Goal: Transaction & Acquisition: Purchase product/service

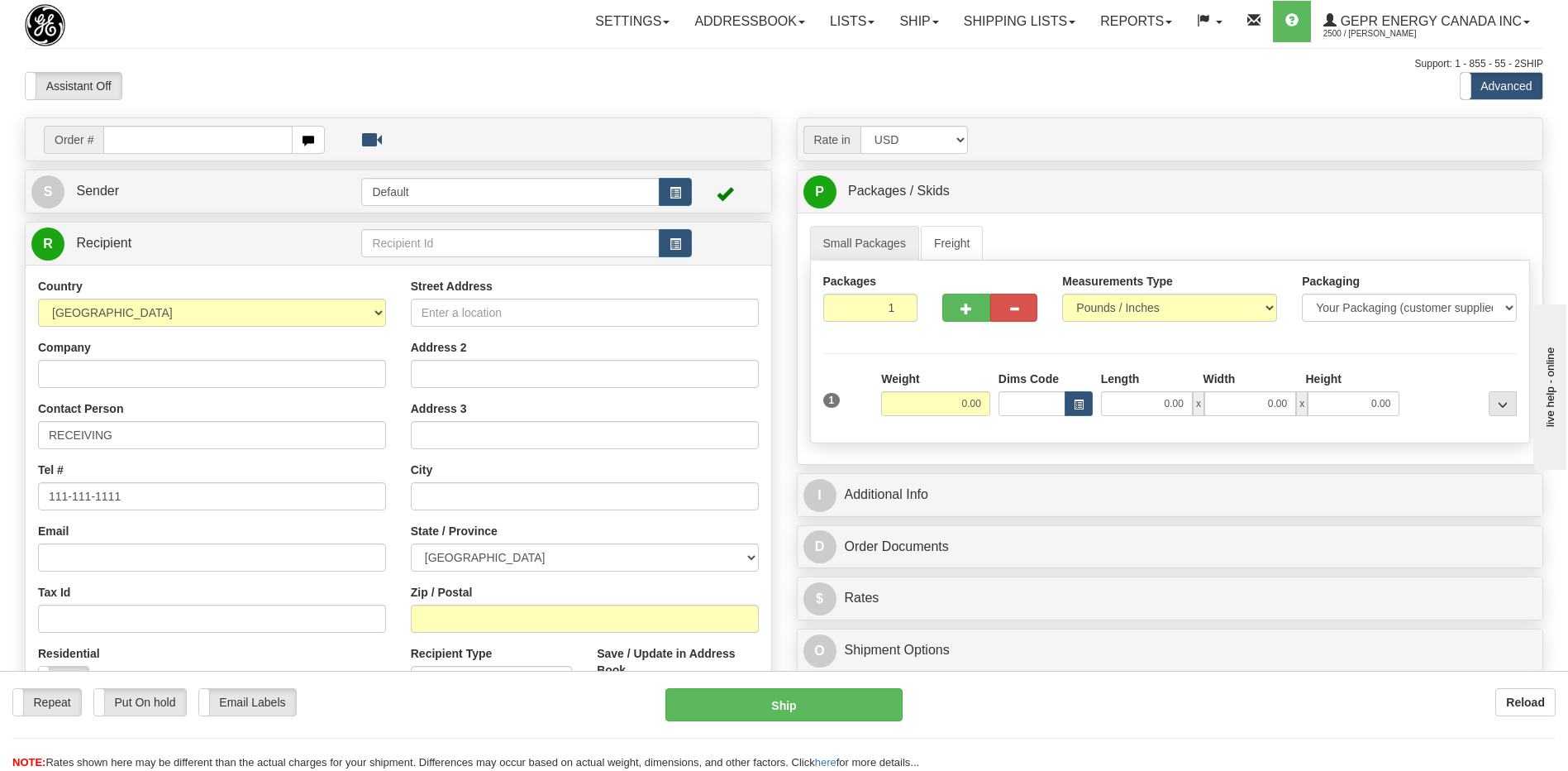
click at [344, 66] on div "Support: 1 - 855 - 55 - 2SHIP" at bounding box center [784, 64] width 1518 height 14
click at [1002, 24] on link "Shipping lists" at bounding box center [1020, 22] width 137 height 42
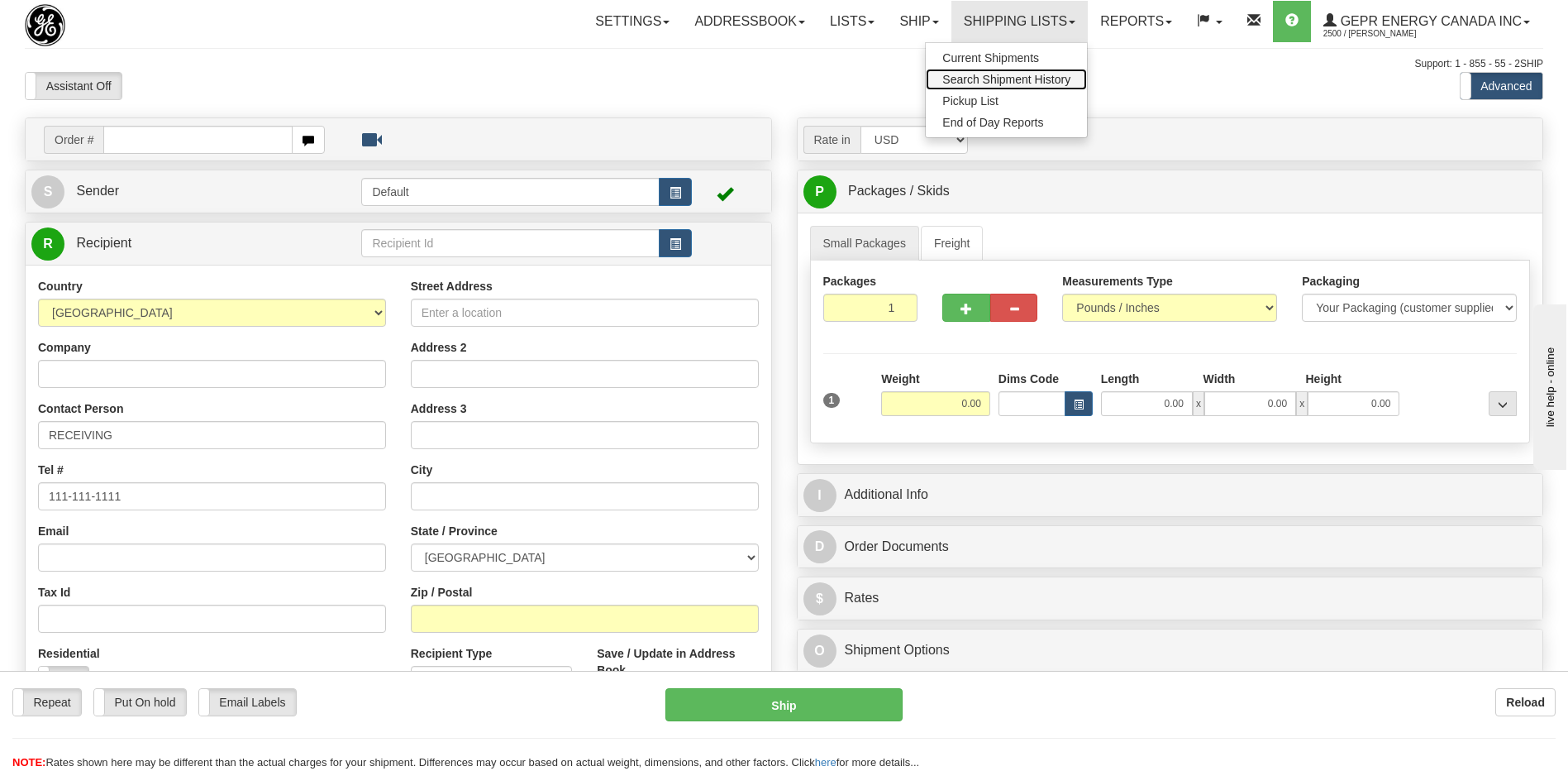
click at [988, 75] on span "Search Shipment History" at bounding box center [1006, 79] width 128 height 13
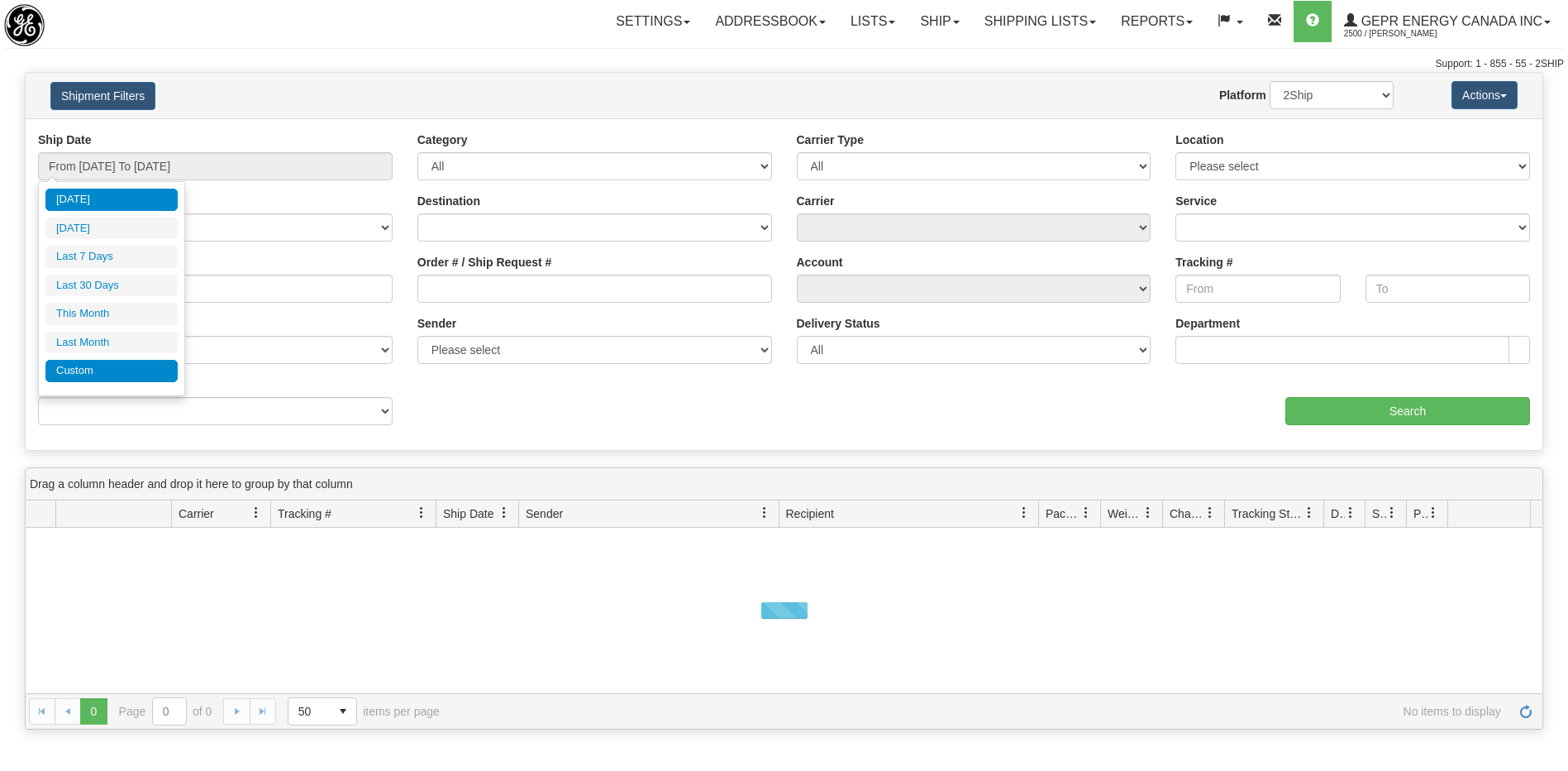
type input "[DATE]"
type input "07/01/2025"
type input "07/31/2025"
type input "[DATE]"
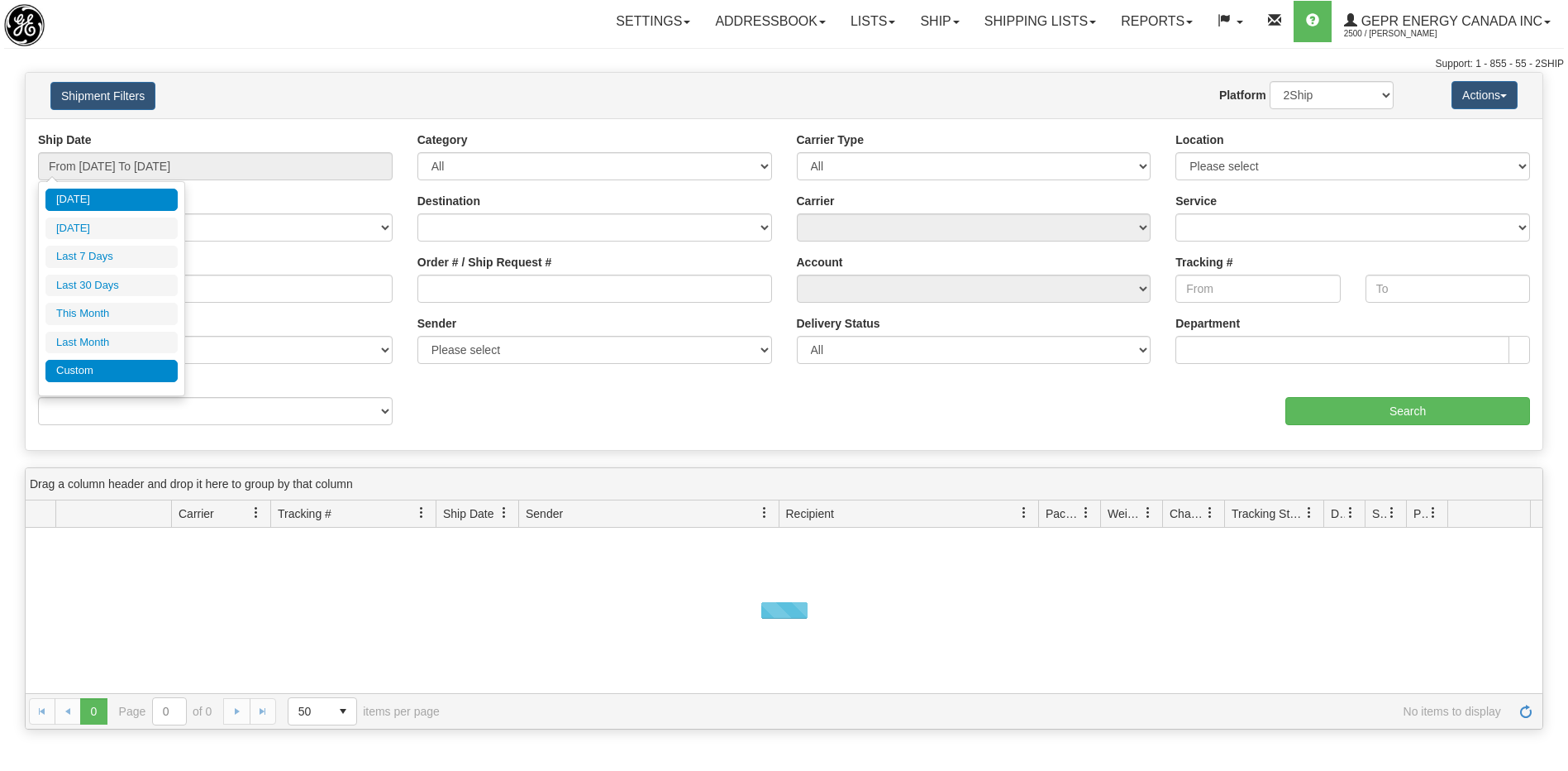
type input "[DATE]"
click at [144, 369] on li "Custom" at bounding box center [112, 371] width 132 height 22
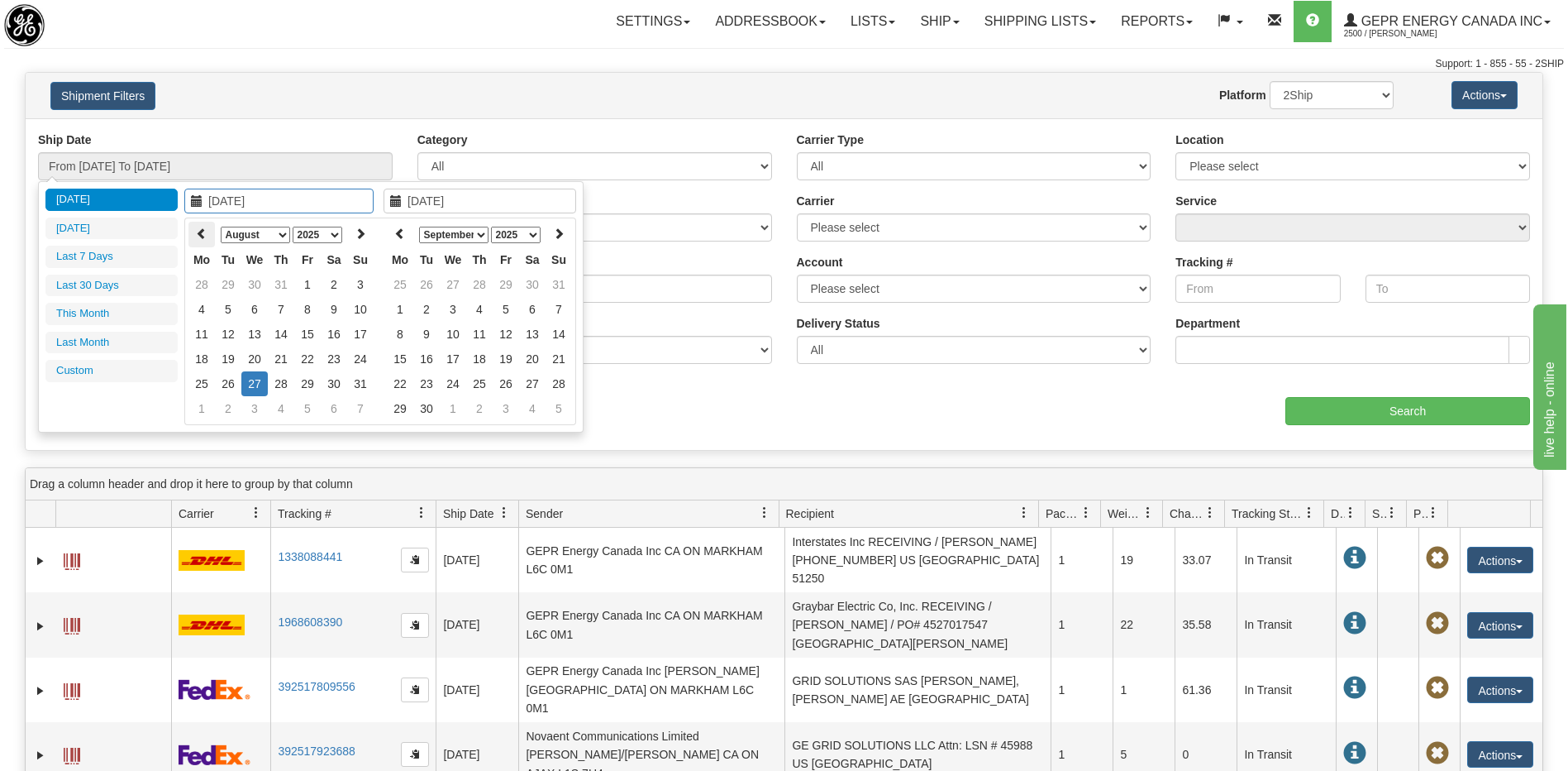
click at [199, 233] on icon at bounding box center [201, 233] width 11 height 11
type input "03/01/2025"
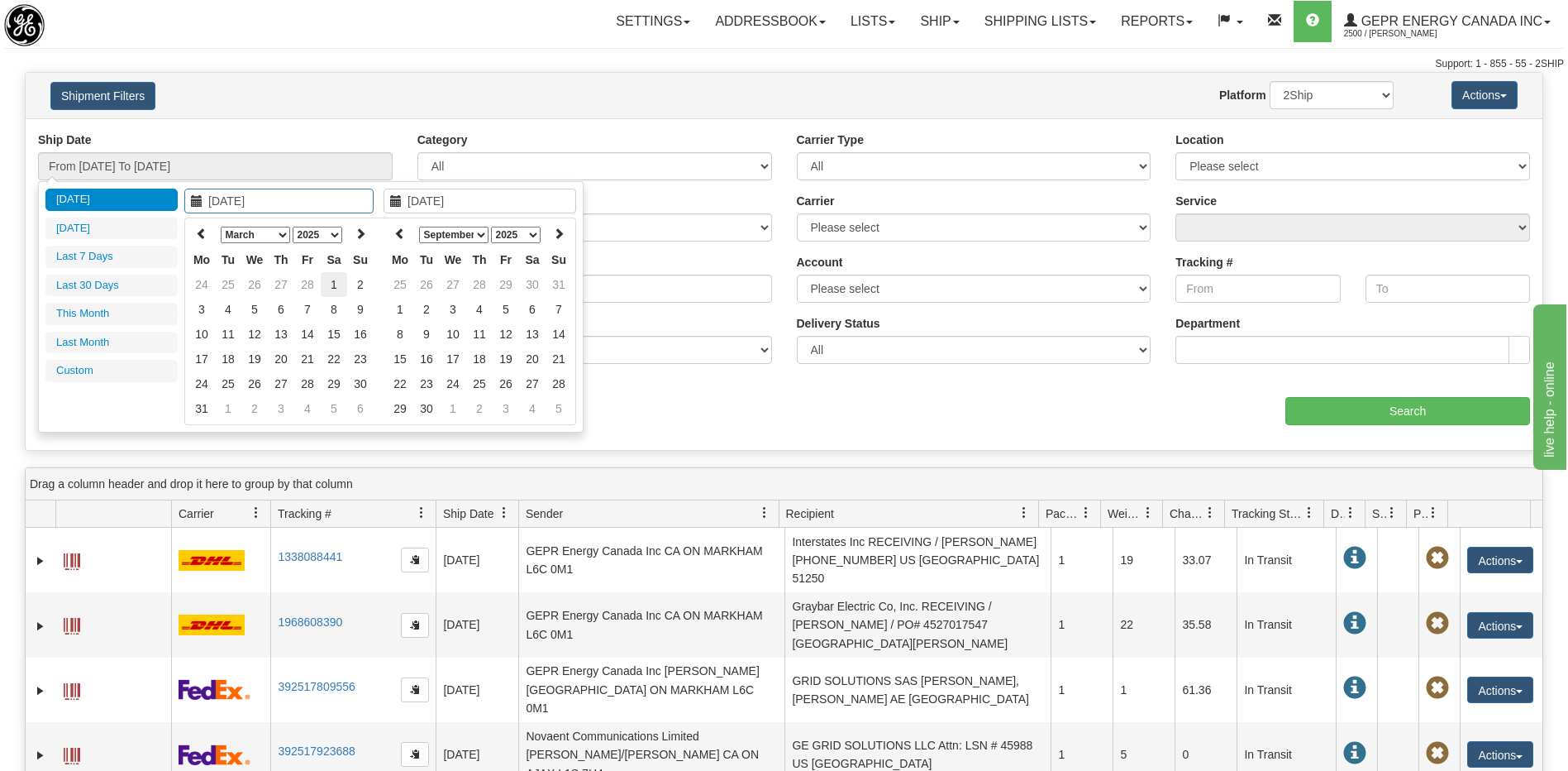
click at [334, 287] on td "1" at bounding box center [334, 284] width 27 height 25
click at [403, 231] on icon at bounding box center [400, 233] width 11 height 11
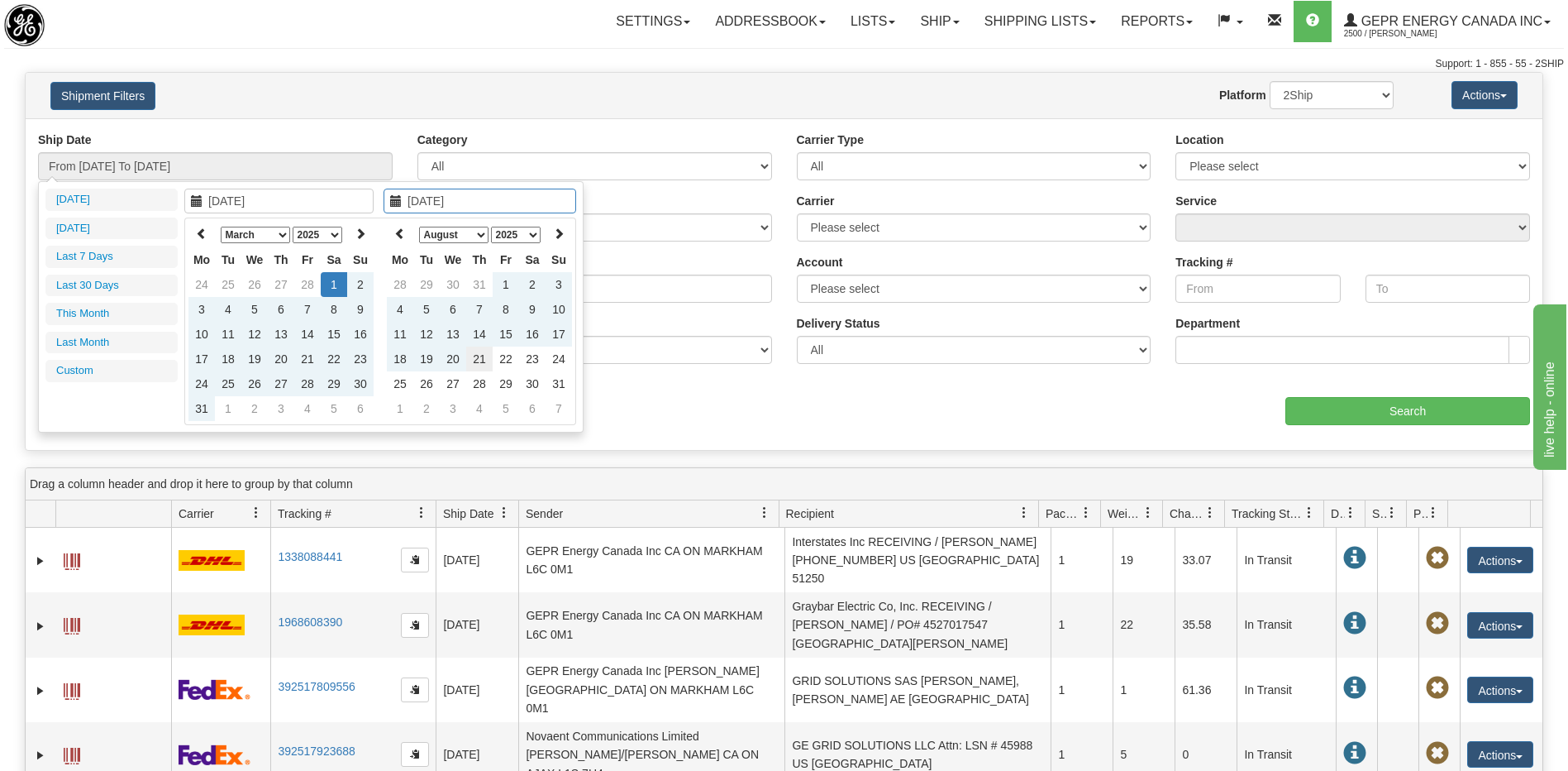
type input "08/21/2025"
click at [476, 357] on td "21" at bounding box center [479, 358] width 27 height 25
type input "From 03/01/2025 To 08/21/2025"
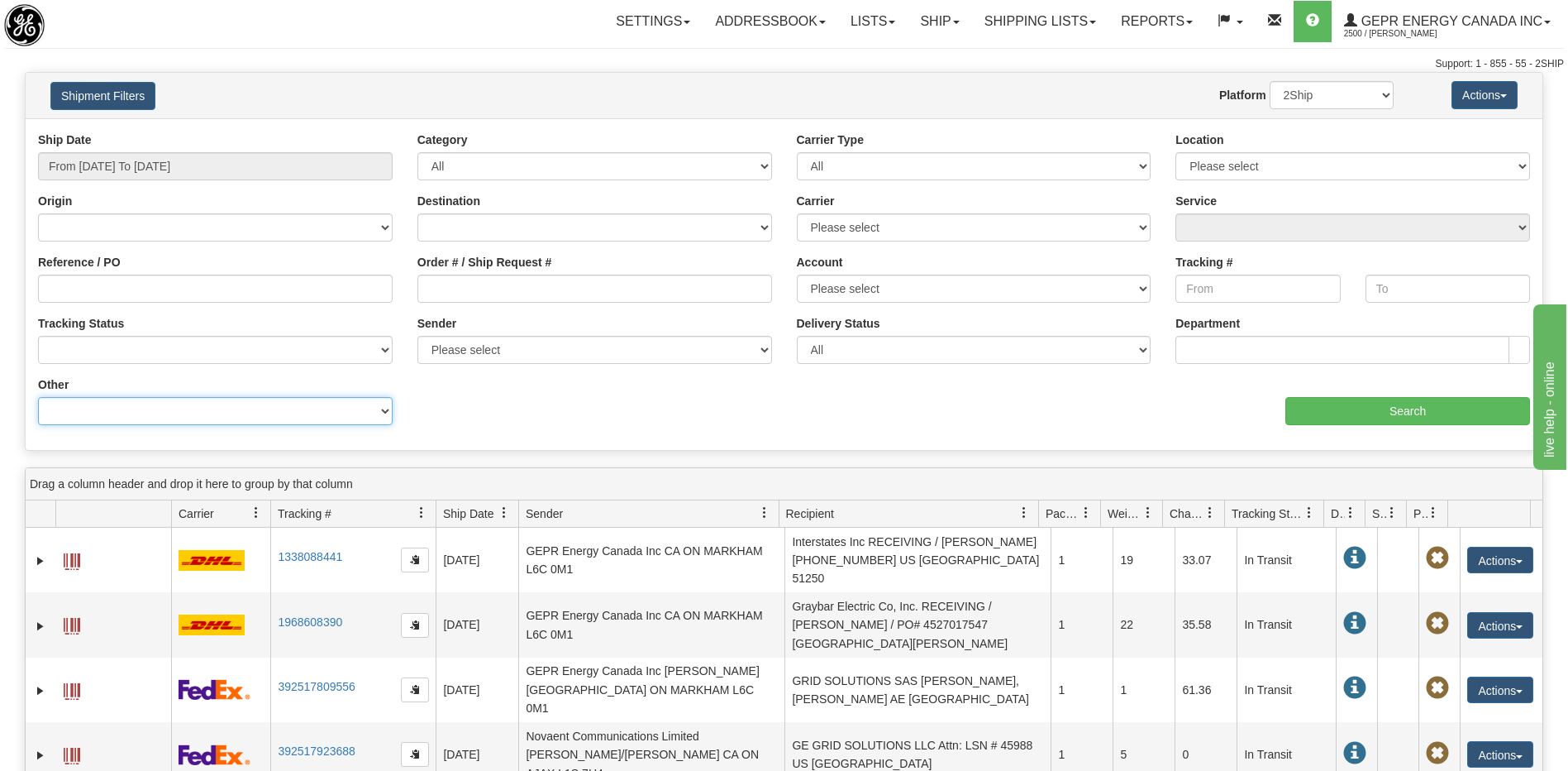
drag, startPoint x: 202, startPoint y: 410, endPoint x: 201, endPoint y: 395, distance: 15.0
click at [202, 410] on select "Billing Account # Billing Type BOL # (LTL) Commodity Or Documents Consolidation…" at bounding box center [215, 411] width 355 height 28
select select "Recipient_City"
click at [38, 397] on select "Billing Account # Billing Type BOL # (LTL) Commodity Or Documents Consolidation…" at bounding box center [215, 411] width 355 height 28
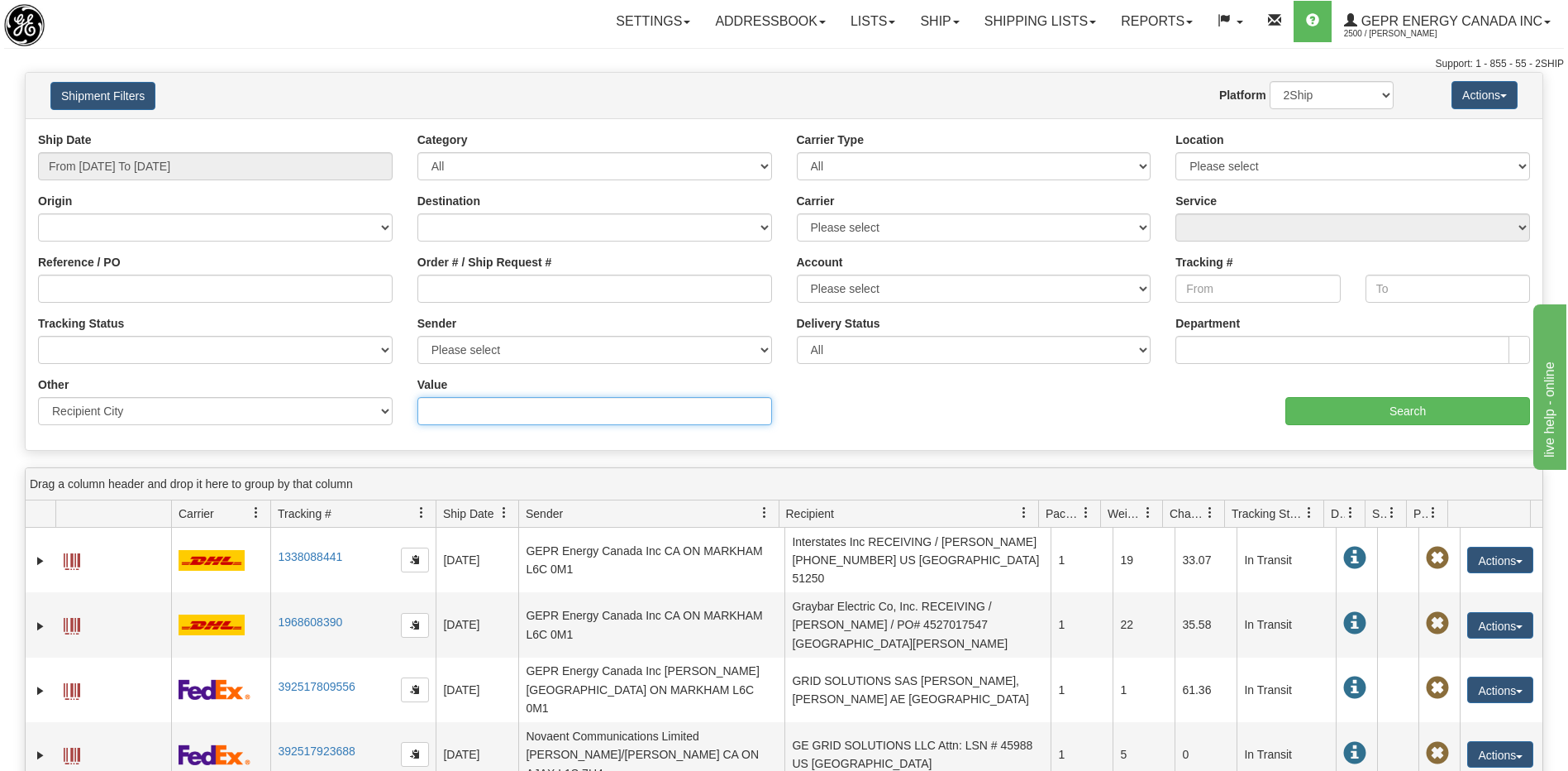
click at [431, 417] on input "Value" at bounding box center [595, 411] width 355 height 28
paste input "SHARJAH"
type input "SHARJAH"
click at [1370, 408] on input "Search" at bounding box center [1407, 411] width 245 height 28
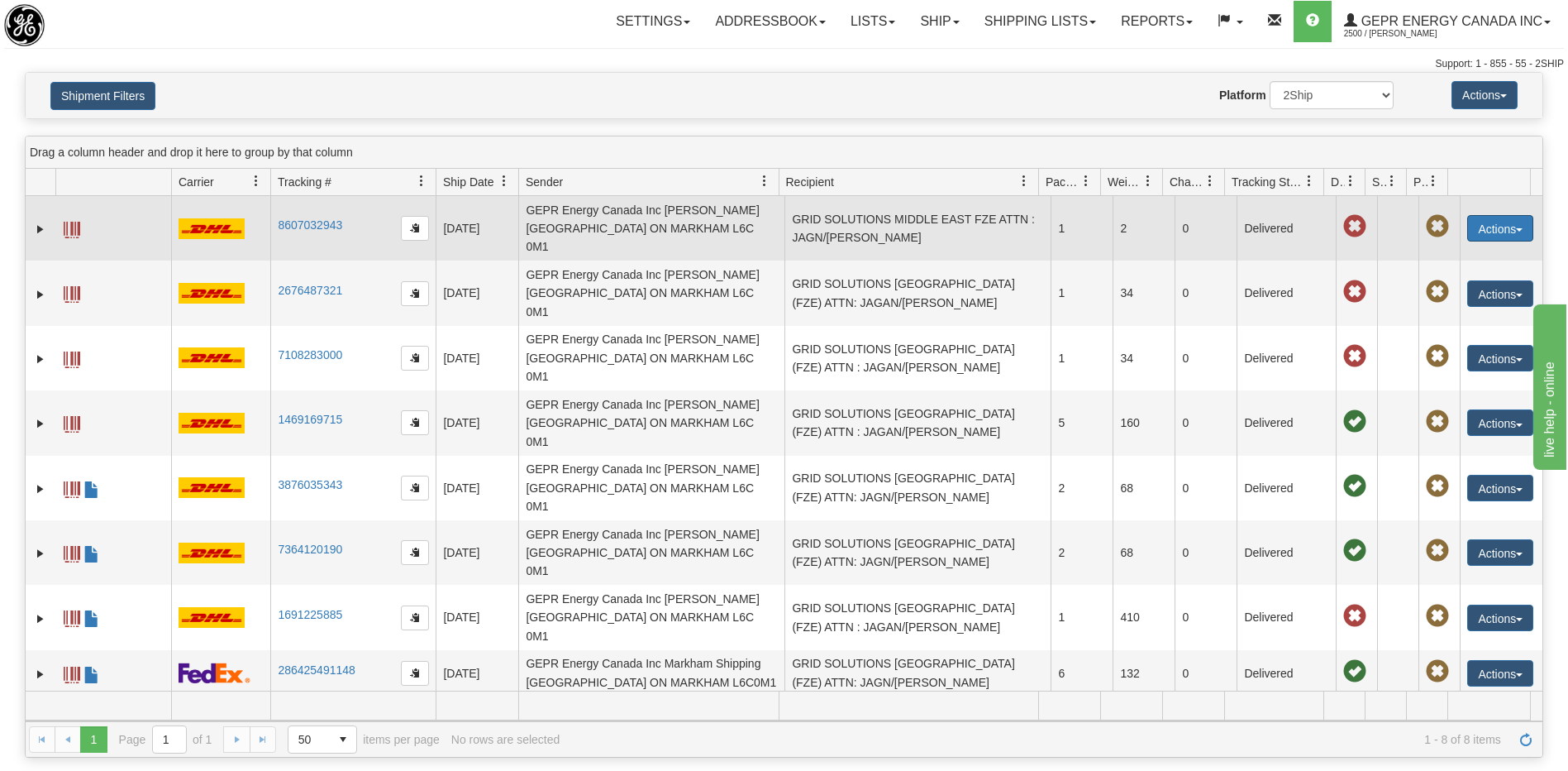
click at [1467, 215] on button "Actions" at bounding box center [1500, 228] width 66 height 27
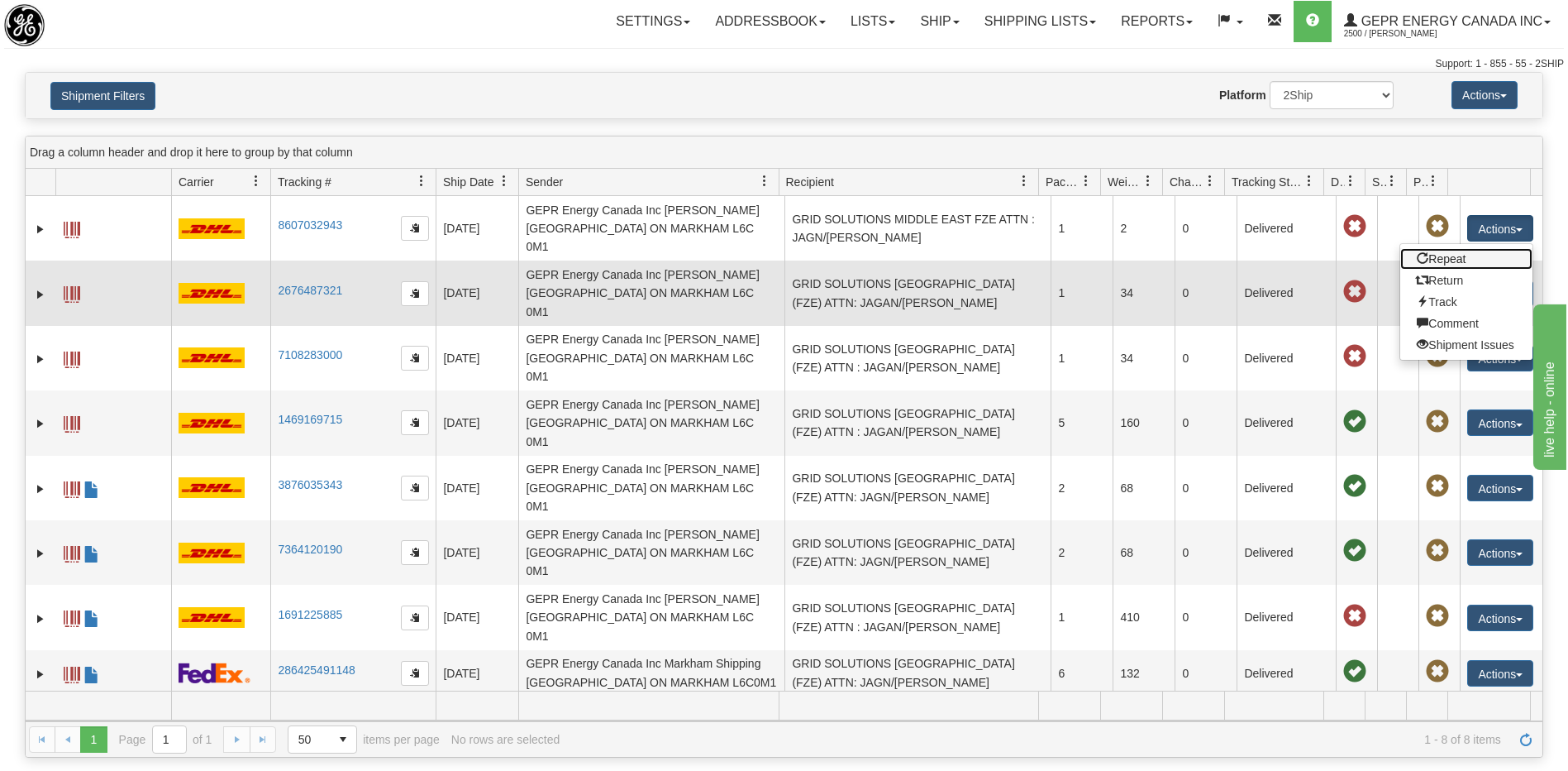
click at [1438, 251] on link "Repeat" at bounding box center [1466, 259] width 132 height 22
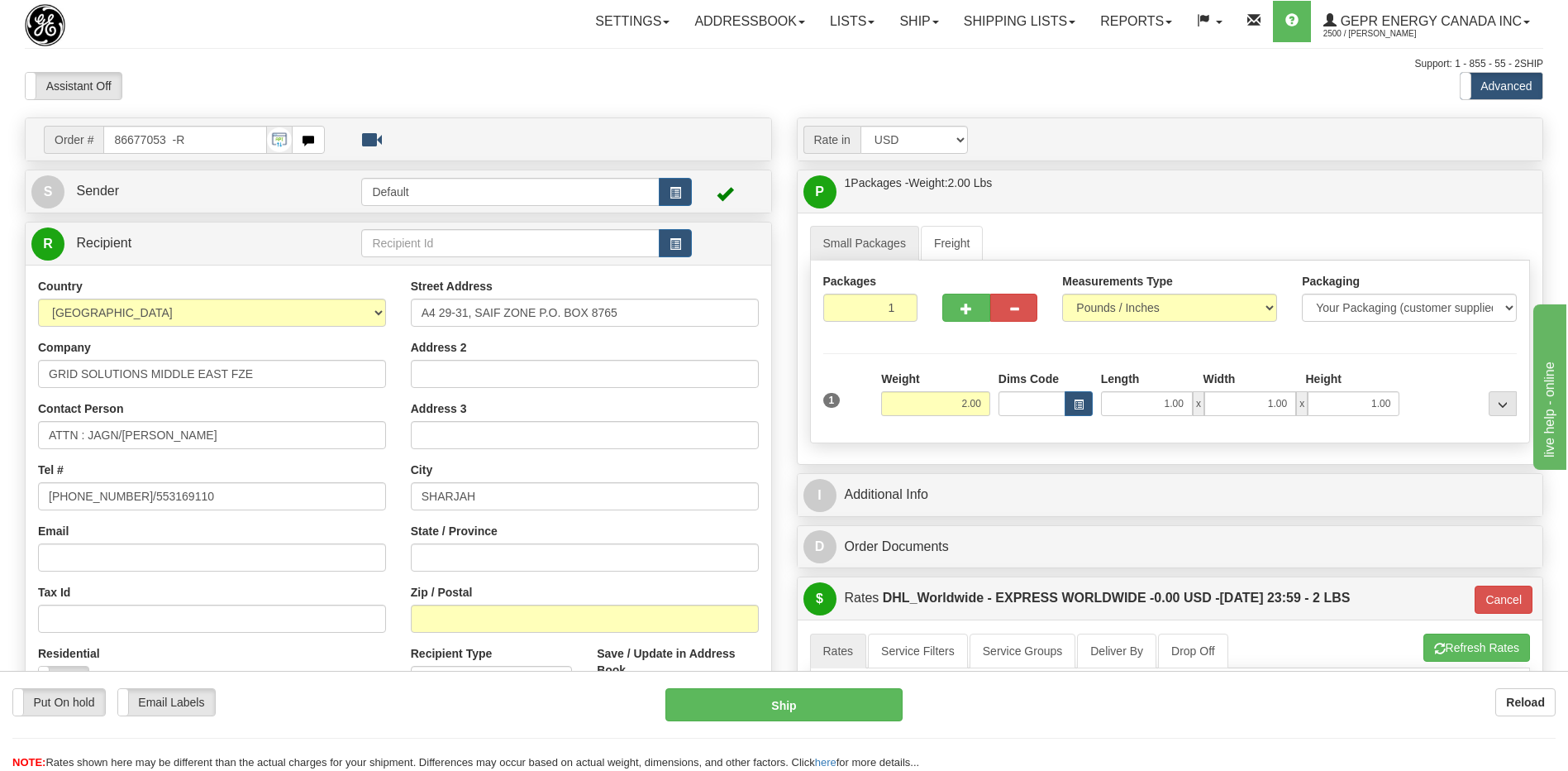
scroll to position [496, 0]
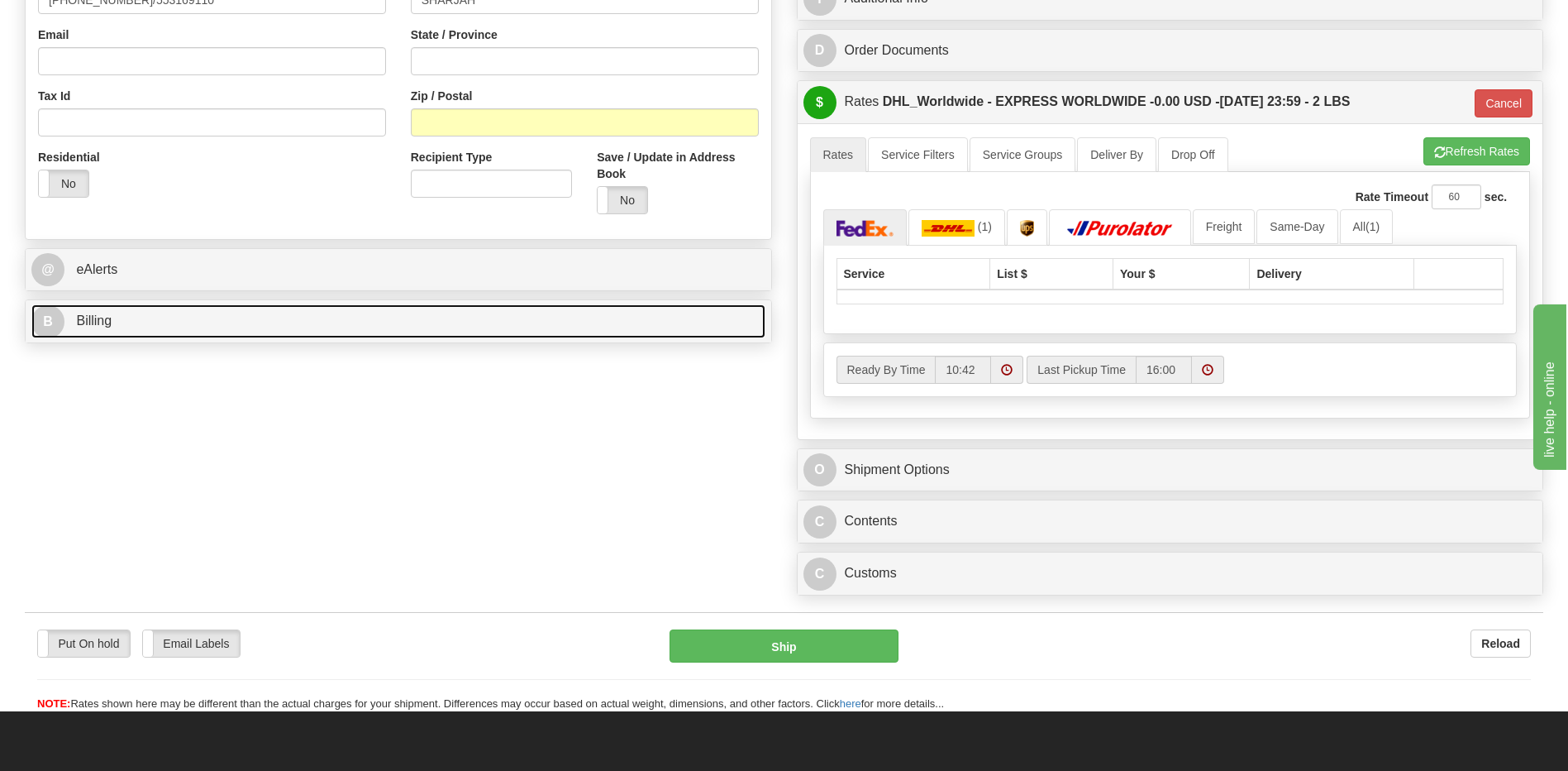
click at [149, 324] on link "B Billing" at bounding box center [398, 321] width 734 height 34
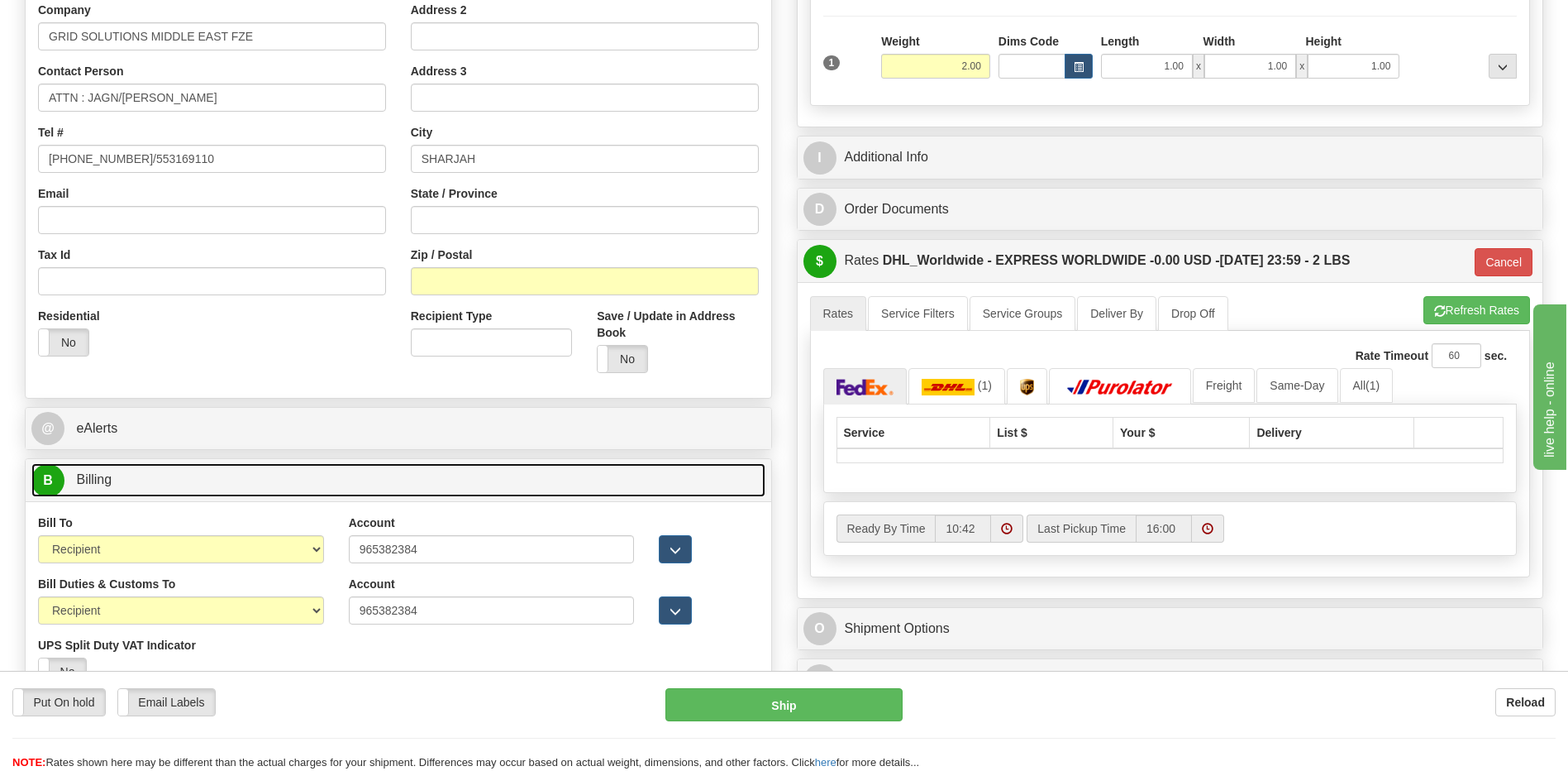
scroll to position [414, 0]
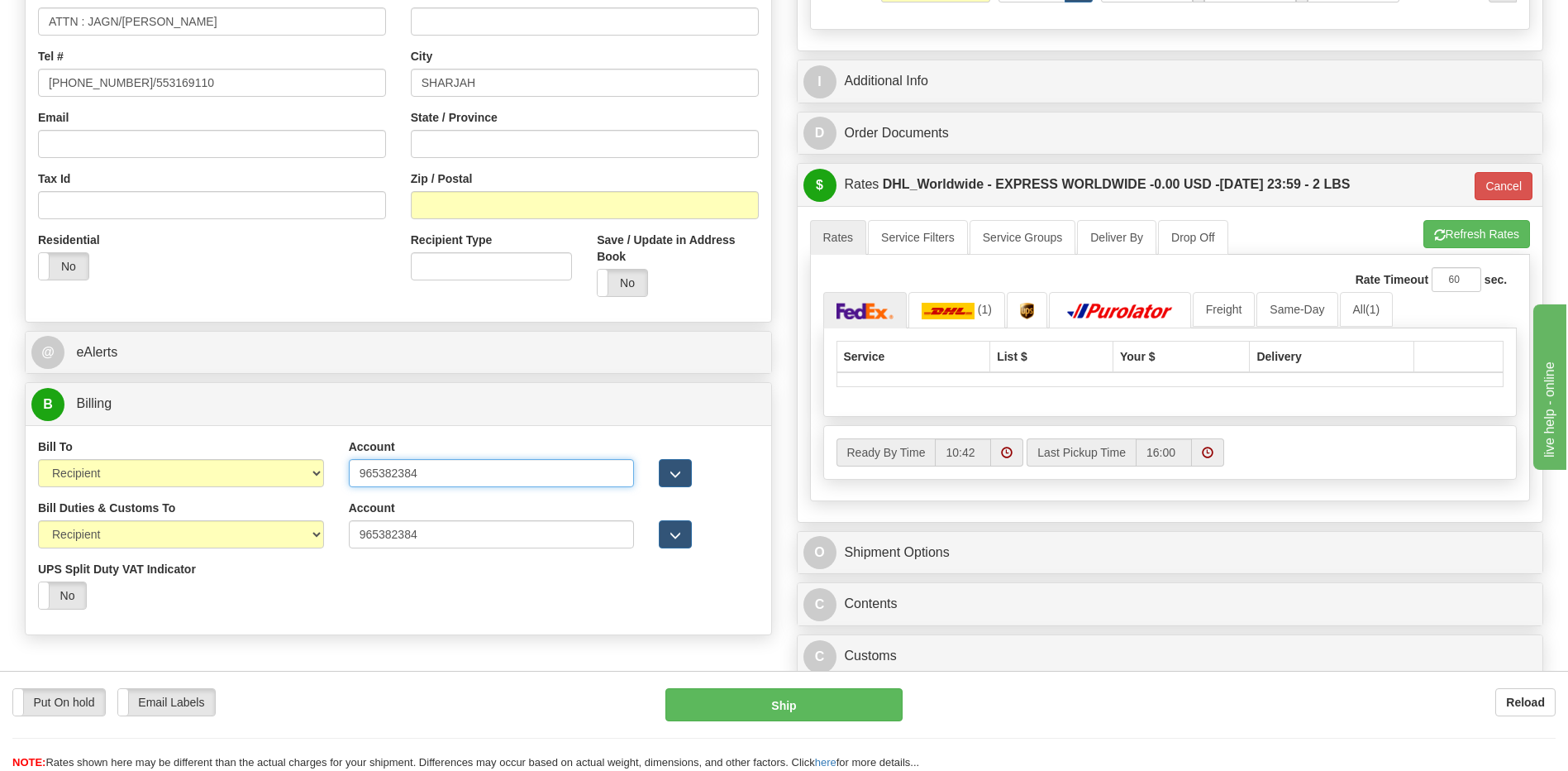
drag, startPoint x: 443, startPoint y: 474, endPoint x: 290, endPoint y: 476, distance: 153.0
click at [290, 476] on div "Bill To Sender Recipient Third Party Collect Account 965382384 3rd Party Accoun…" at bounding box center [399, 468] width 746 height 61
paste input "9459747"
type input "969459747"
drag, startPoint x: 470, startPoint y: 538, endPoint x: 291, endPoint y: 536, distance: 179.0
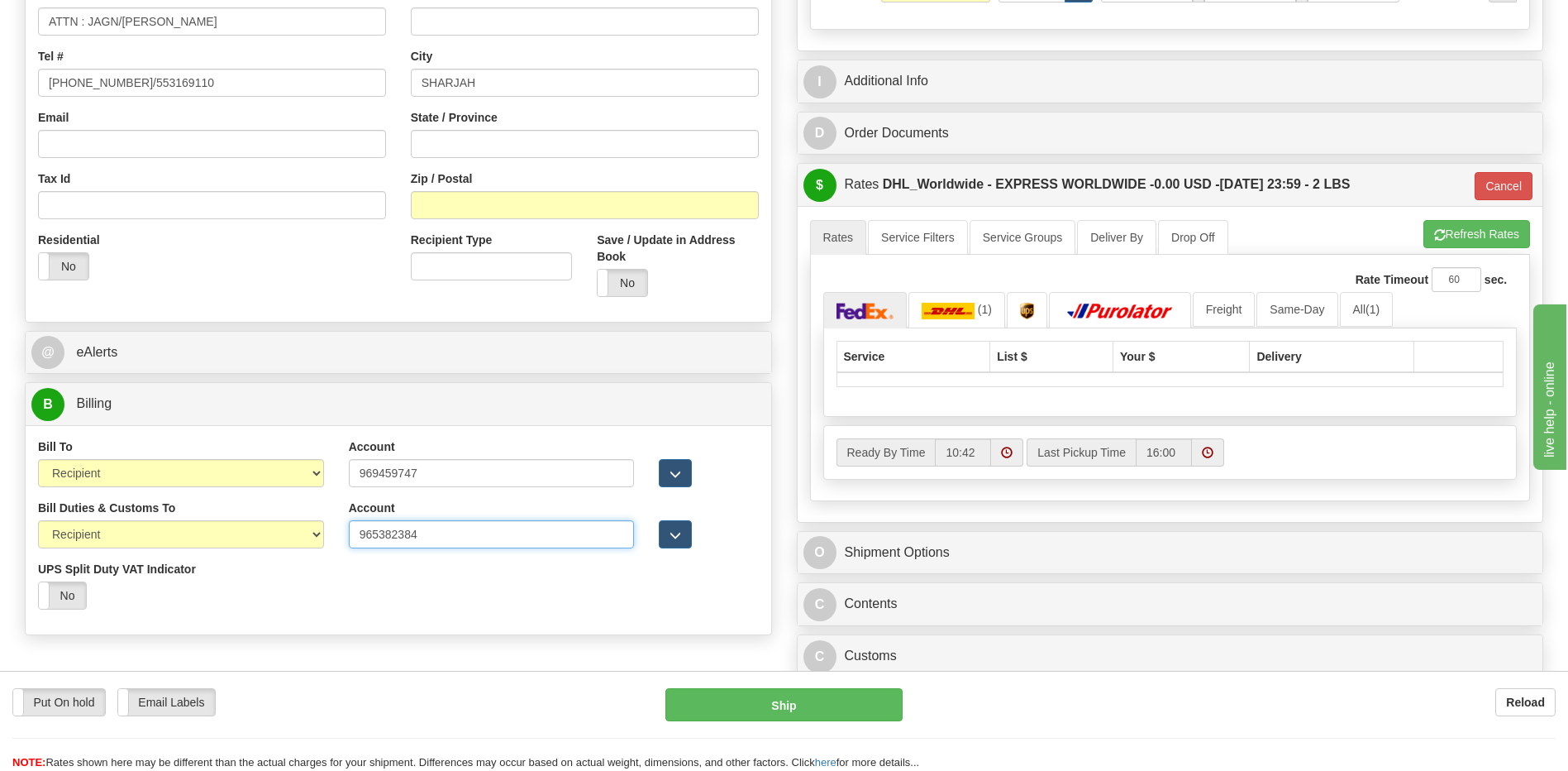
click at [296, 536] on div "Bill Duties & Customs To Sender Recipient Third Party UPS Split Duty VAT Indica…" at bounding box center [399, 560] width 746 height 122
paste input "9459747"
type input "969459747"
click at [368, 616] on div "Bill Duties & Customs To Sender Recipient Third Party UPS Split Duty VAT Indica…" at bounding box center [399, 560] width 746 height 122
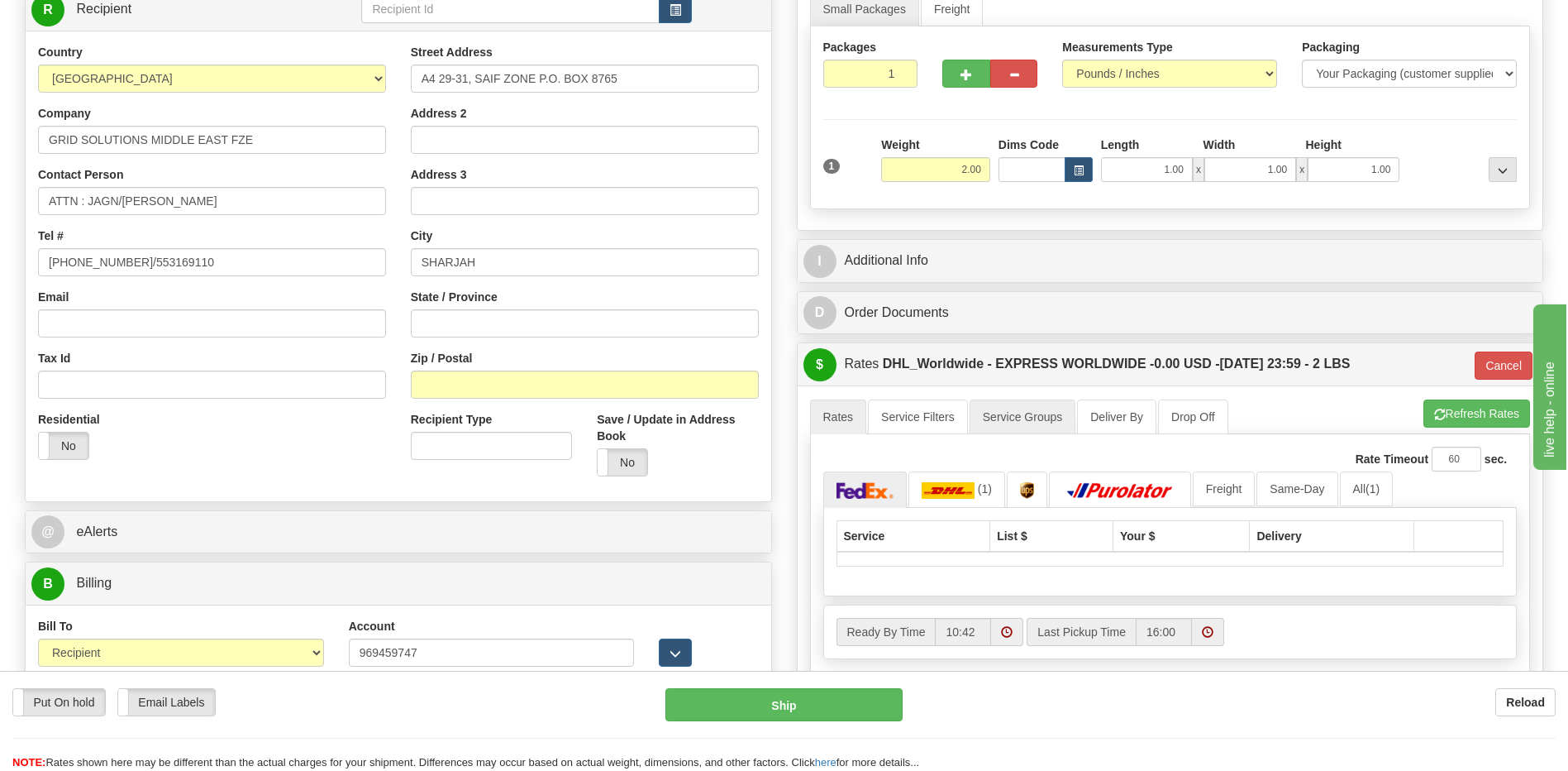
scroll to position [83, 0]
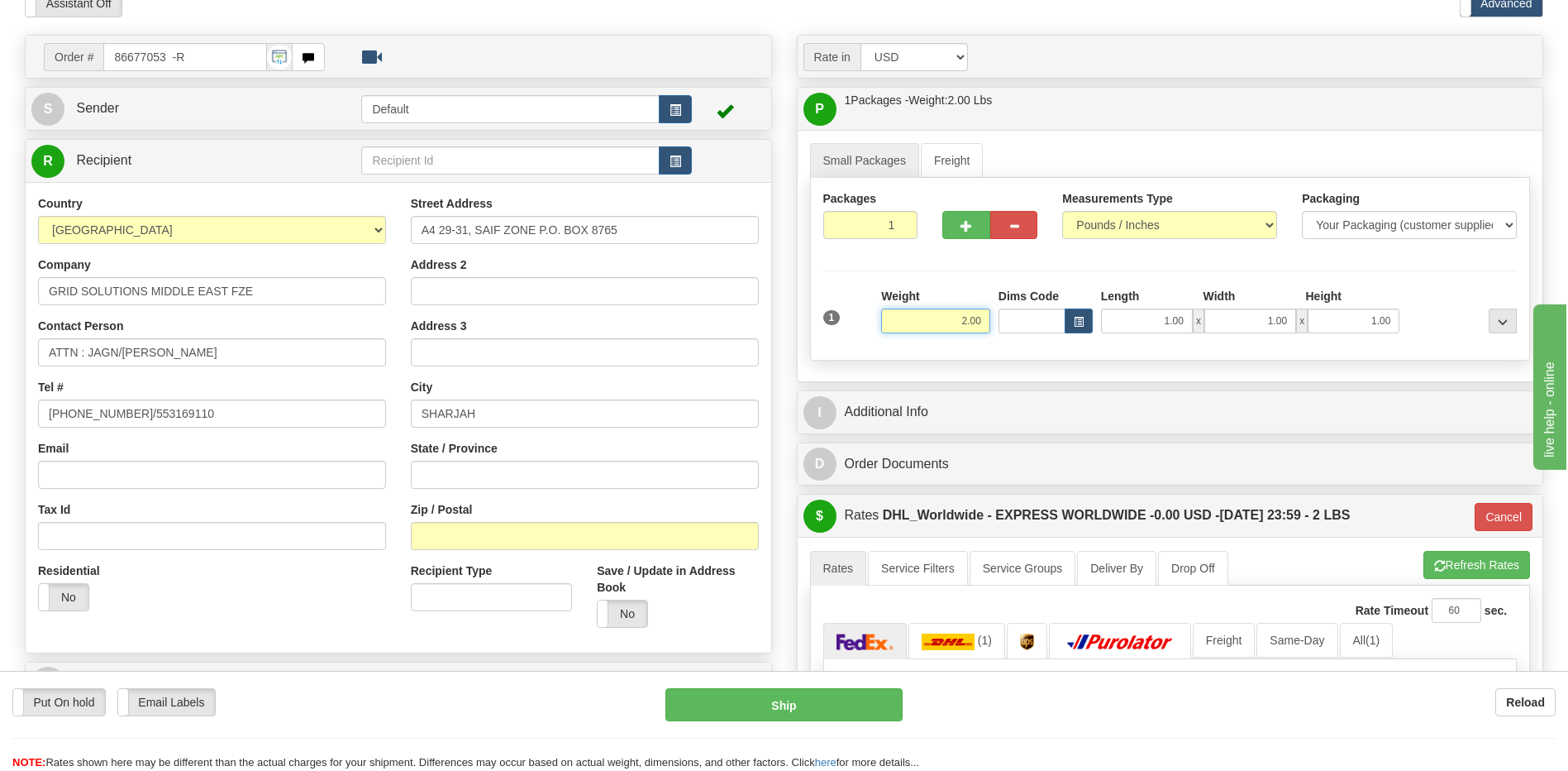
click at [968, 319] on input "2.00" at bounding box center [936, 320] width 109 height 25
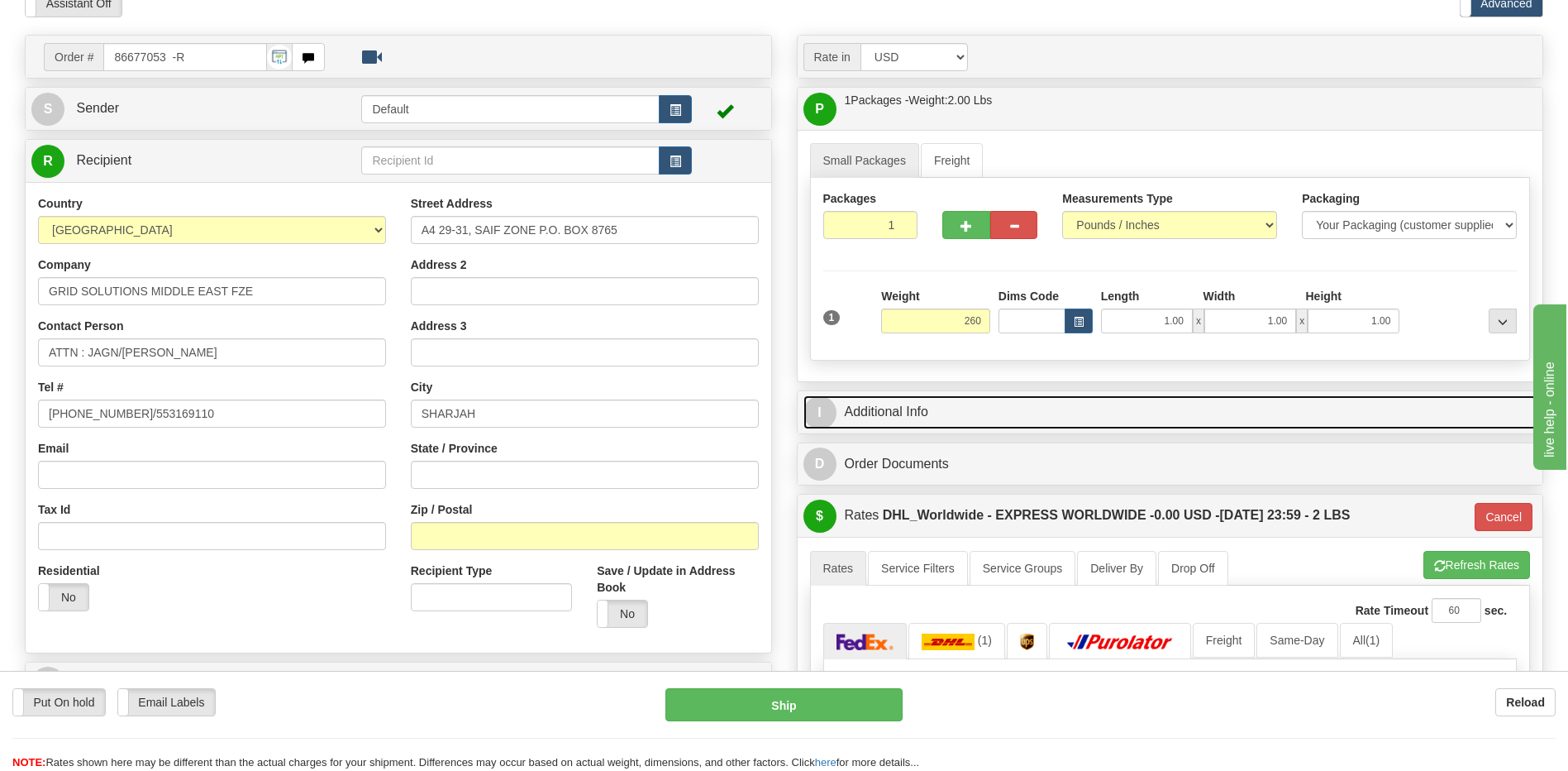
type input "260.00"
type input "P"
click at [937, 418] on link "I Additional Info" at bounding box center [1170, 412] width 734 height 34
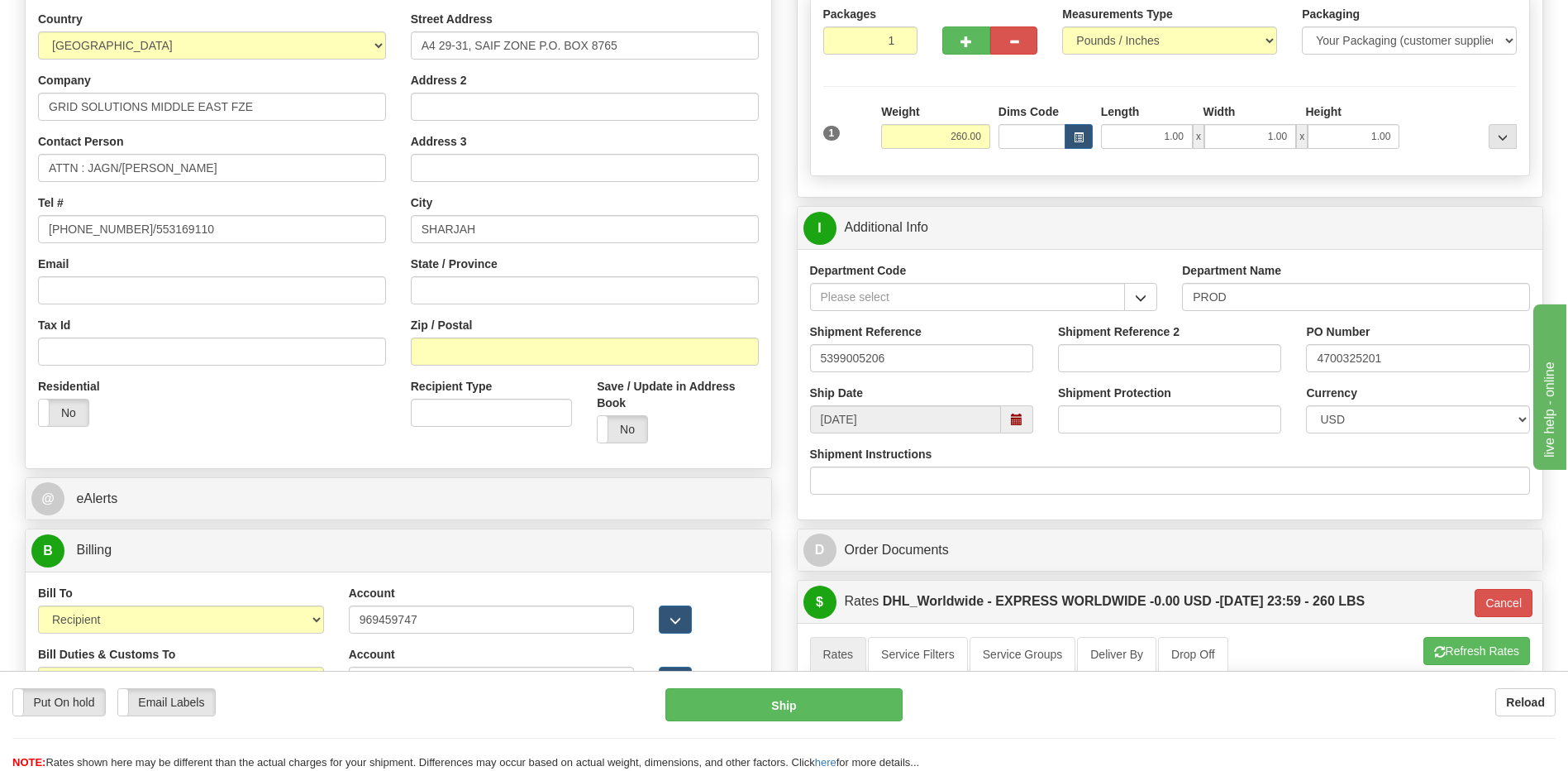
scroll to position [414, 0]
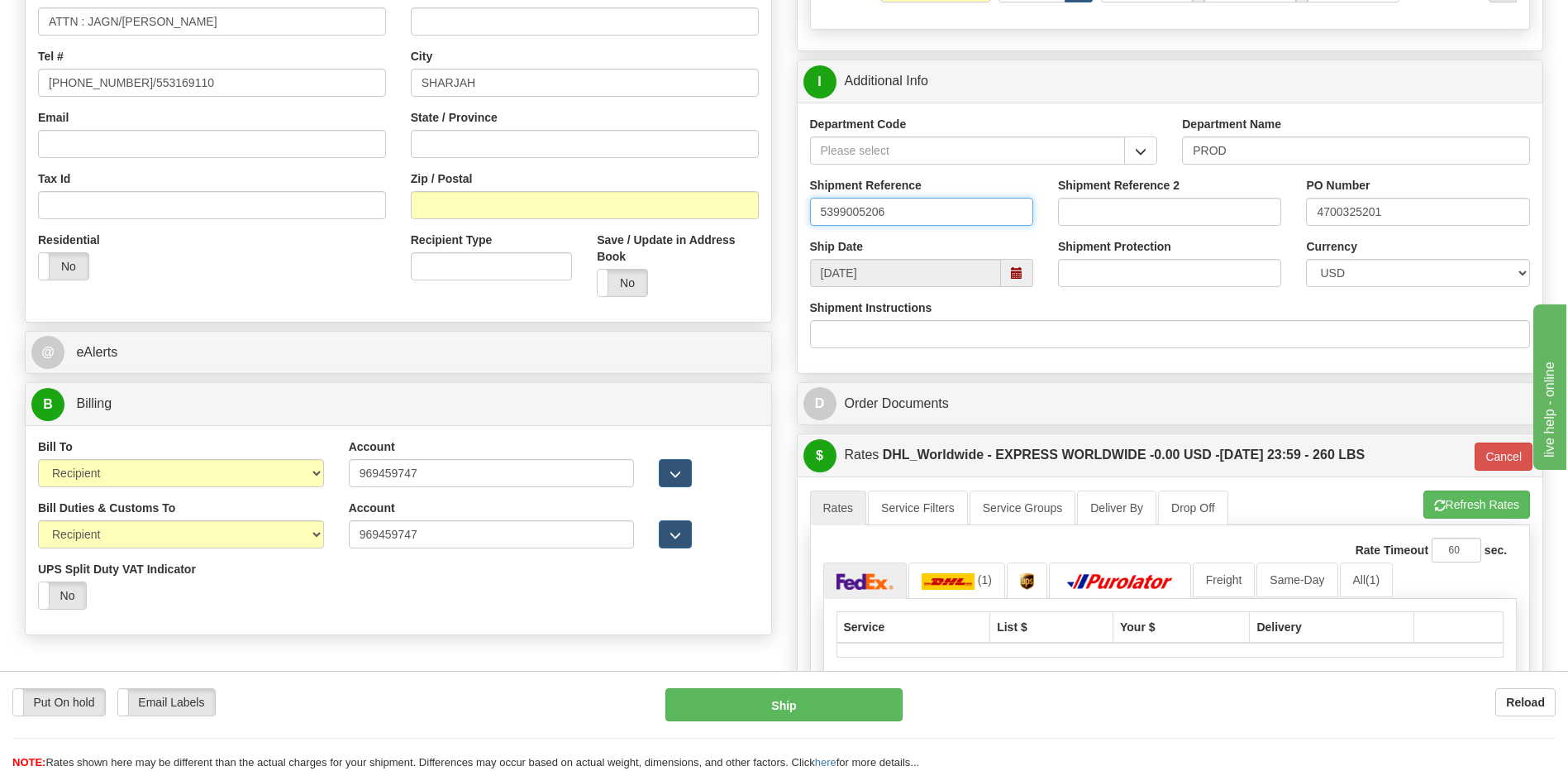
drag, startPoint x: 912, startPoint y: 216, endPoint x: 605, endPoint y: 208, distance: 307.1
paste input "WBS#6305PIP072.03WBS"
type input "WBS#6305PIP072.03WBS"
drag, startPoint x: 1424, startPoint y: 213, endPoint x: 1224, endPoint y: 209, distance: 200.0
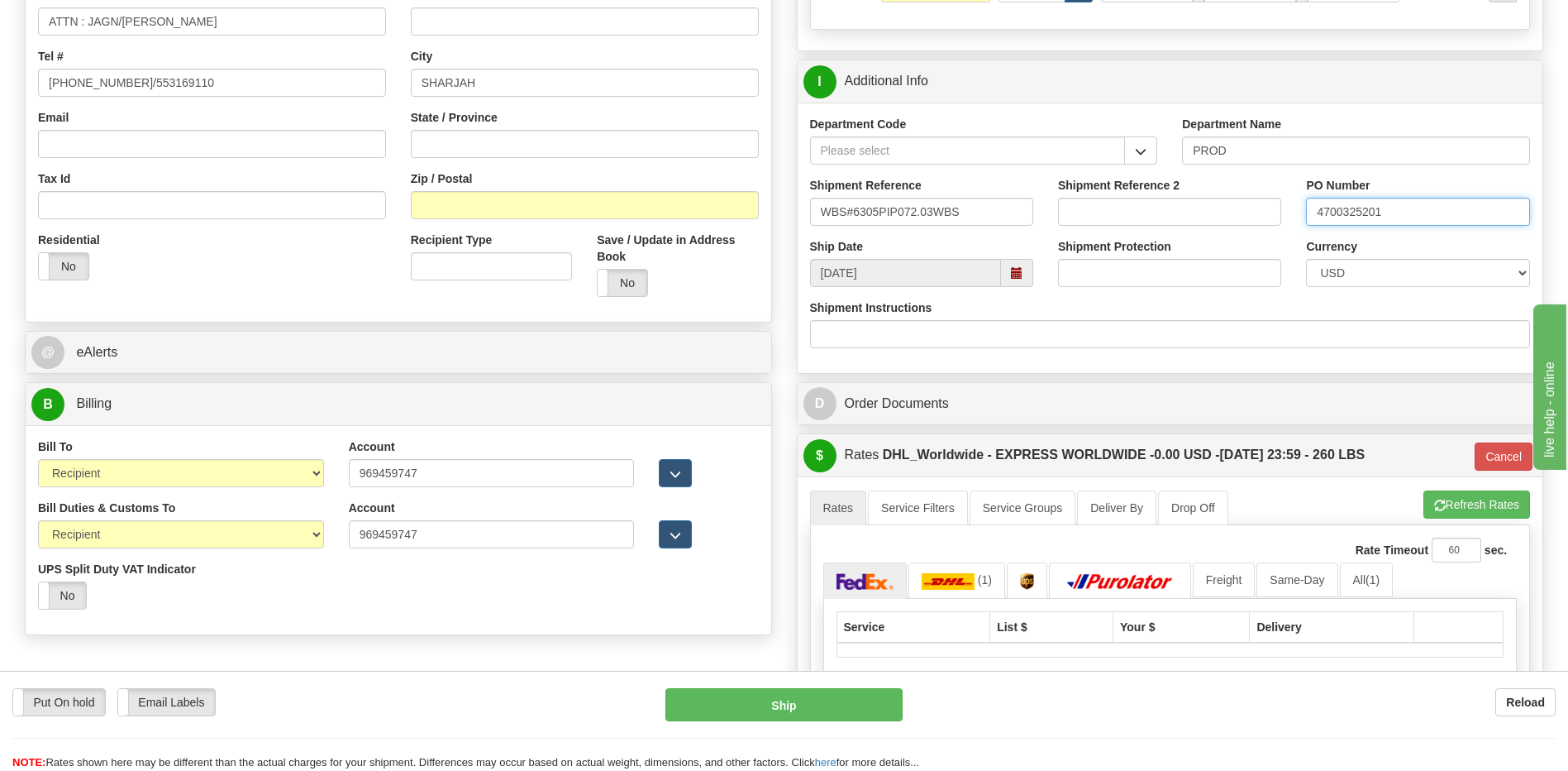
click at [1224, 209] on div "Shipment Reference WBS#6305PIP072.03WBS Shipment Reference 2 PO Number 47003252…" at bounding box center [1170, 207] width 746 height 61
click at [1462, 212] on input "5399001251-47003222" at bounding box center [1418, 211] width 223 height 28
type input "5399001251-4700322259"
click at [442, 305] on div "Recipient Type Save / Update in Address Book Yes No" at bounding box center [585, 271] width 373 height 78
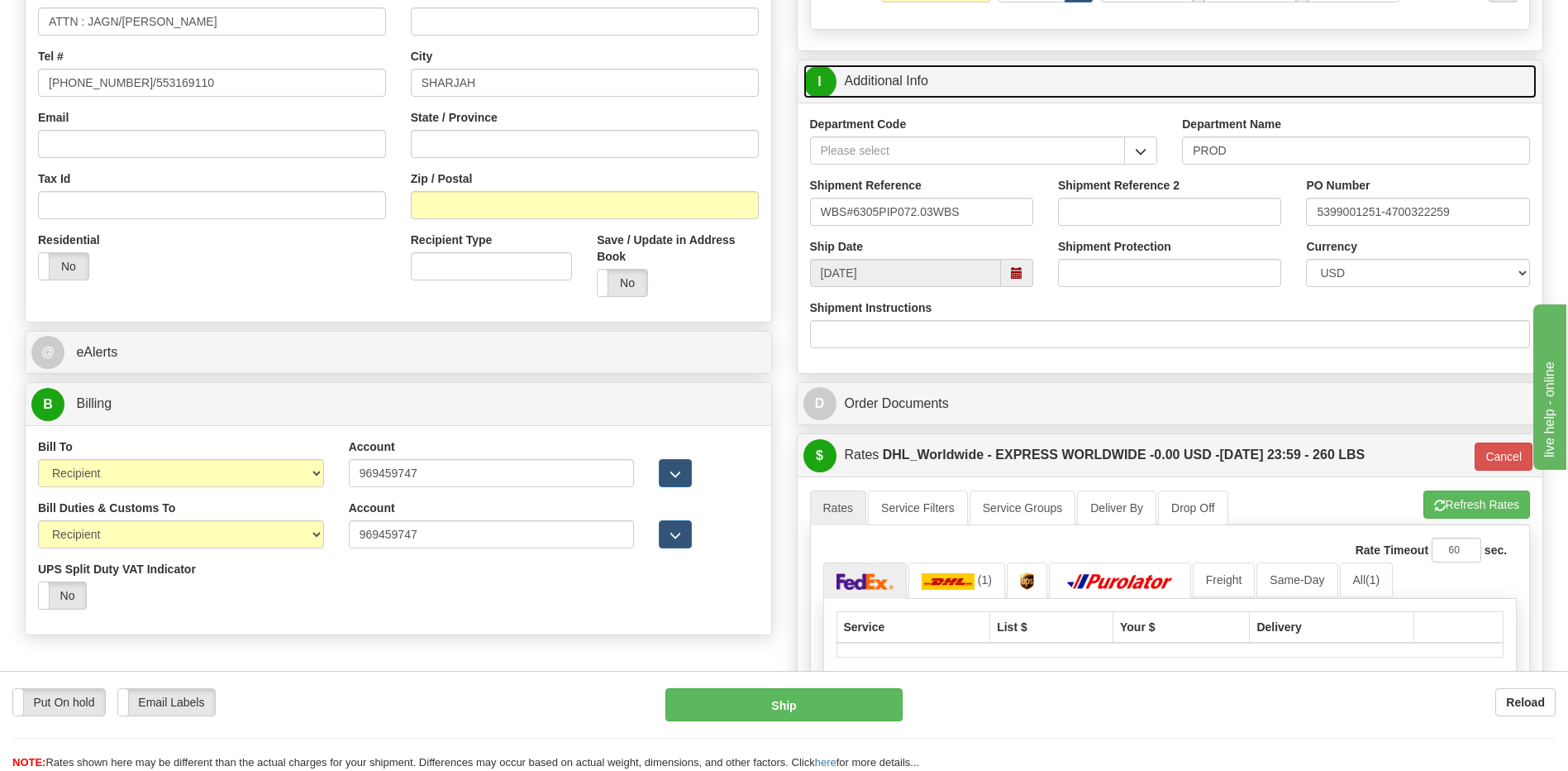
click at [912, 92] on link "I Additional Info" at bounding box center [1170, 81] width 734 height 34
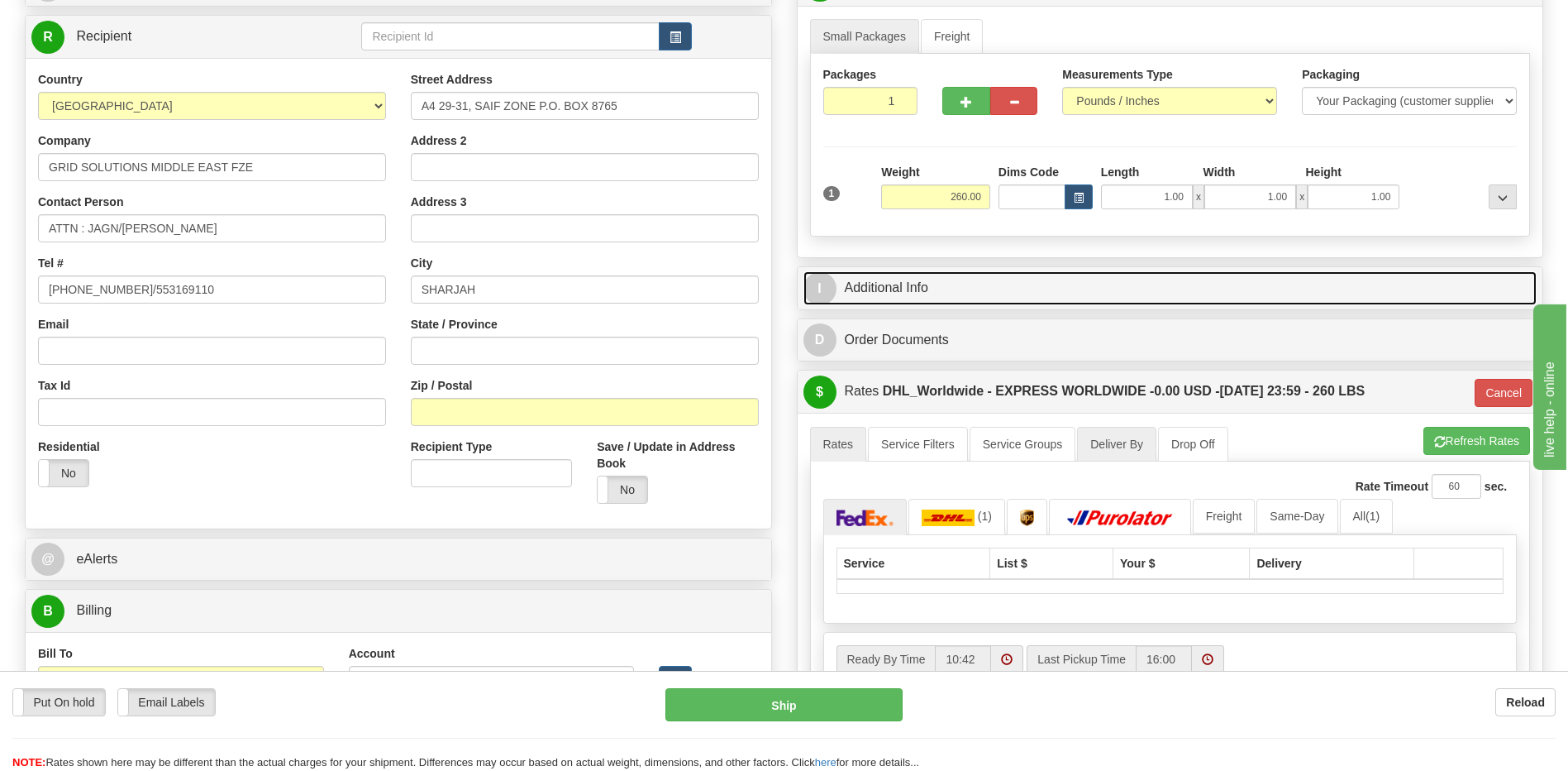
scroll to position [248, 0]
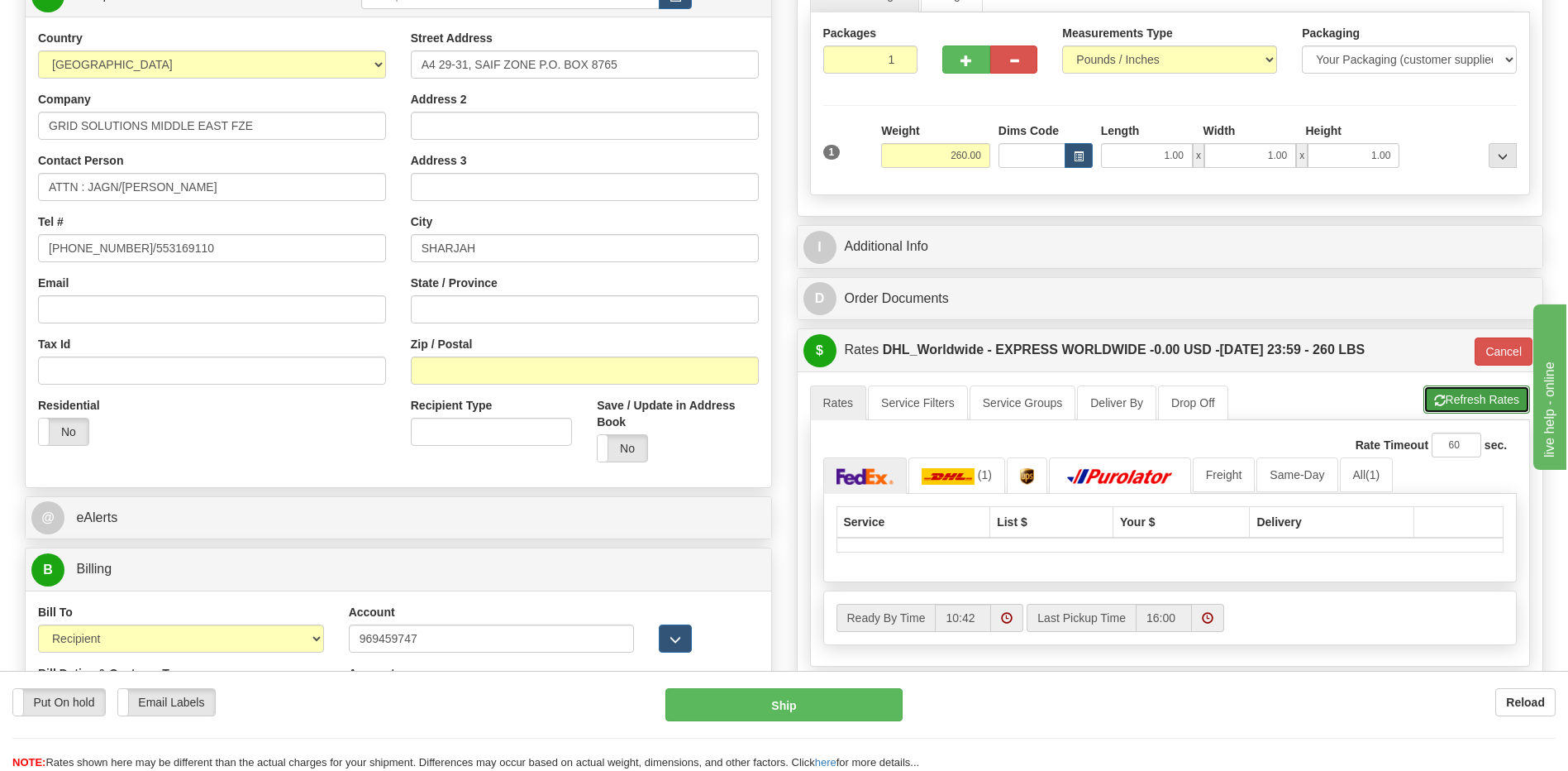
click at [1489, 393] on button "Refresh Rates" at bounding box center [1475, 399] width 106 height 28
type input "P"
click at [977, 474] on img at bounding box center [982, 477] width 9 height 9
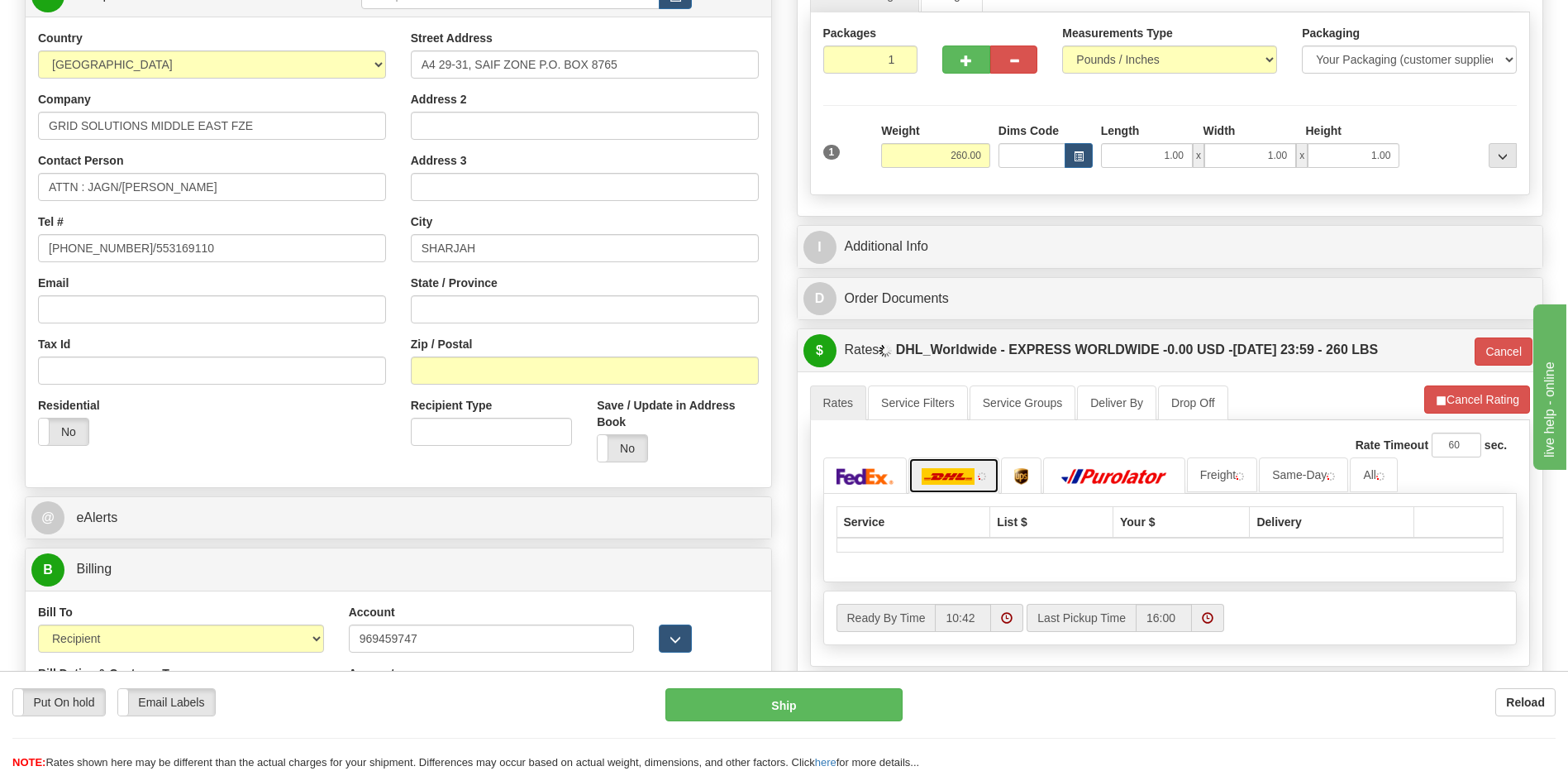
click at [977, 474] on img at bounding box center [982, 477] width 9 height 9
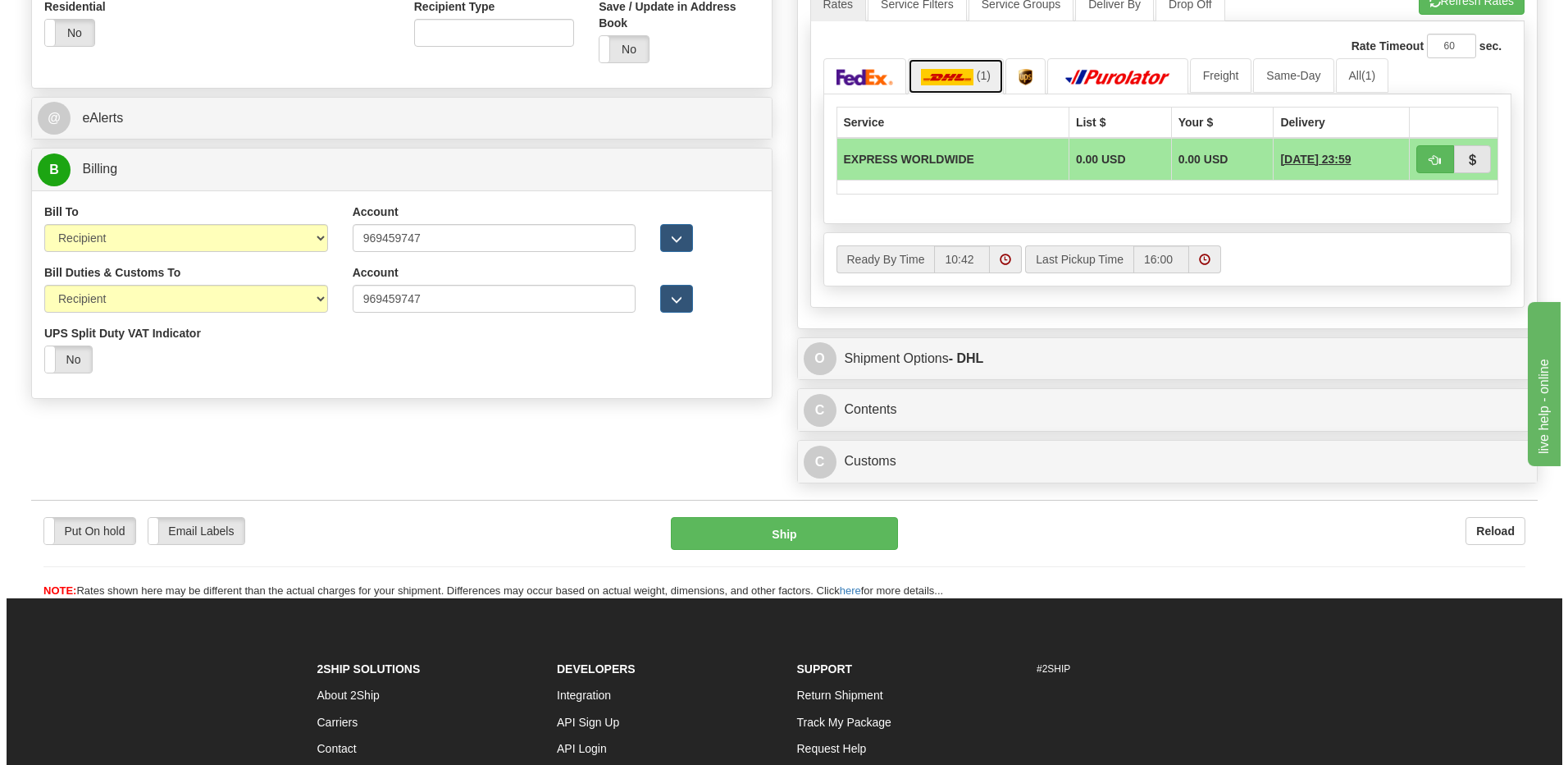
scroll to position [410, 0]
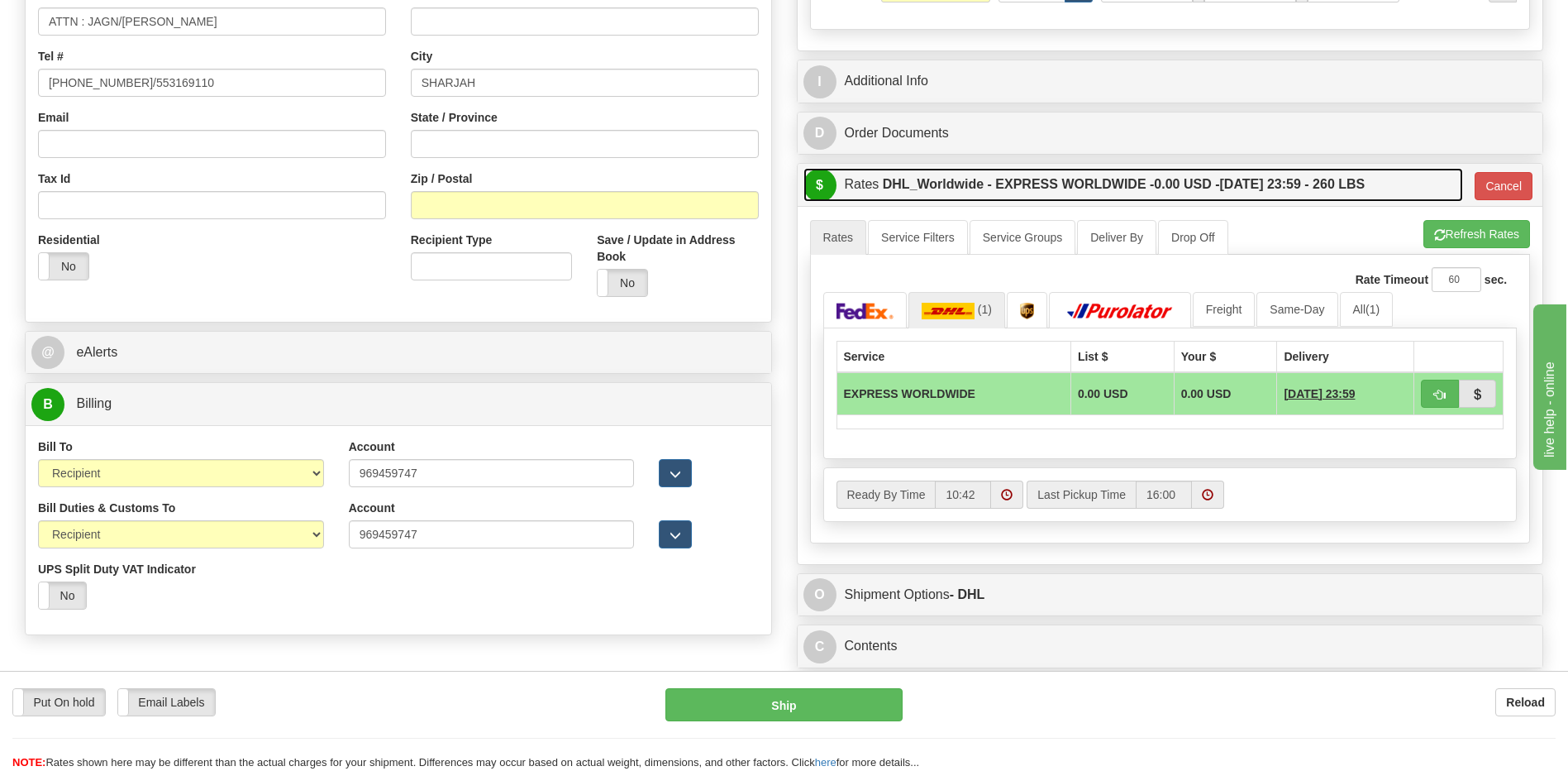
click at [938, 195] on label "DHL_Worldwide - EXPRESS WORLDWIDE - 0.00 USD - 09/01/2025 23:59 - 260 LBS" at bounding box center [1124, 184] width 483 height 33
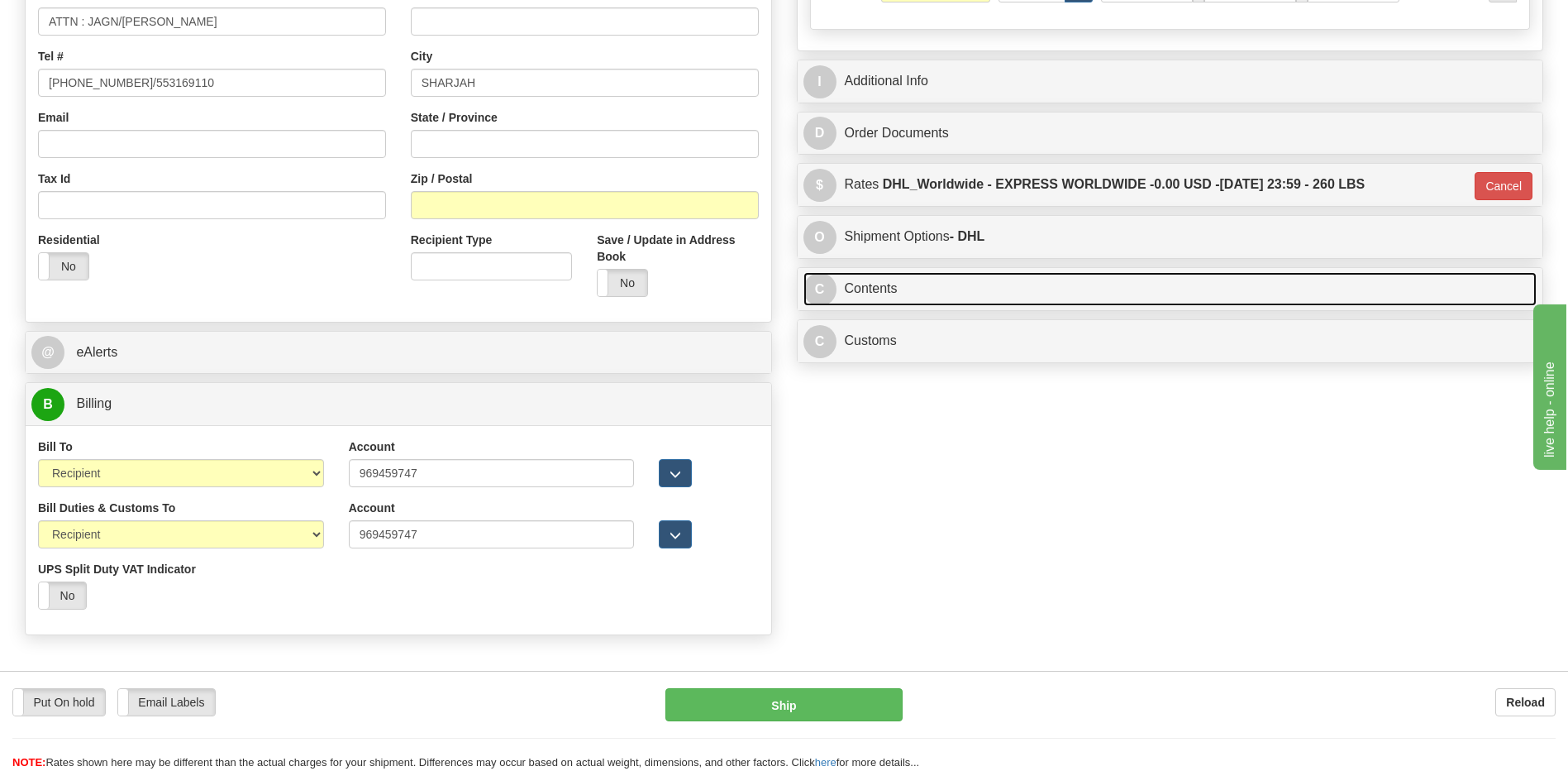
click at [883, 283] on link "C Contents" at bounding box center [1170, 288] width 734 height 34
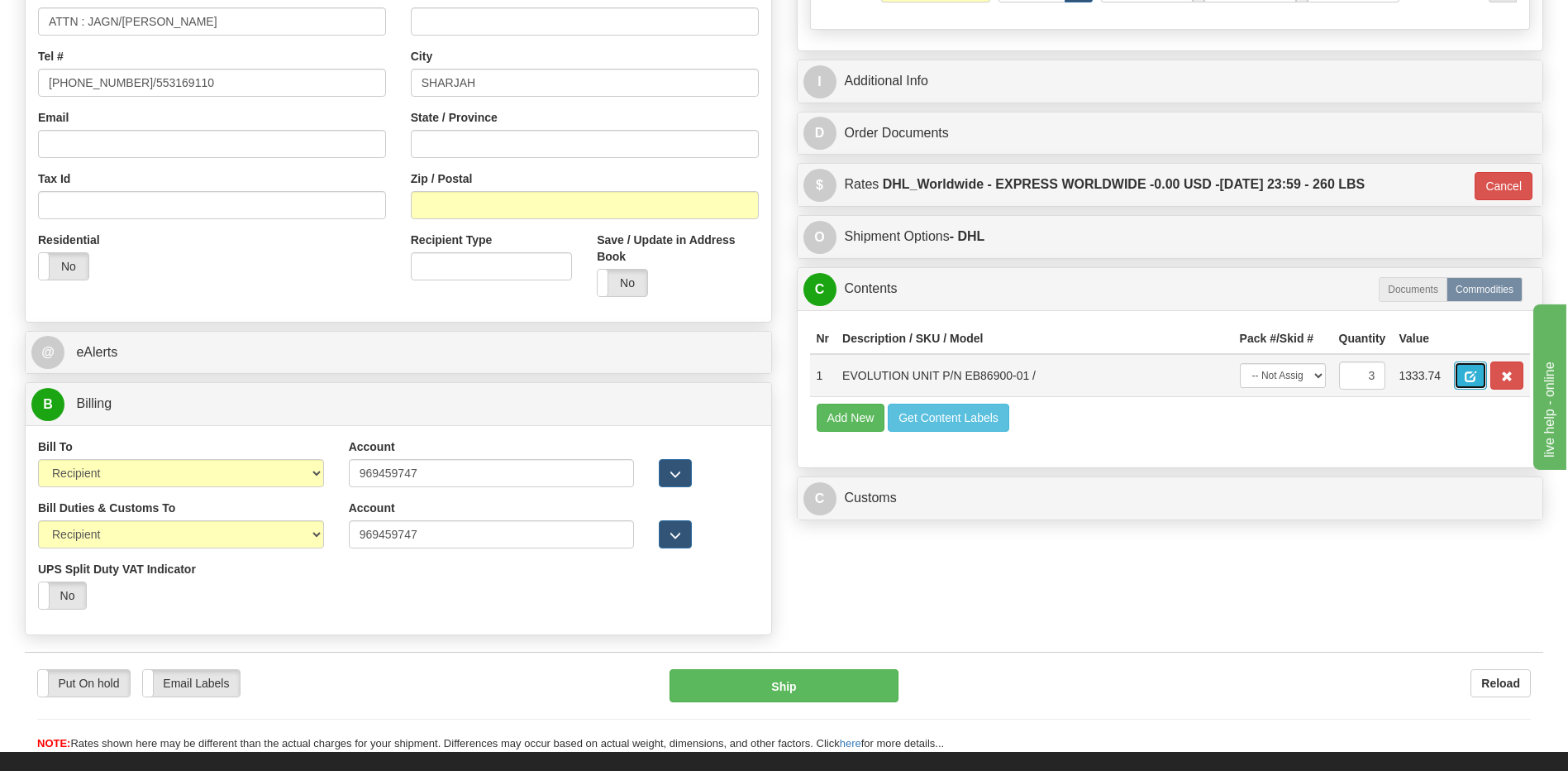
click at [1463, 382] on button "button" at bounding box center [1470, 376] width 33 height 28
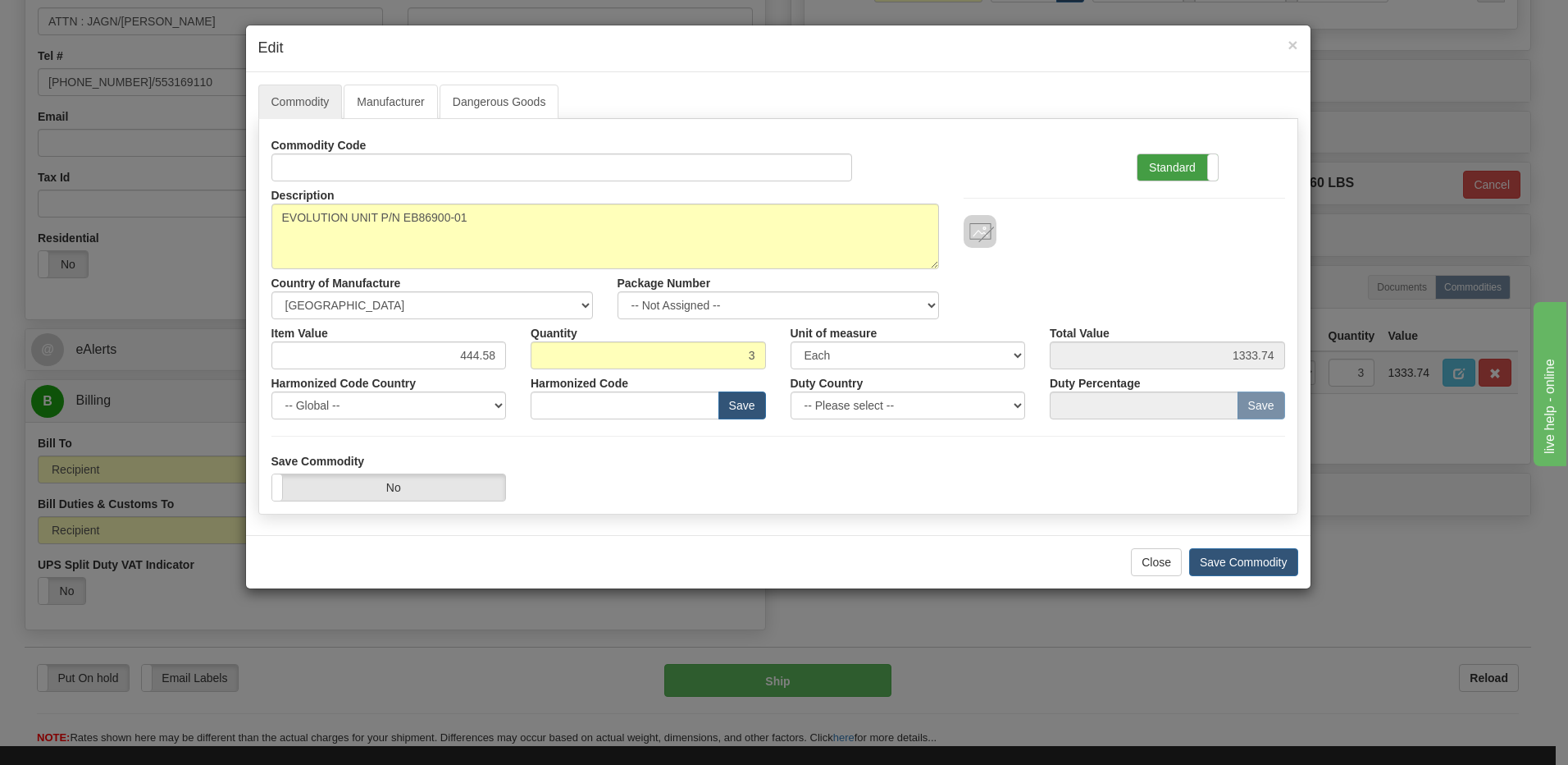
click at [1166, 161] on label "Standard" at bounding box center [1178, 167] width 81 height 27
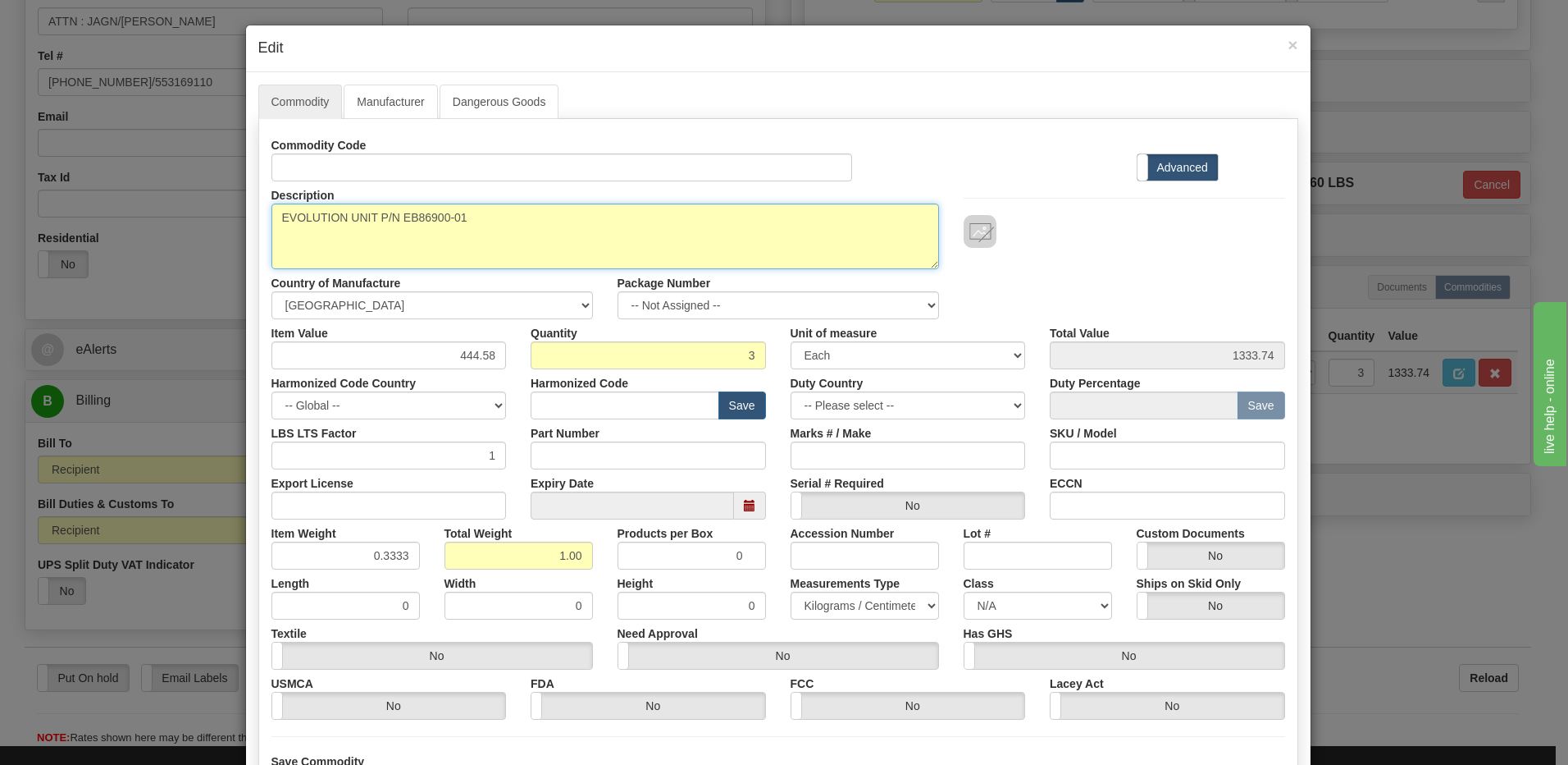
drag, startPoint x: 512, startPoint y: 228, endPoint x: 104, endPoint y: 241, distance: 408.2
click at [121, 234] on div "× Edit Commodity Manufacturer Dangerous Goods Commodity Code Standard Advanced …" at bounding box center [784, 382] width 1568 height 765
paste textarea "D25A16AE4443FFBUU1AUA"
click at [482, 216] on textarea "EVOLUTION UNIT P/N EB86900-01" at bounding box center [605, 236] width 668 height 65
paste textarea "ED25-0571"
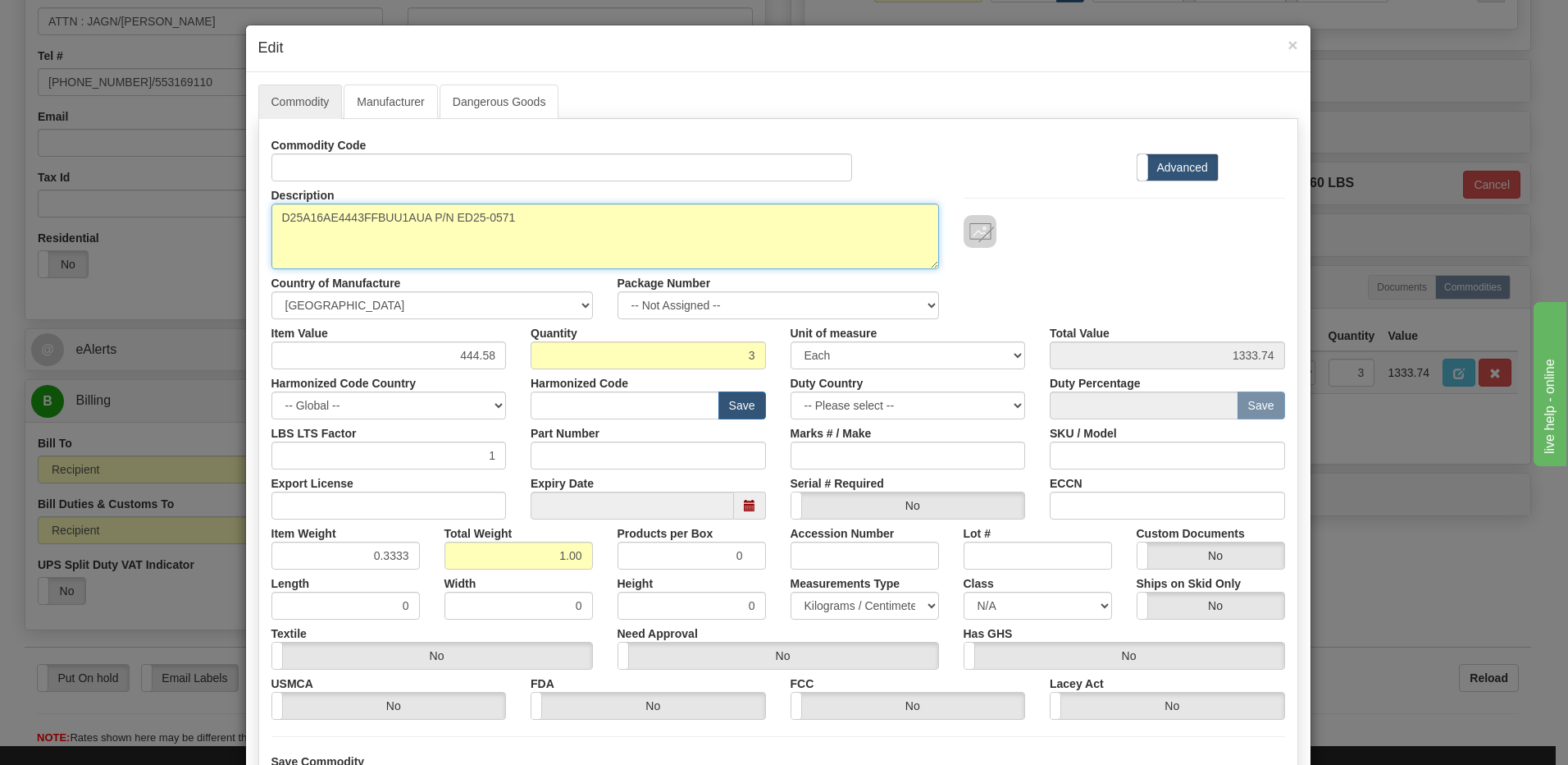
type textarea "D25A16AE4443FFBUU1AUA P/N ED25-0571"
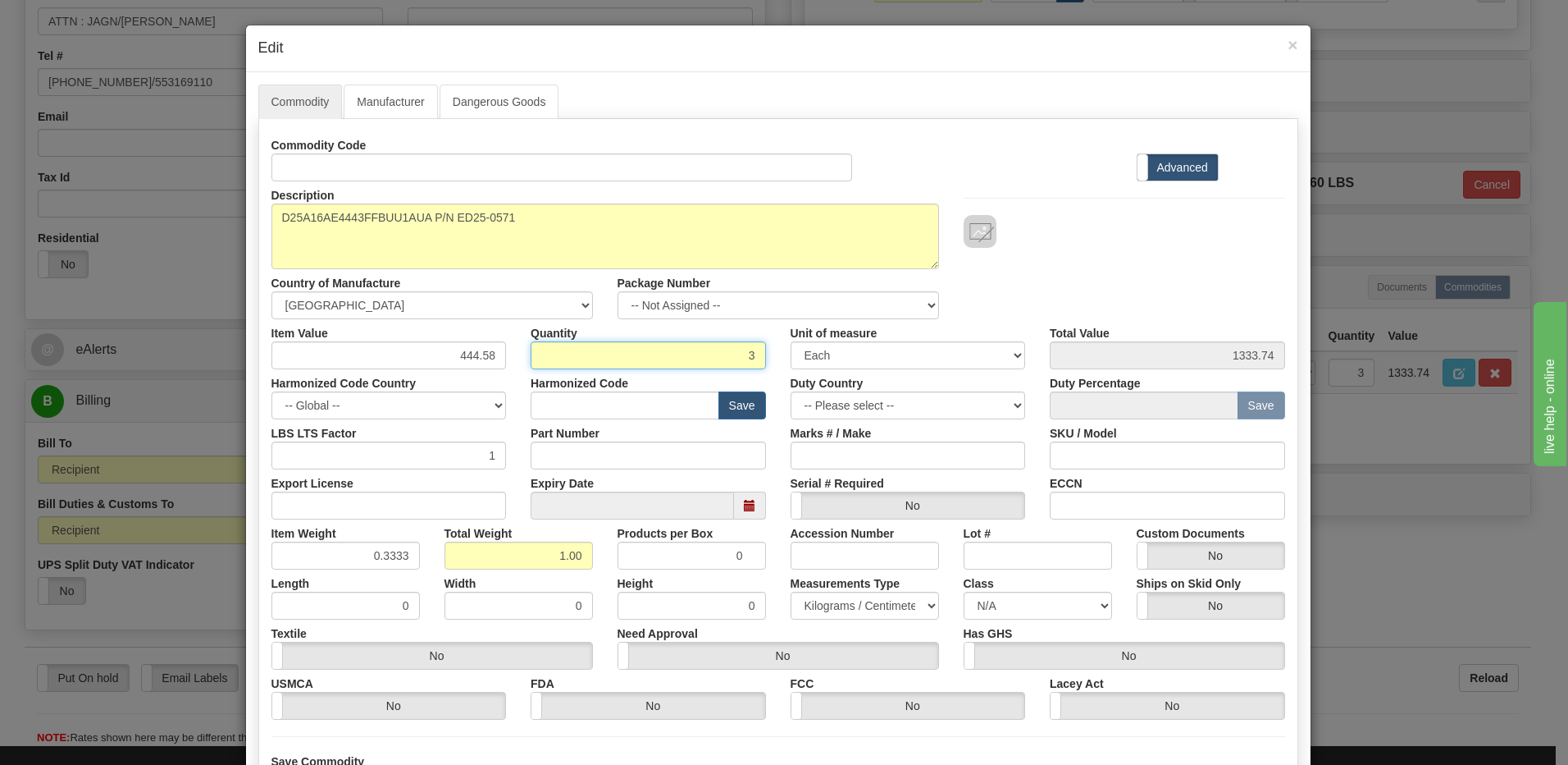
click at [734, 349] on input "3" at bounding box center [648, 355] width 235 height 27
type input "5"
type input "2222.90"
click at [536, 559] on input "1.67" at bounding box center [518, 556] width 148 height 27
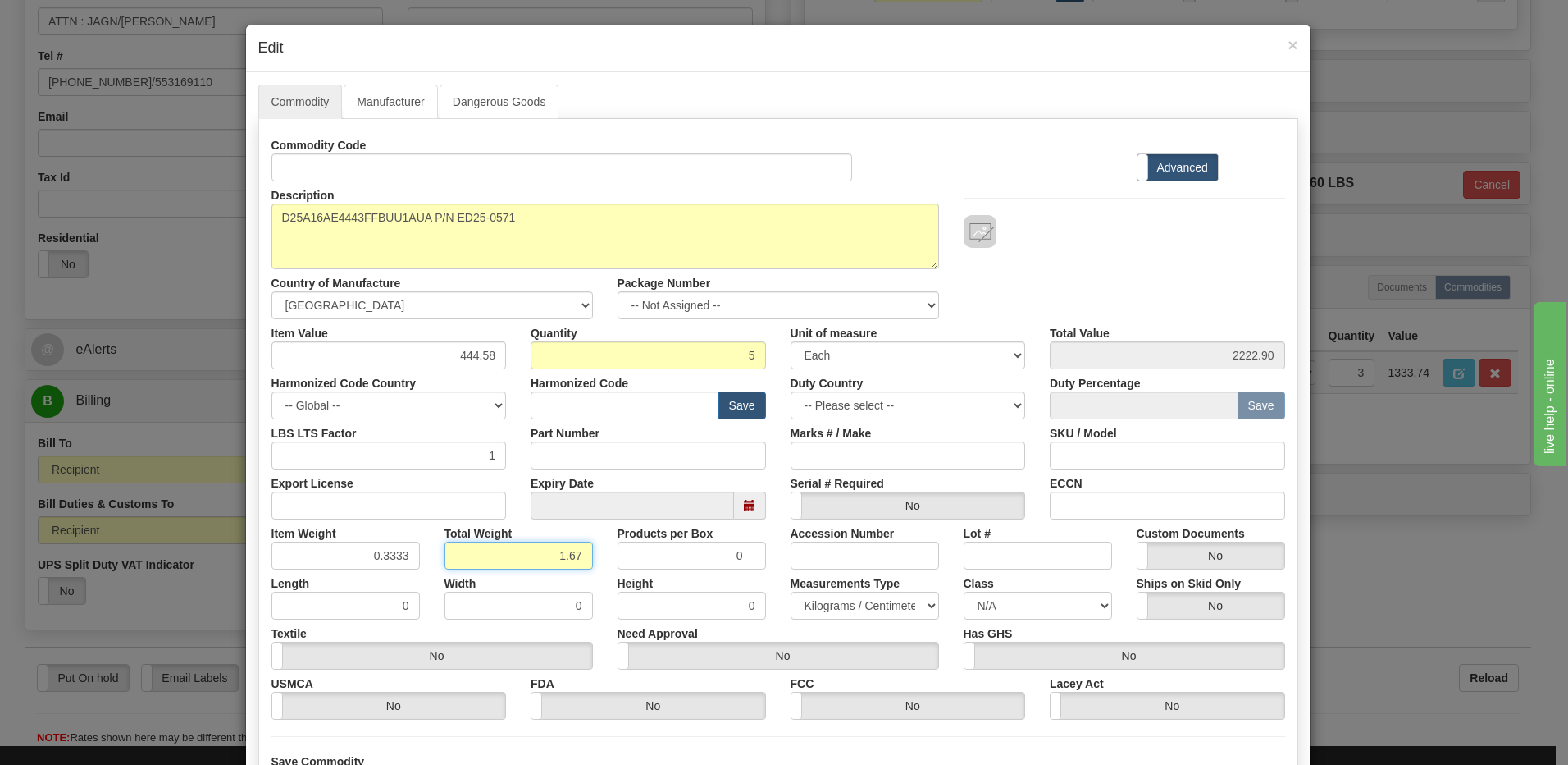
click at [536, 559] on input "1.67" at bounding box center [518, 556] width 148 height 27
type input "5"
type input "1.0000"
click at [330, 558] on input "1.0000" at bounding box center [345, 556] width 148 height 27
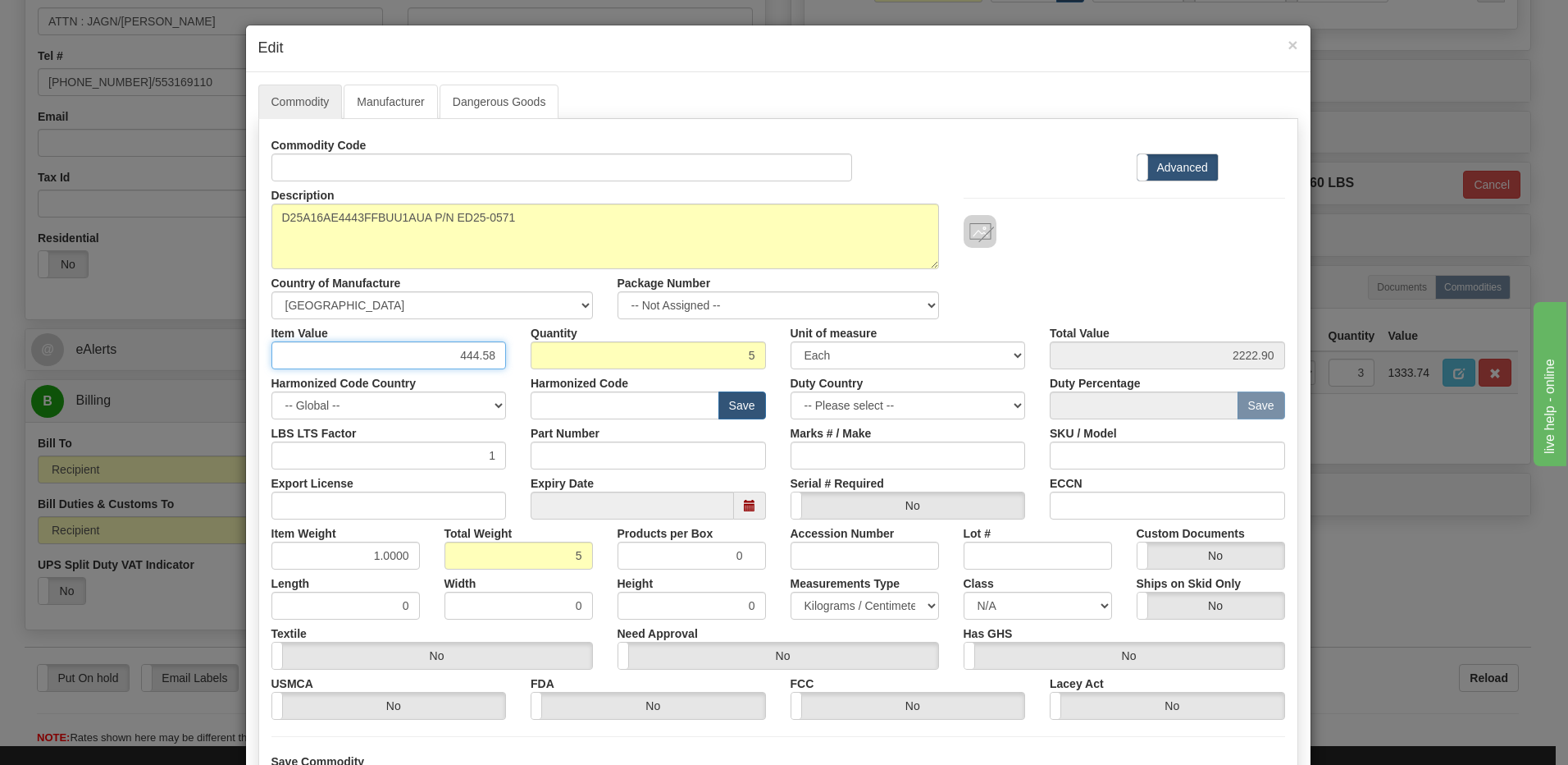
drag, startPoint x: 404, startPoint y: 364, endPoint x: 518, endPoint y: 369, distance: 114.1
click at [518, 369] on div "Commodity Code Standard Advanced Description EVOLUTION UNIT P/N EB86900-01 Coun…" at bounding box center [778, 425] width 1014 height 588
click at [730, 356] on input "5" at bounding box center [648, 355] width 235 height 27
type input "7"
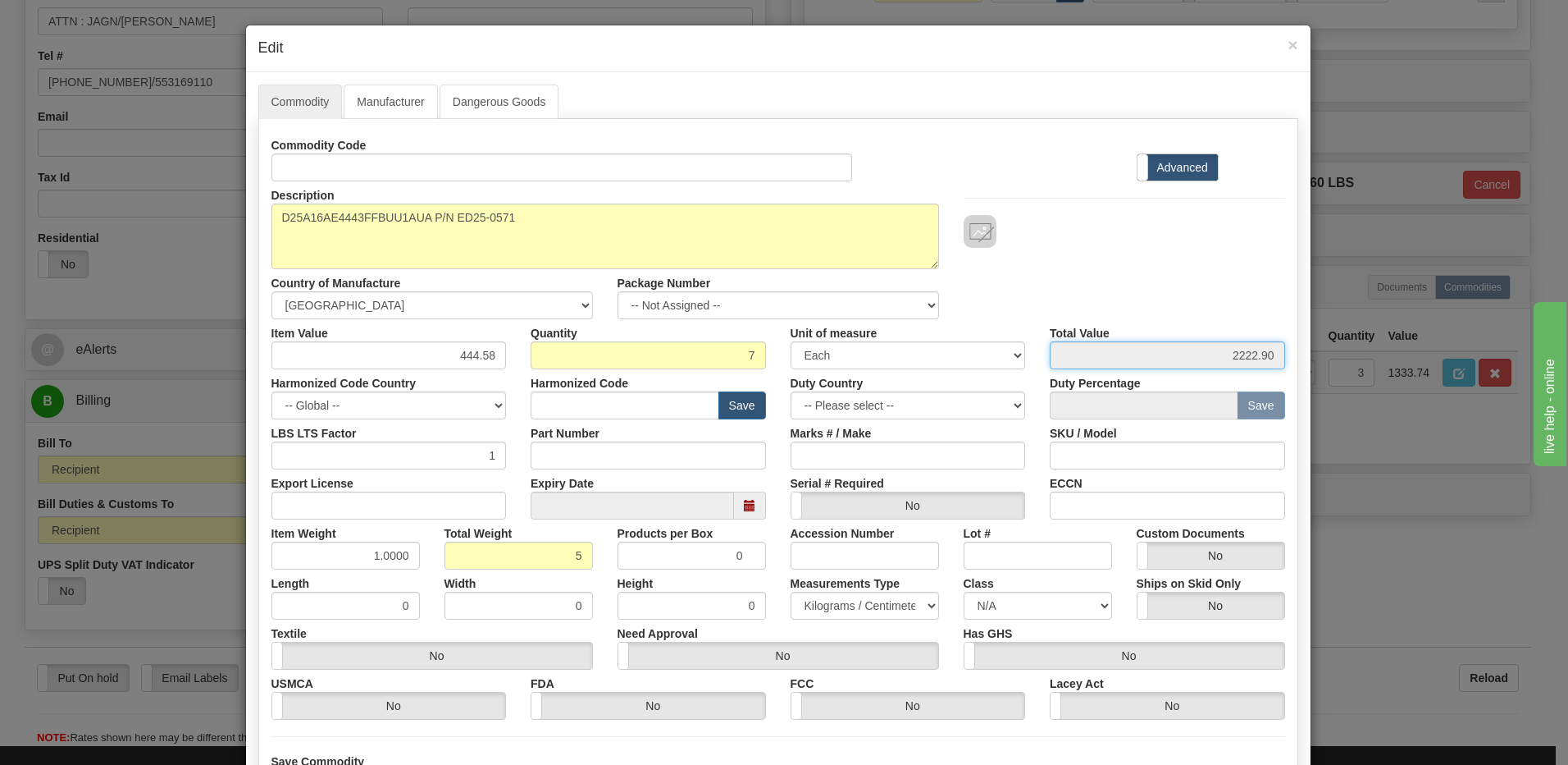
type input "3112.06"
type input "7.00"
click at [1156, 355] on input "3112.06" at bounding box center [1167, 355] width 235 height 27
drag, startPoint x: 444, startPoint y: 354, endPoint x: 536, endPoint y: 355, distance: 92.0
click at [536, 355] on div "Item Value 444.58 Quantity 7 Unit of measure 3 Thousand Square Inches Adjustmen…" at bounding box center [778, 344] width 1038 height 50
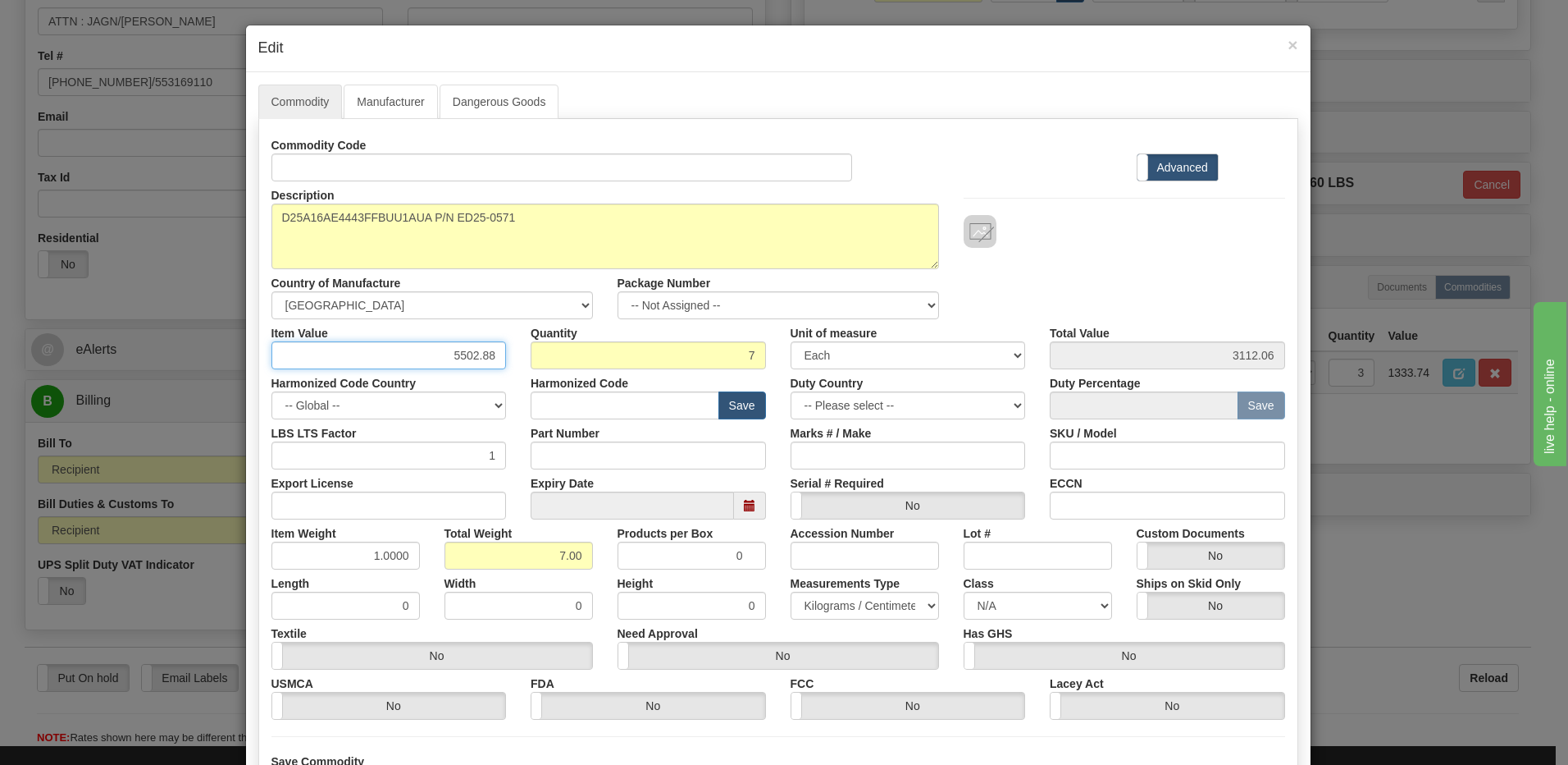
type input "5502.88"
type input "38520.16"
click at [536, 355] on input "7" at bounding box center [648, 355] width 235 height 27
click at [1114, 302] on div "Description EVOLUTION UNIT P/N EB86900-01 Country of Manufacture -- Unknown -- …" at bounding box center [778, 250] width 1038 height 138
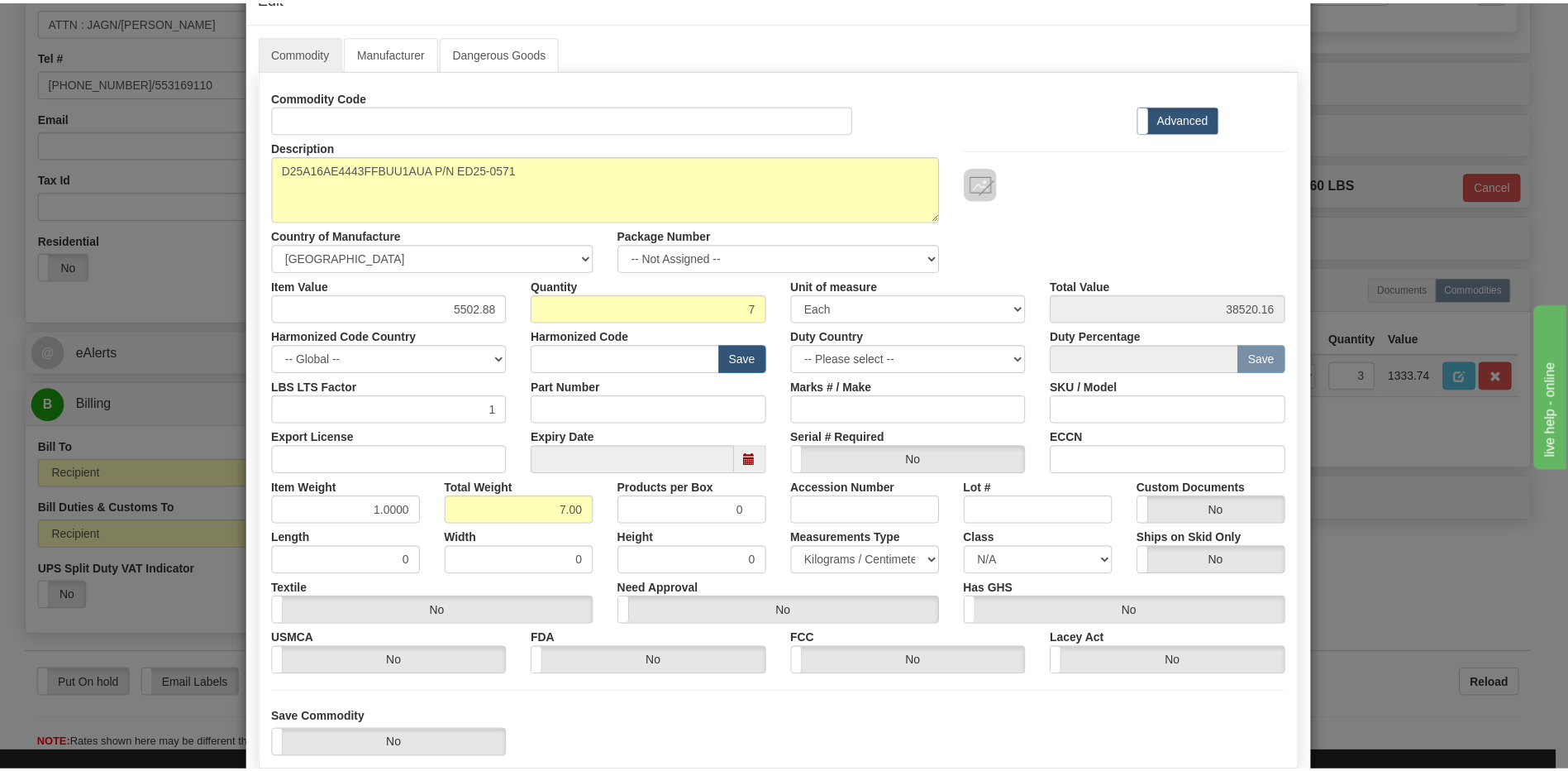
scroll to position [151, 0]
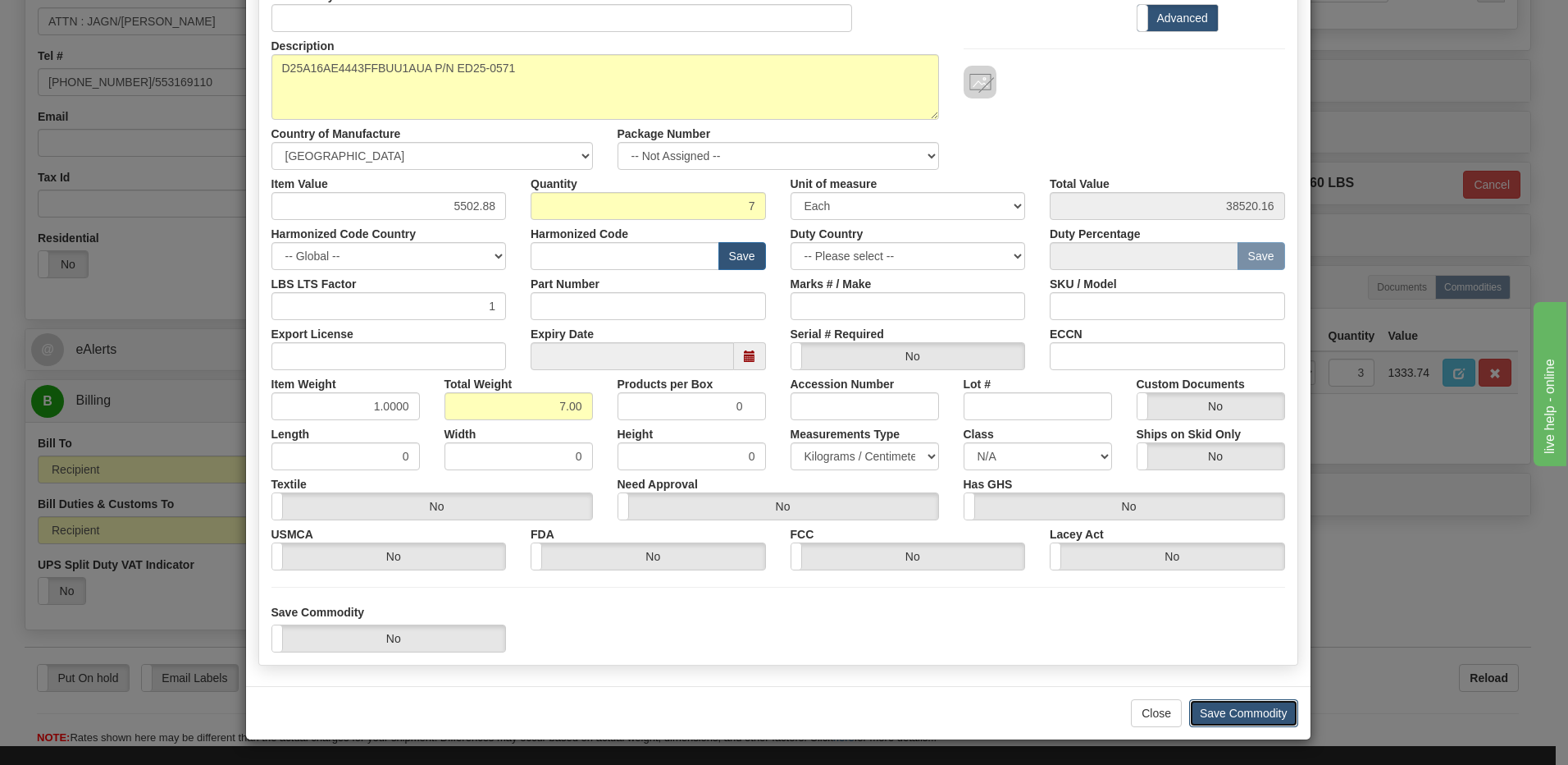
click at [1228, 709] on button "Save Commodity" at bounding box center [1244, 713] width 109 height 27
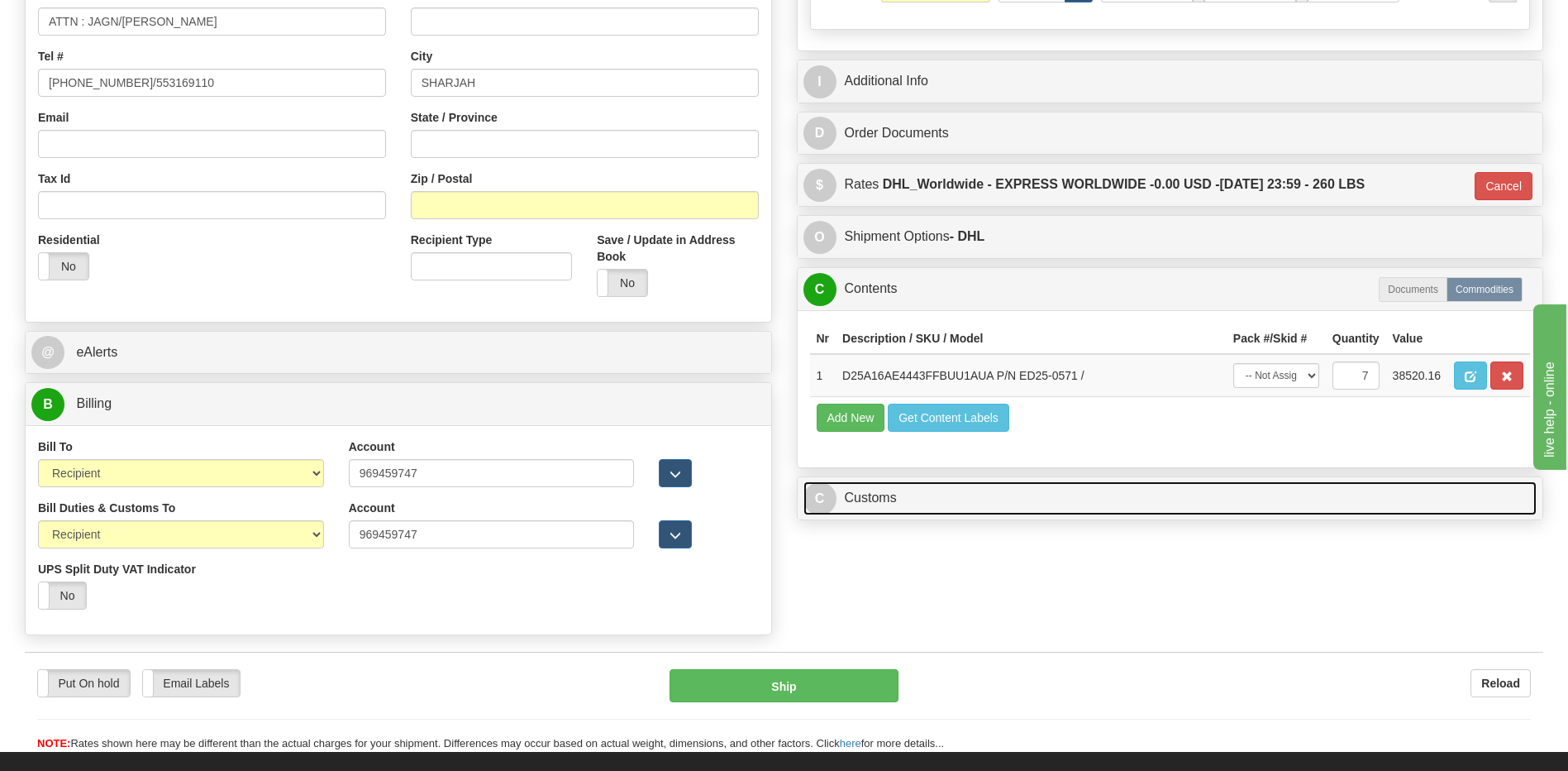
click at [880, 493] on link "C Customs" at bounding box center [1170, 498] width 734 height 34
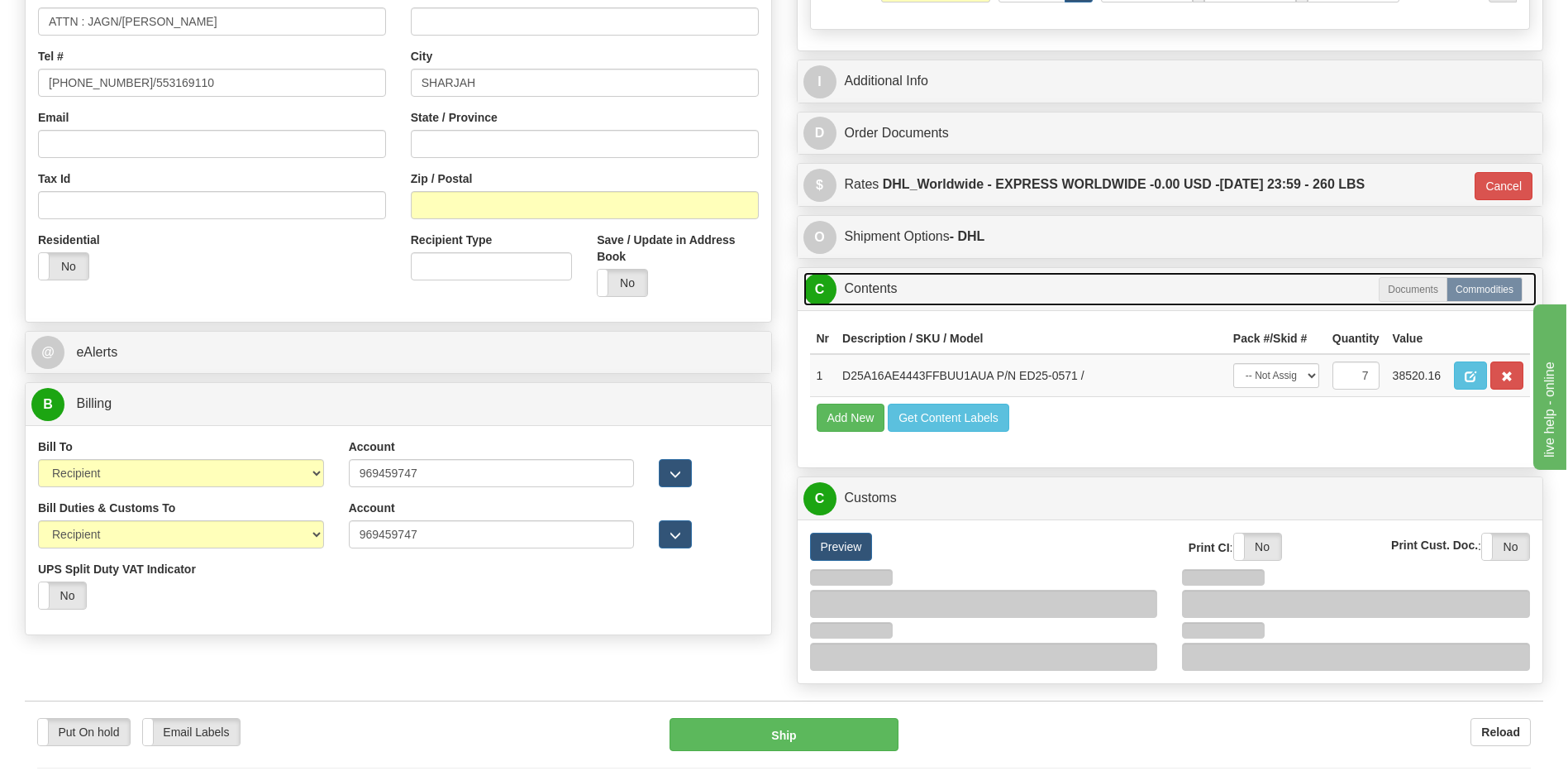
click at [904, 298] on link "C Contents" at bounding box center [1170, 288] width 734 height 34
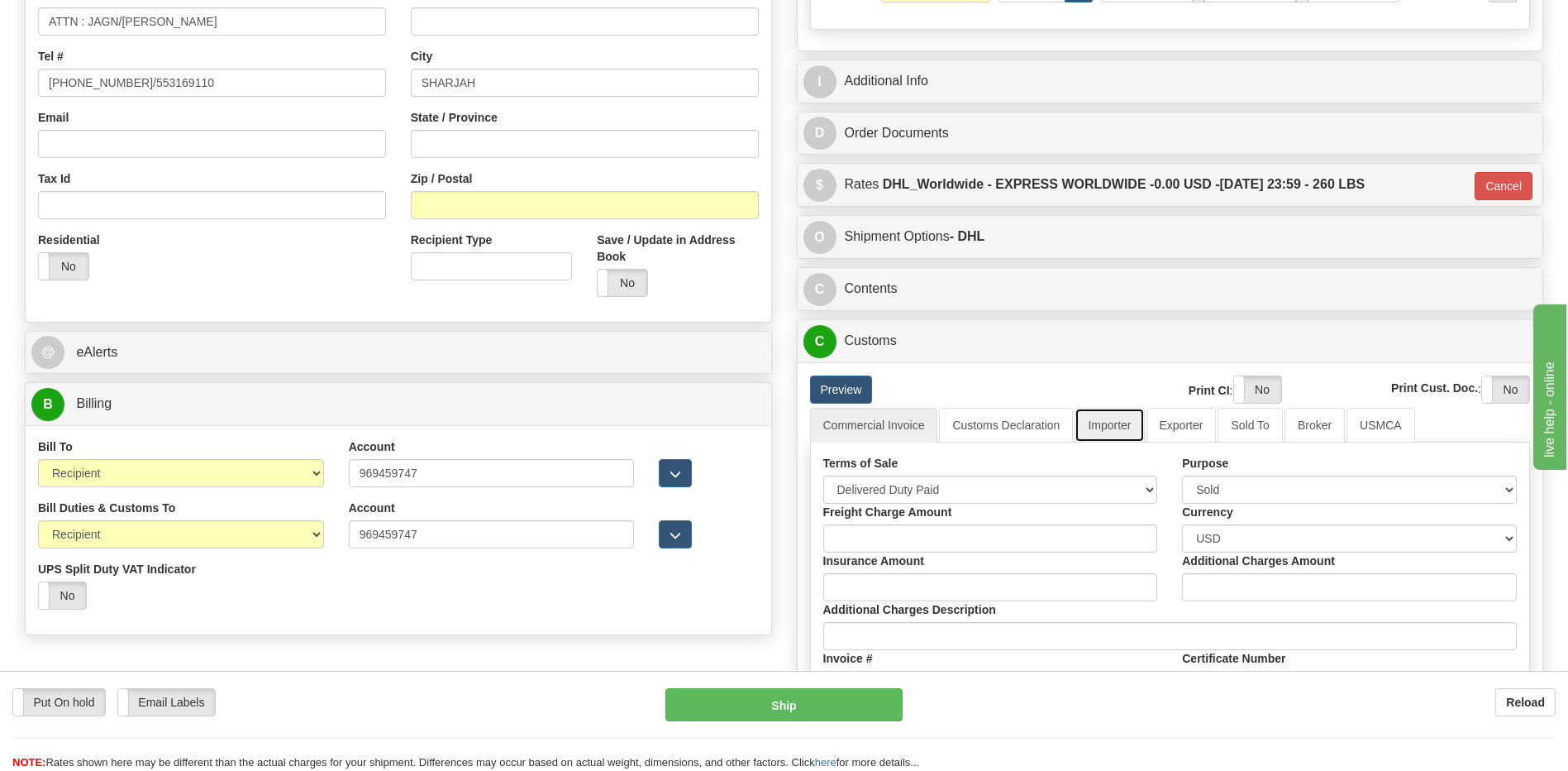
click at [1106, 422] on link "Importer" at bounding box center [1109, 425] width 69 height 35
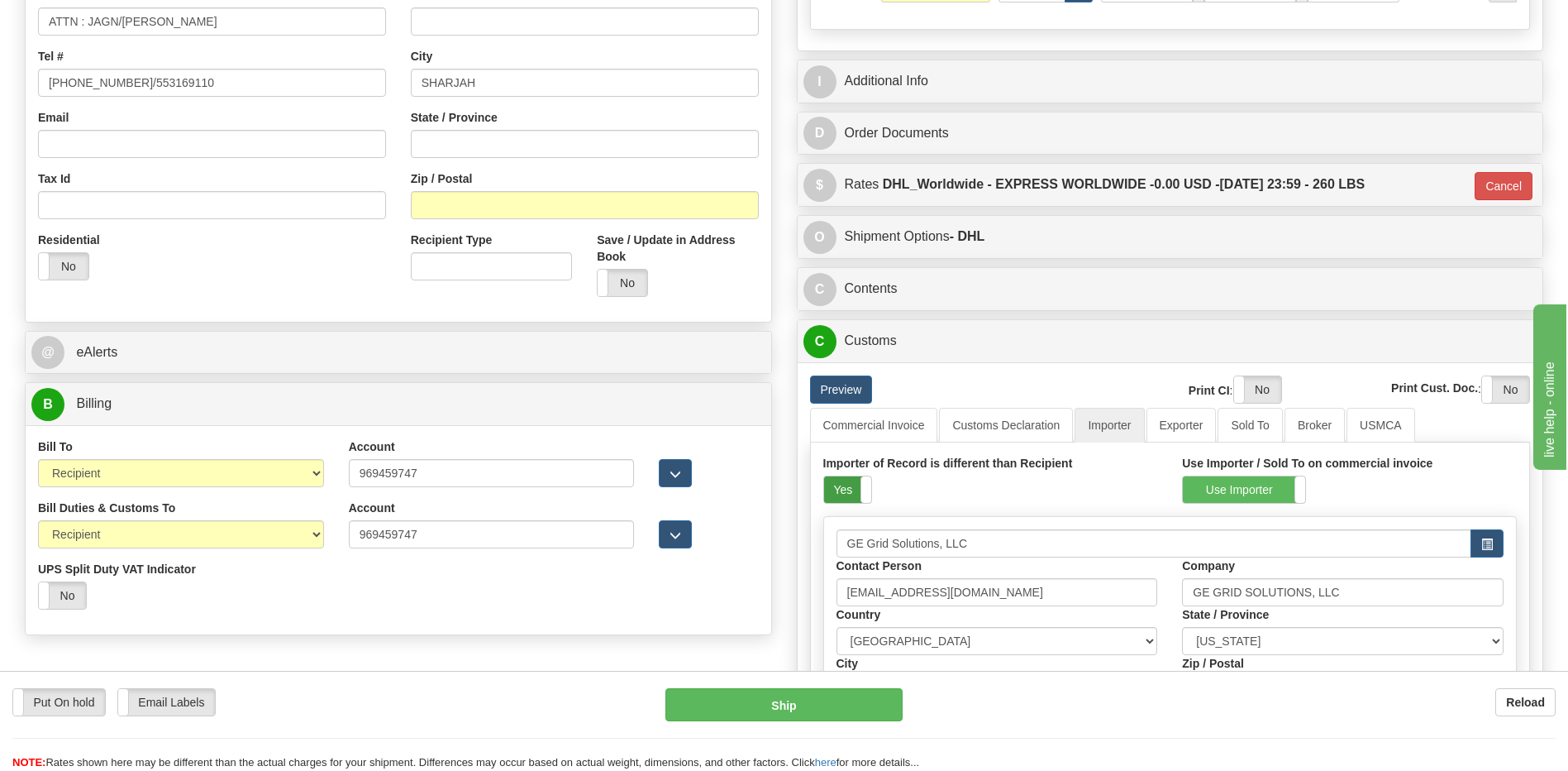
click at [840, 484] on label "Yes" at bounding box center [848, 489] width 47 height 27
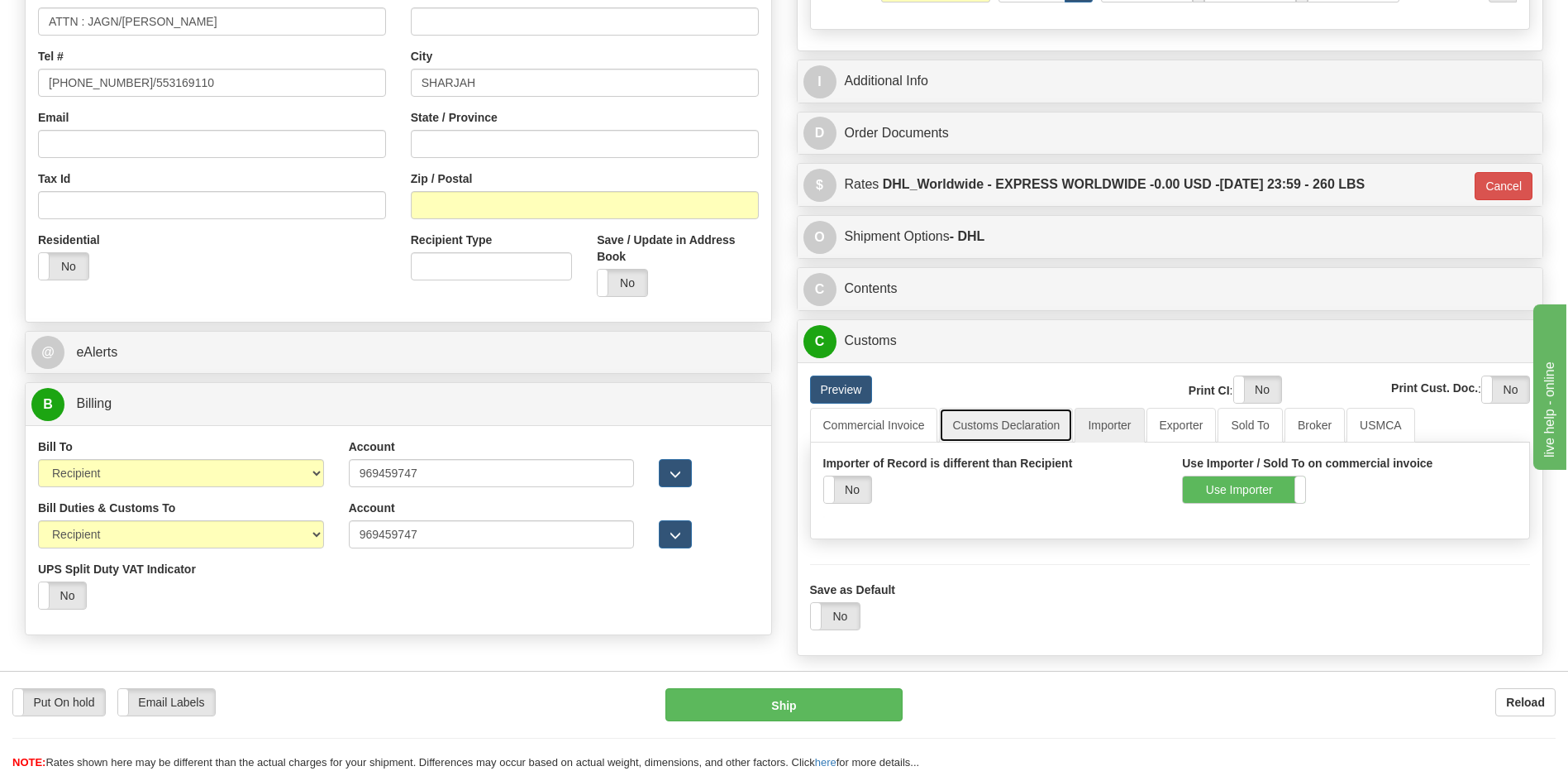
click at [997, 422] on link "Customs Declaration" at bounding box center [1006, 425] width 134 height 35
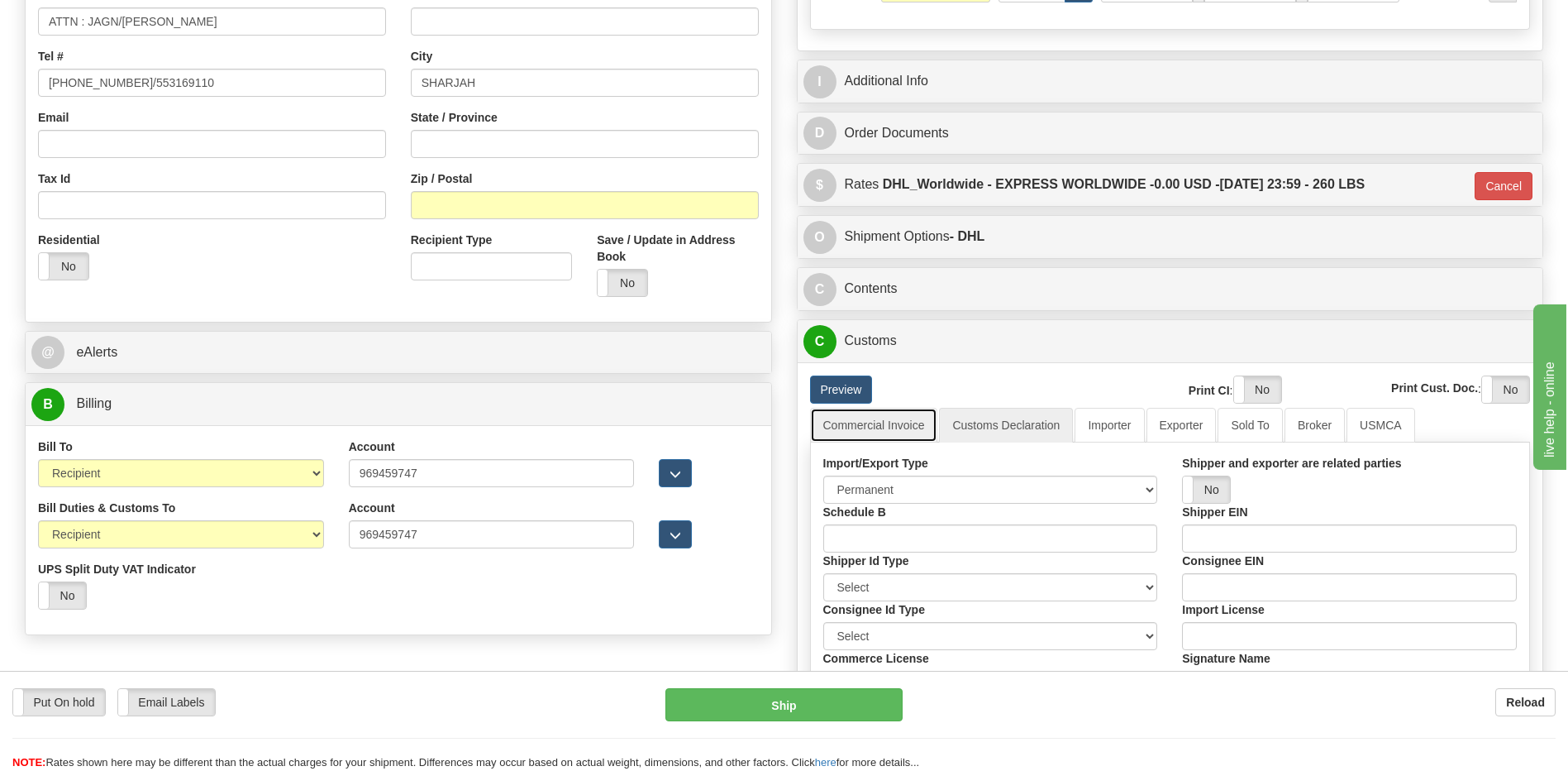
click at [899, 428] on link "Commercial Invoice" at bounding box center [874, 425] width 128 height 35
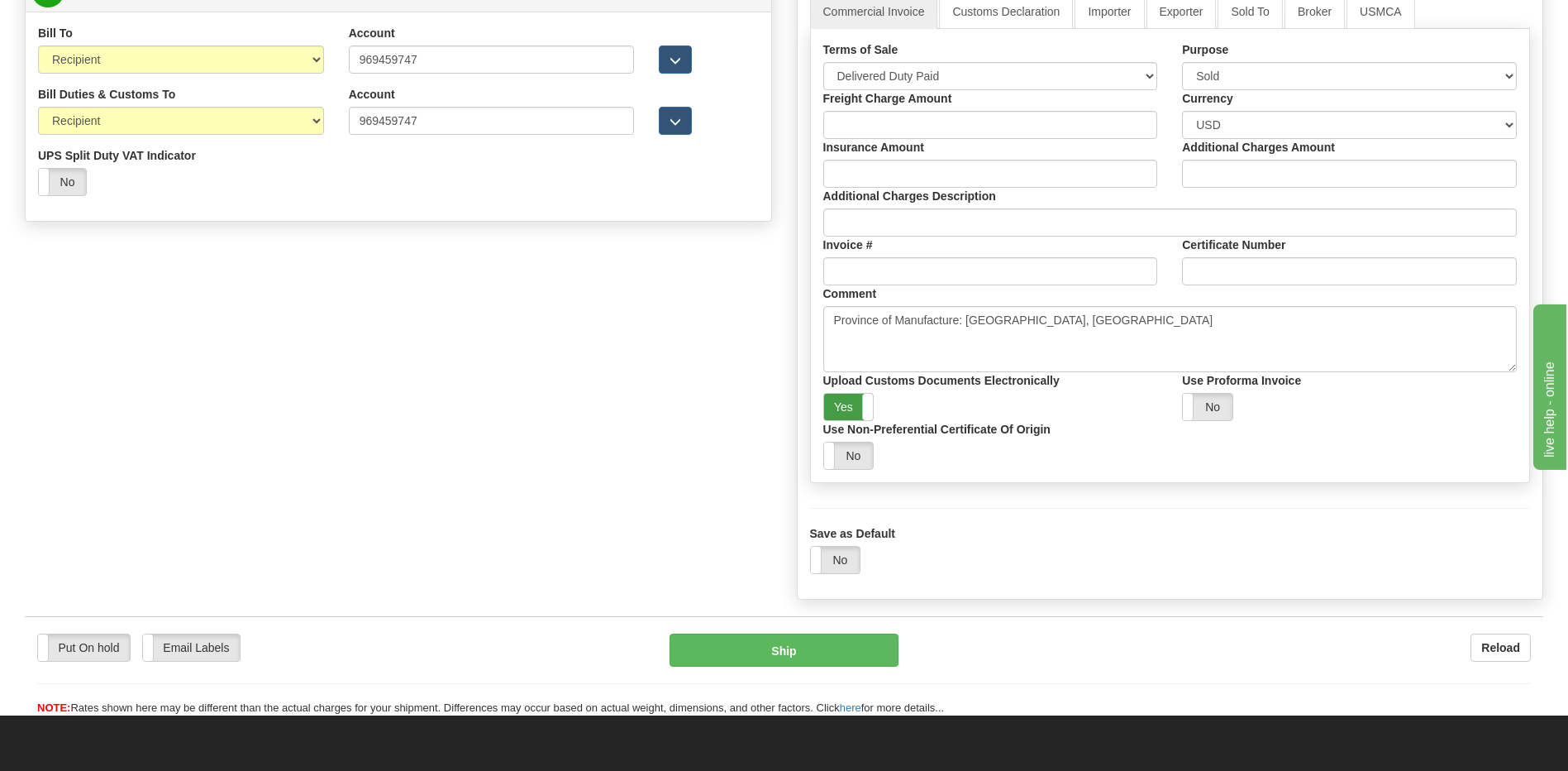
click at [855, 414] on label "Yes" at bounding box center [848, 407] width 49 height 27
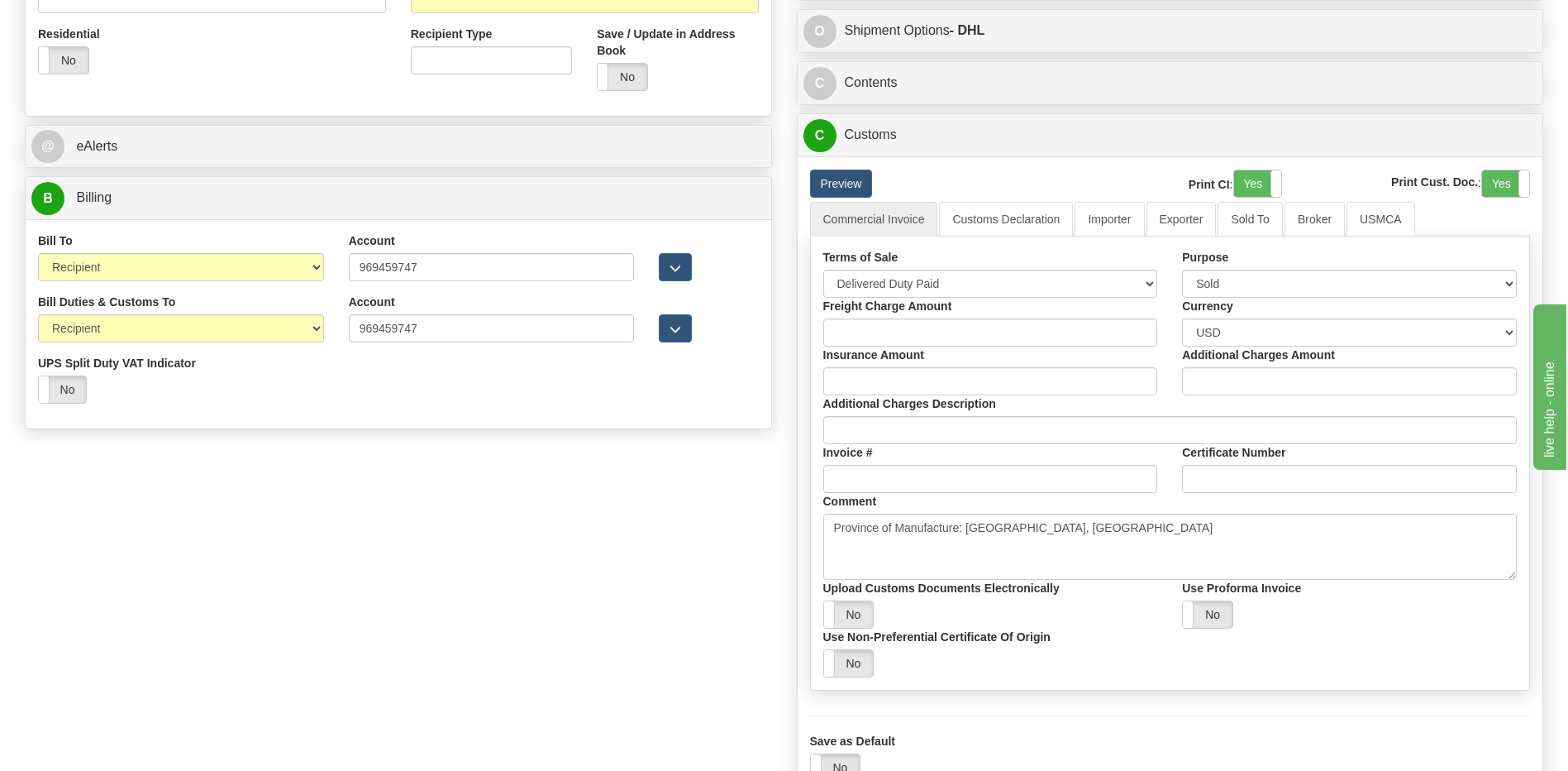
scroll to position [496, 0]
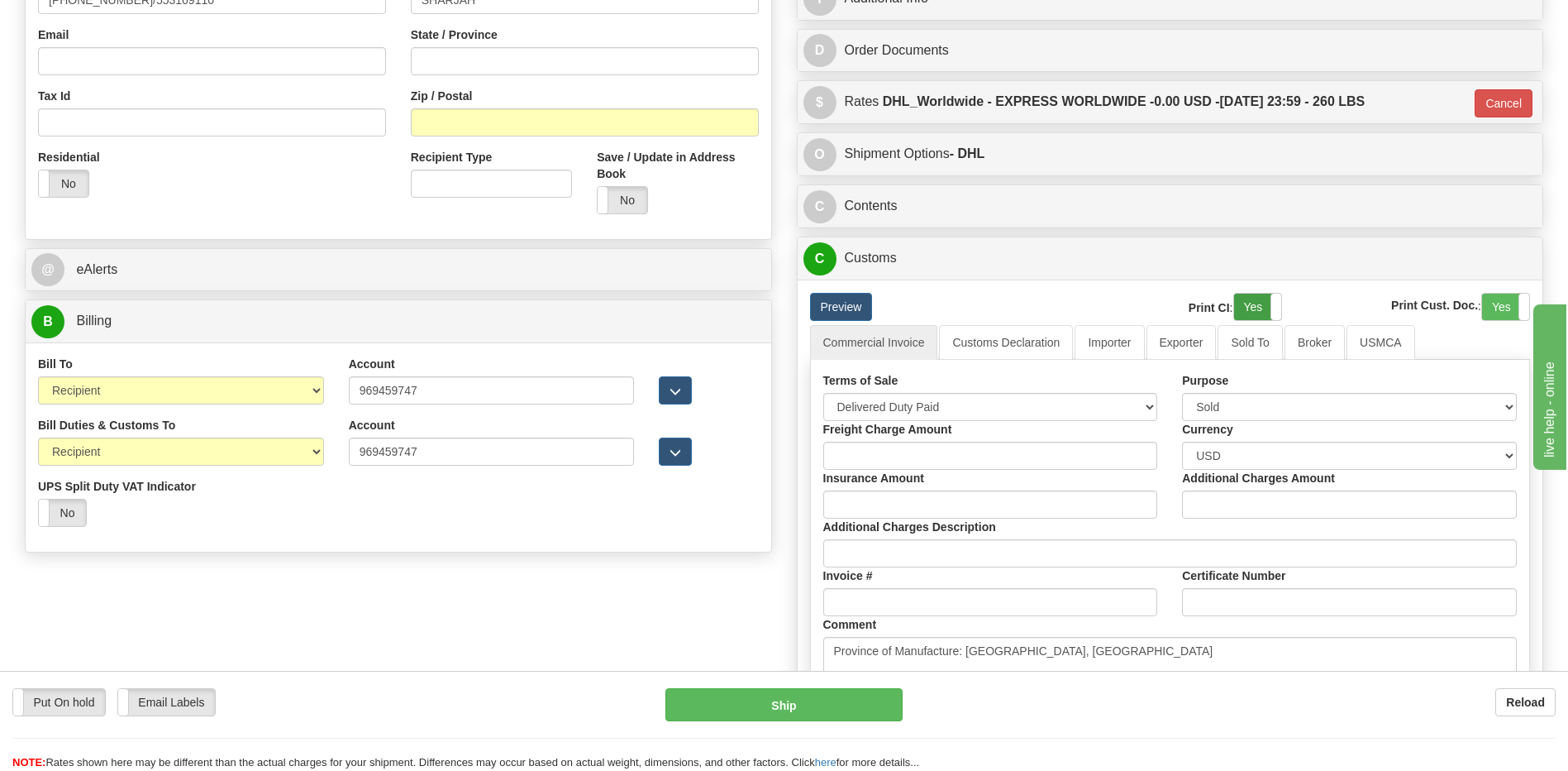
click at [1261, 305] on label "Yes" at bounding box center [1258, 306] width 47 height 27
click at [1491, 313] on label "Yes" at bounding box center [1505, 306] width 47 height 27
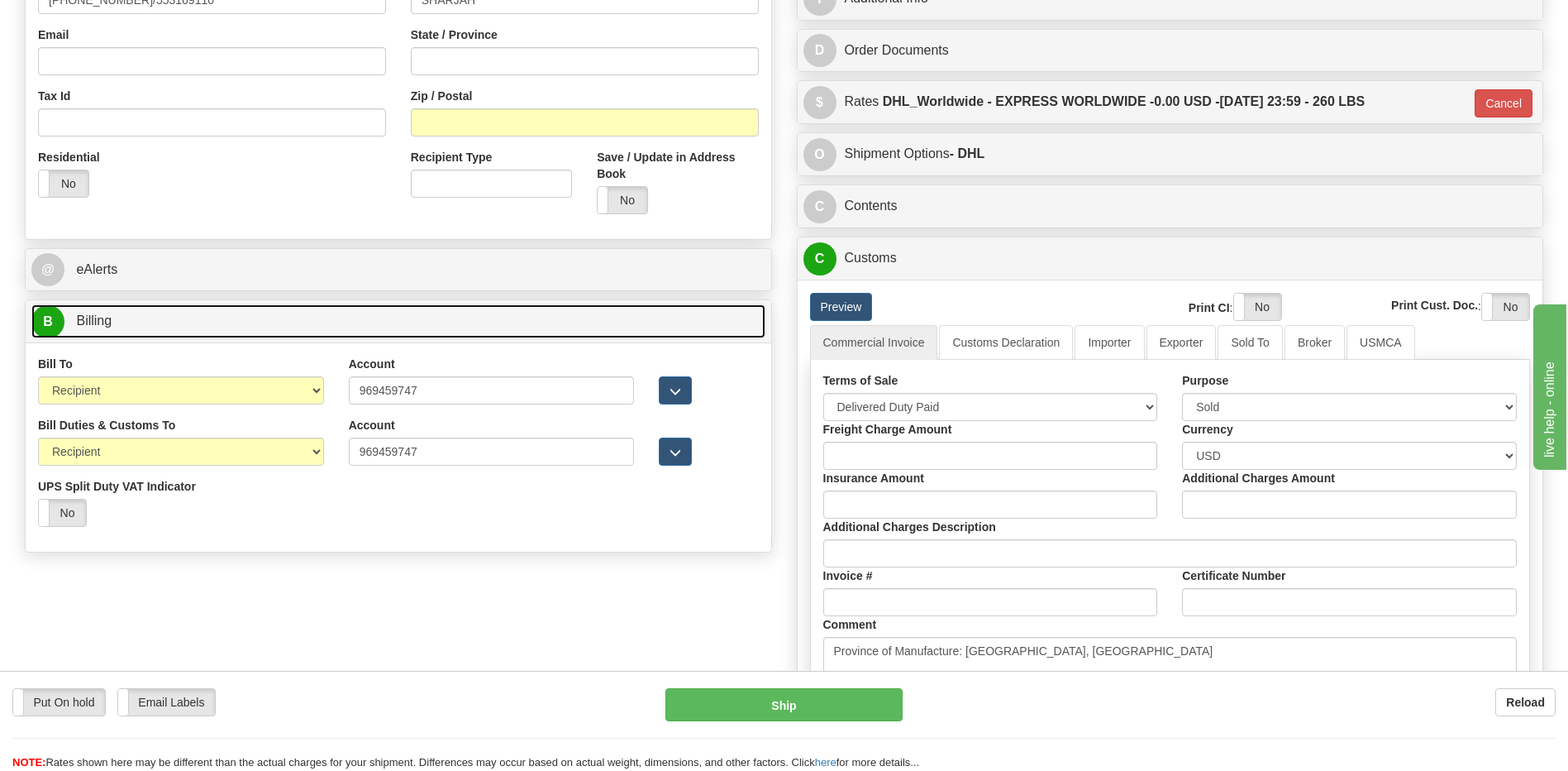
click at [189, 322] on link "B Billing" at bounding box center [398, 321] width 734 height 34
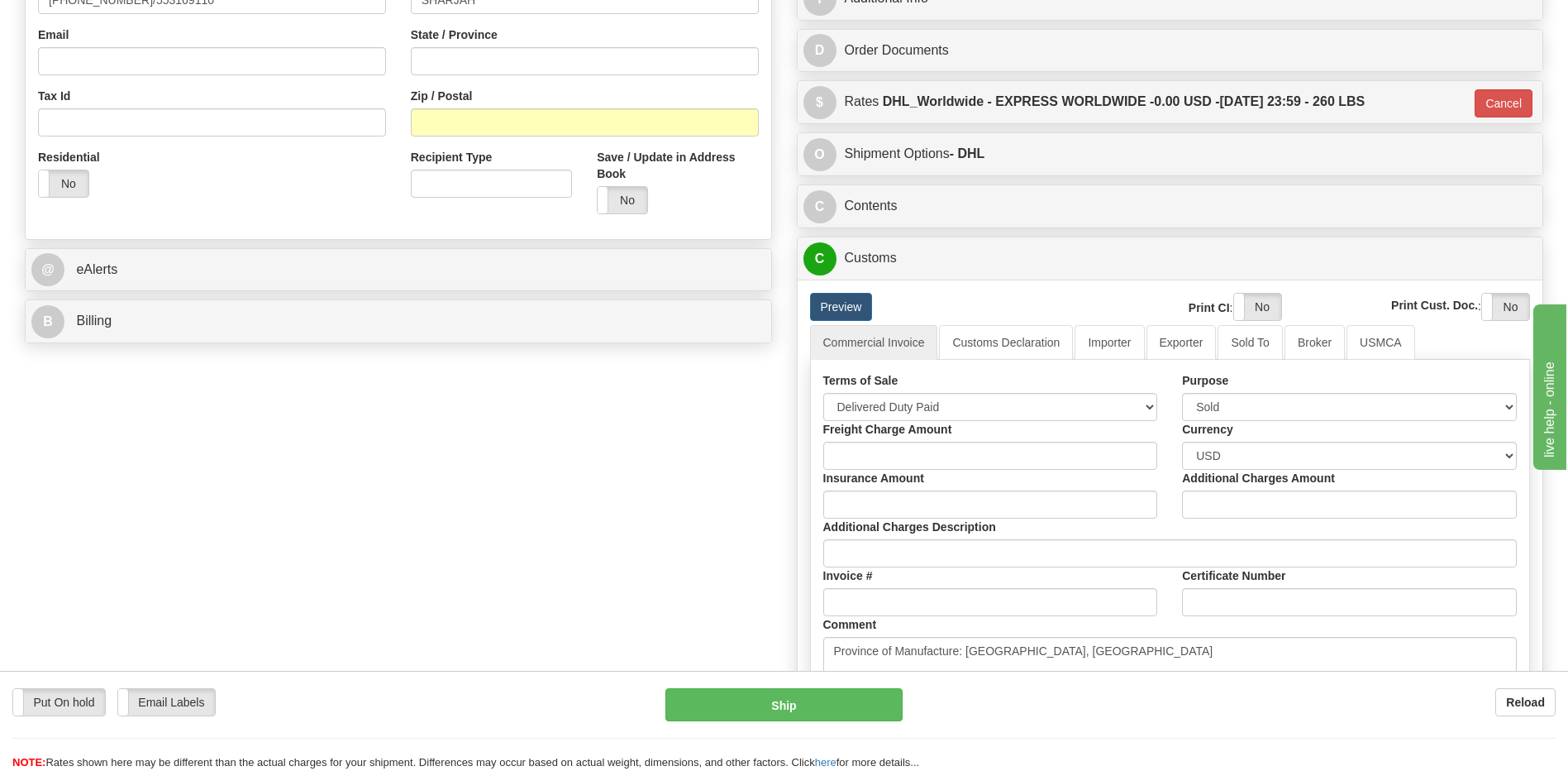
scroll to position [661, 0]
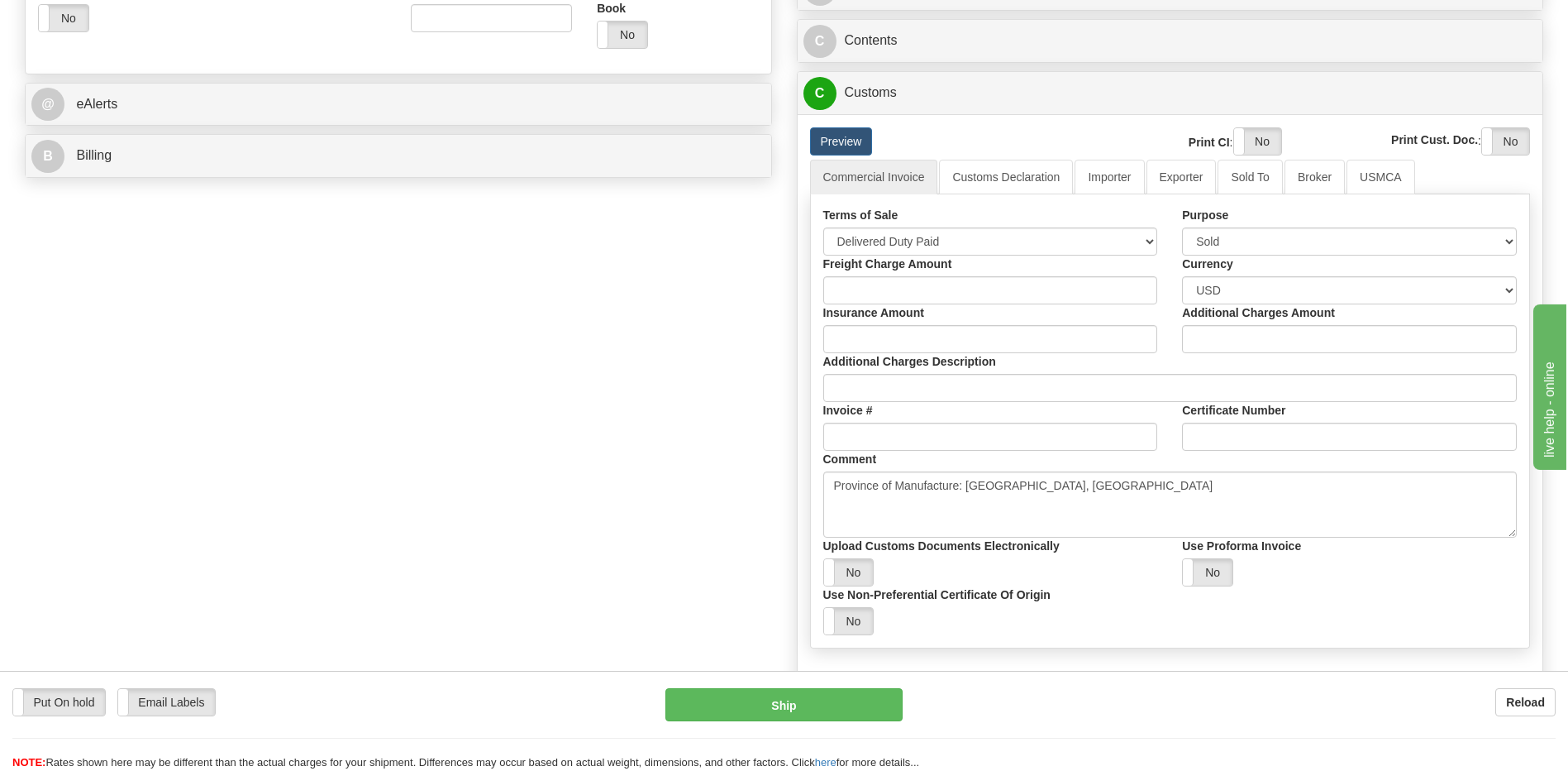
click at [288, 137] on div "B Billing" at bounding box center [399, 156] width 746 height 42
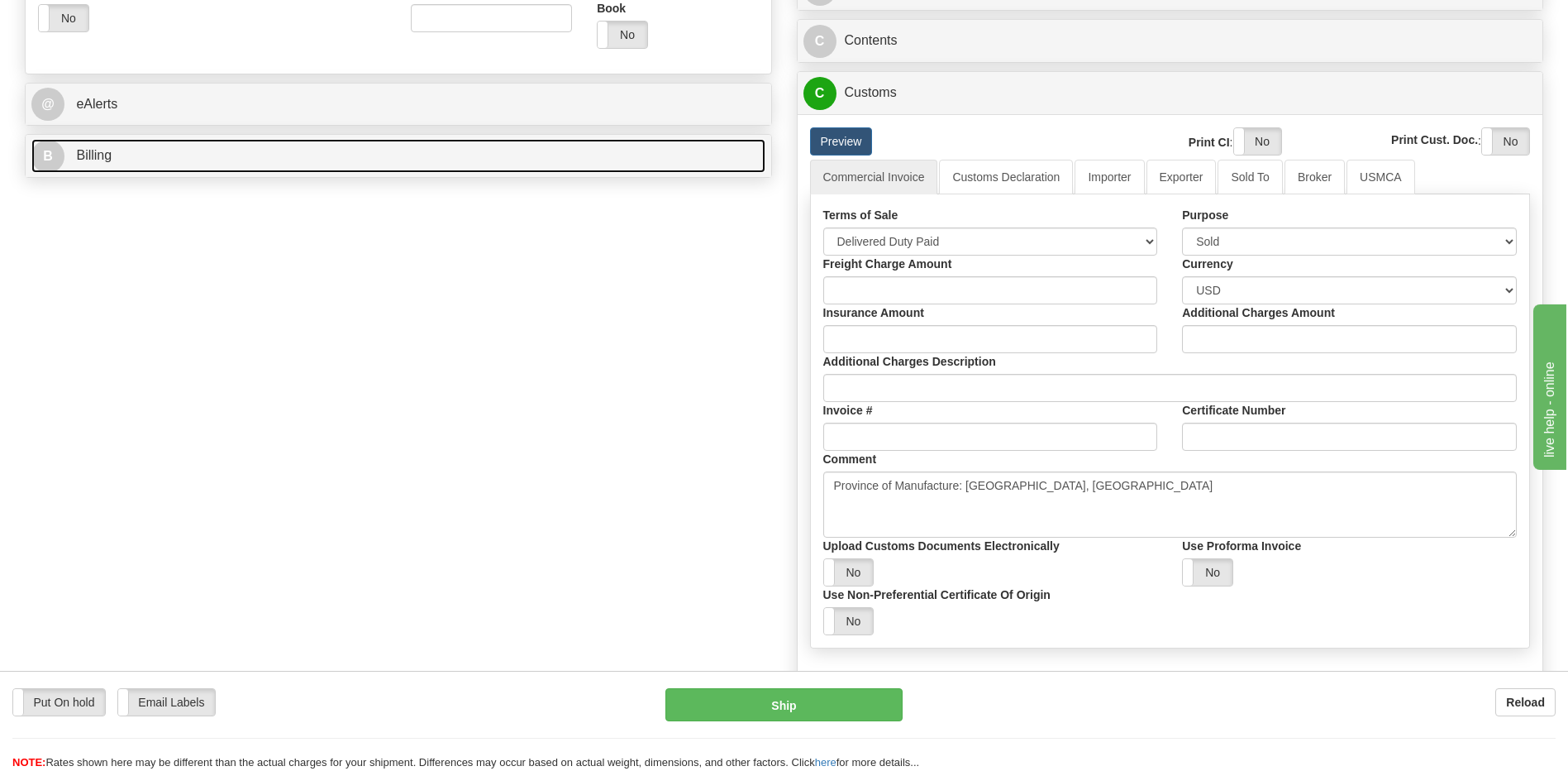
click at [285, 150] on link "B Billing" at bounding box center [398, 156] width 734 height 34
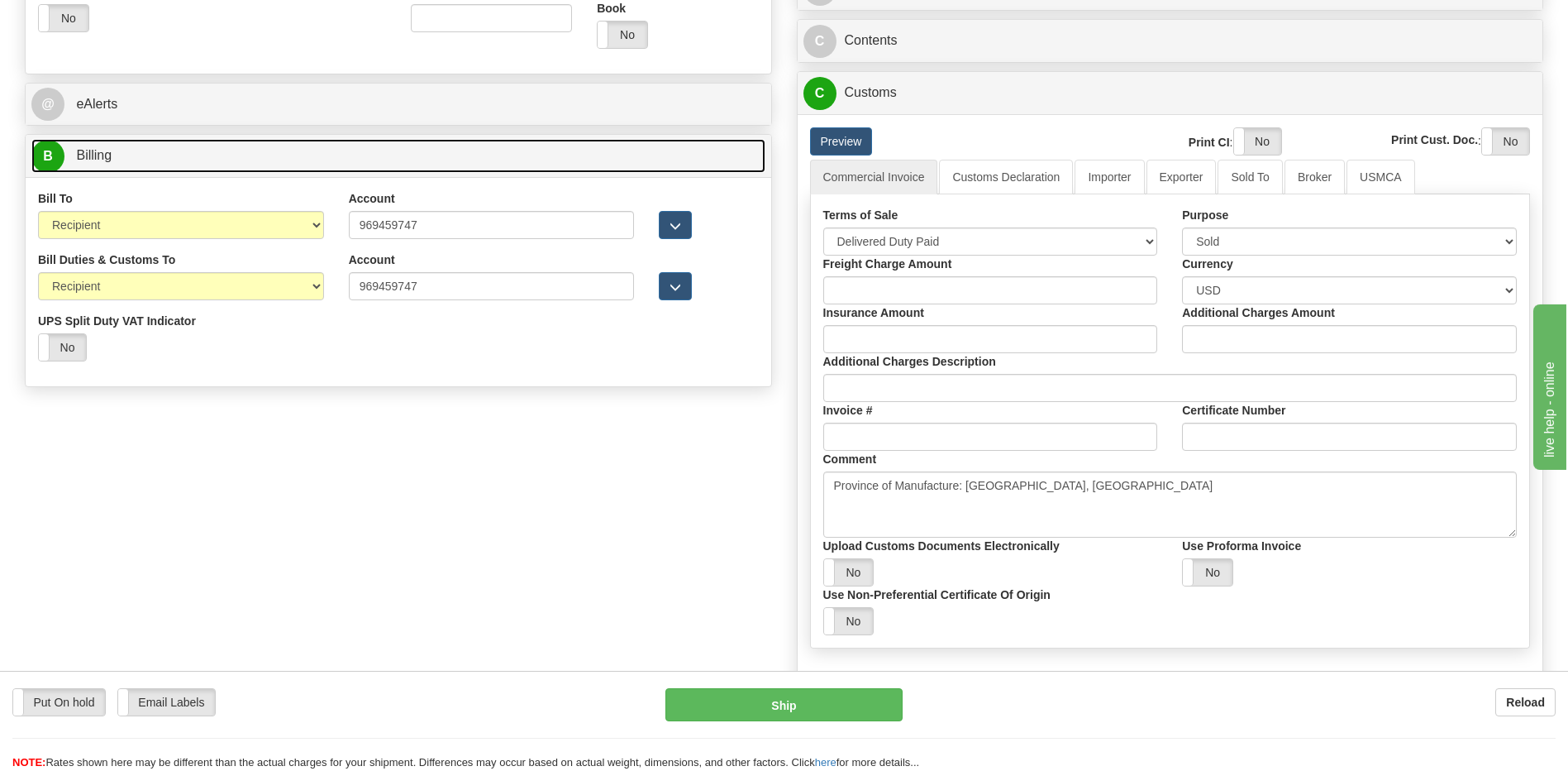
click at [285, 150] on link "B Billing" at bounding box center [398, 156] width 734 height 34
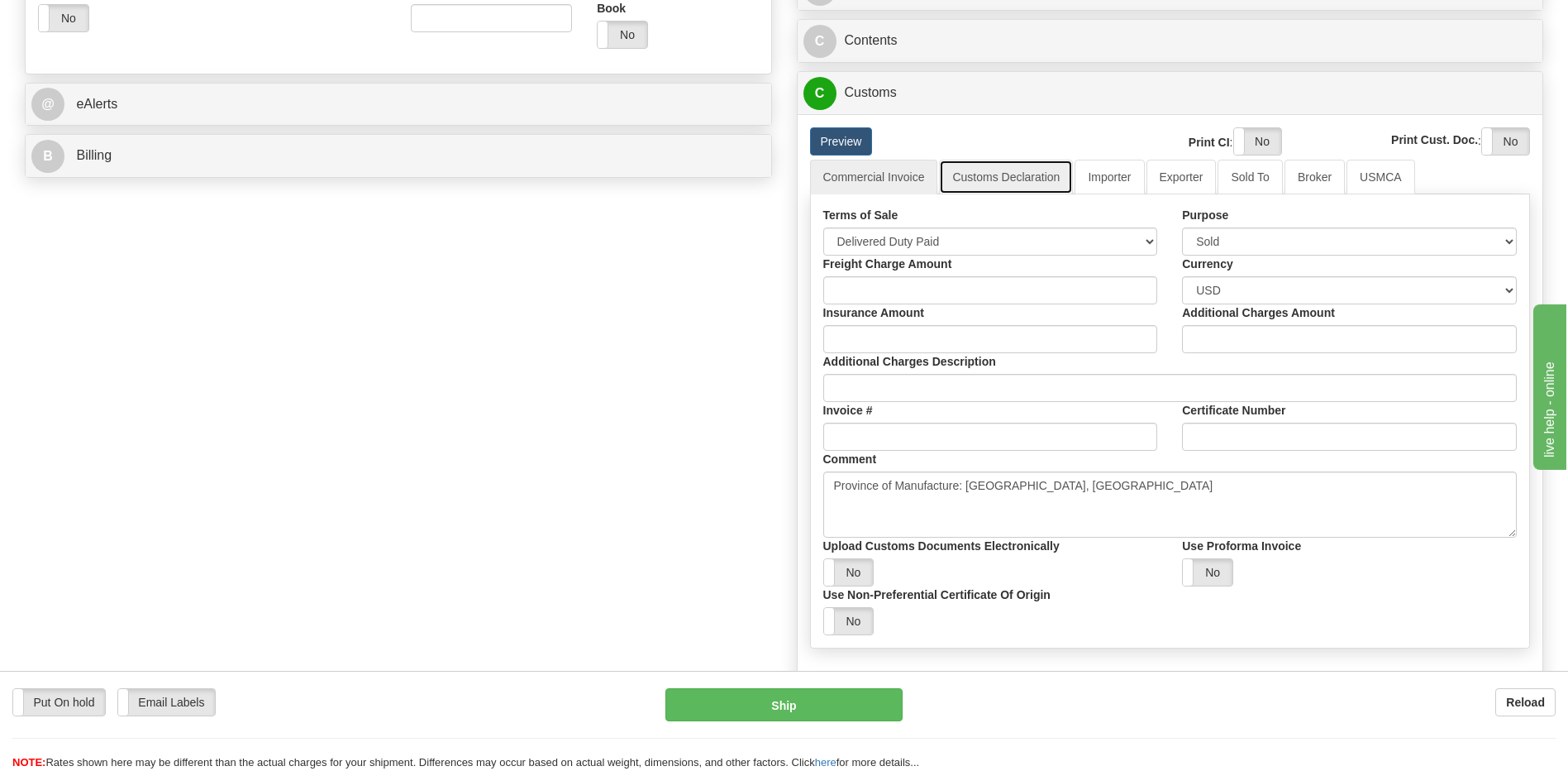
click at [1001, 177] on link "Customs Declaration" at bounding box center [1006, 177] width 134 height 35
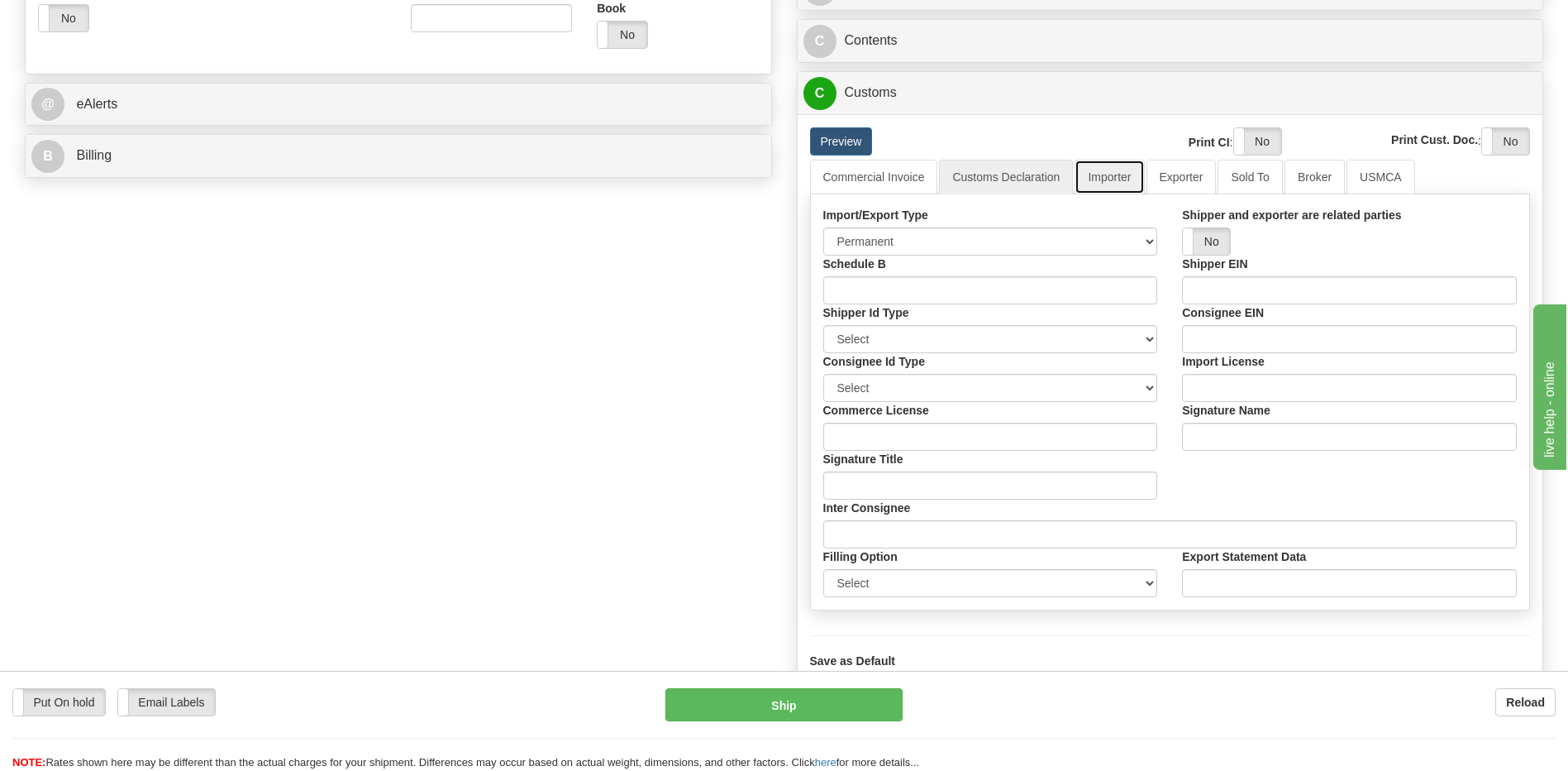
click at [1106, 188] on link "Importer" at bounding box center [1109, 177] width 69 height 35
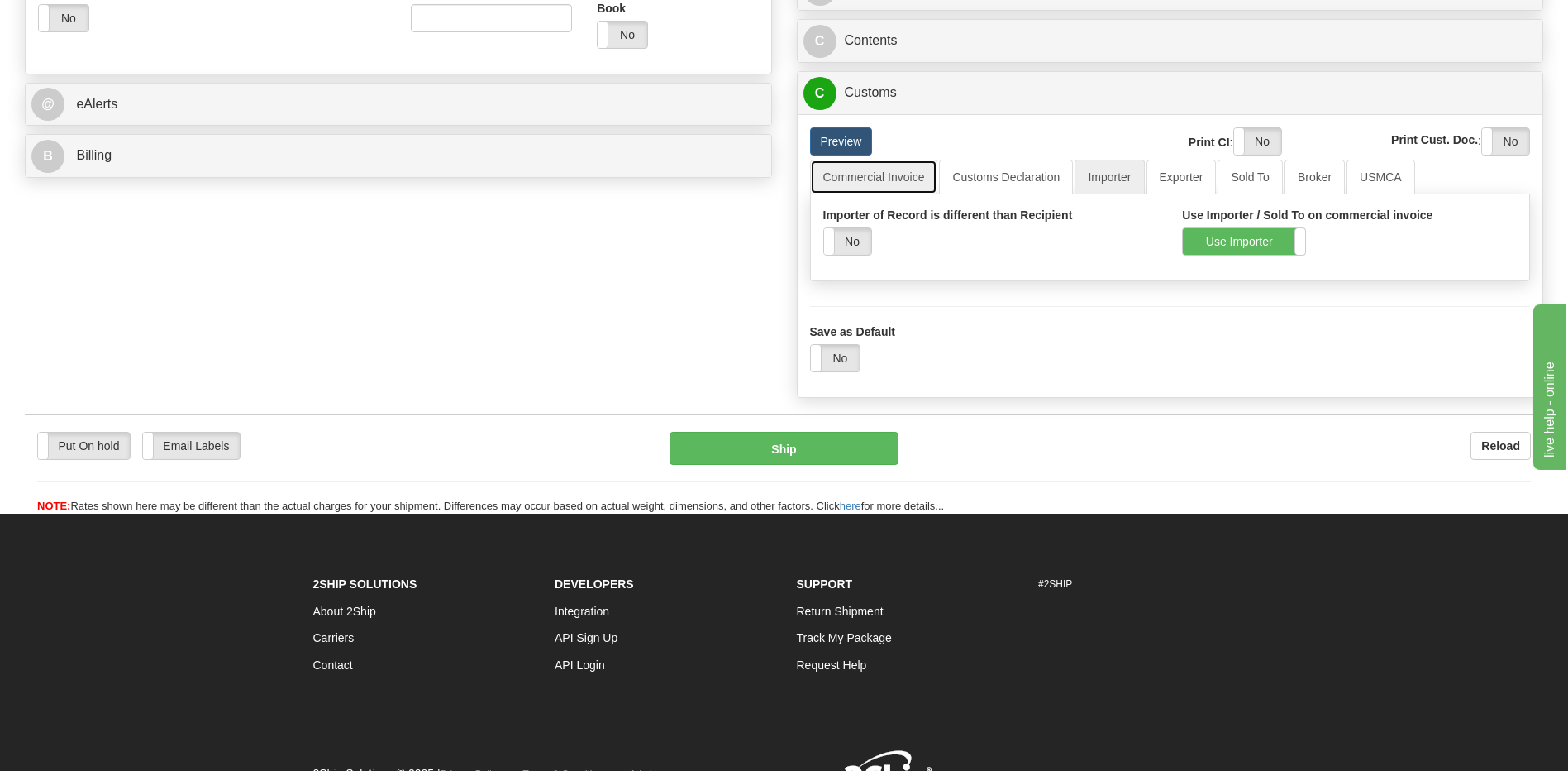
click at [867, 186] on link "Commercial Invoice" at bounding box center [874, 177] width 128 height 35
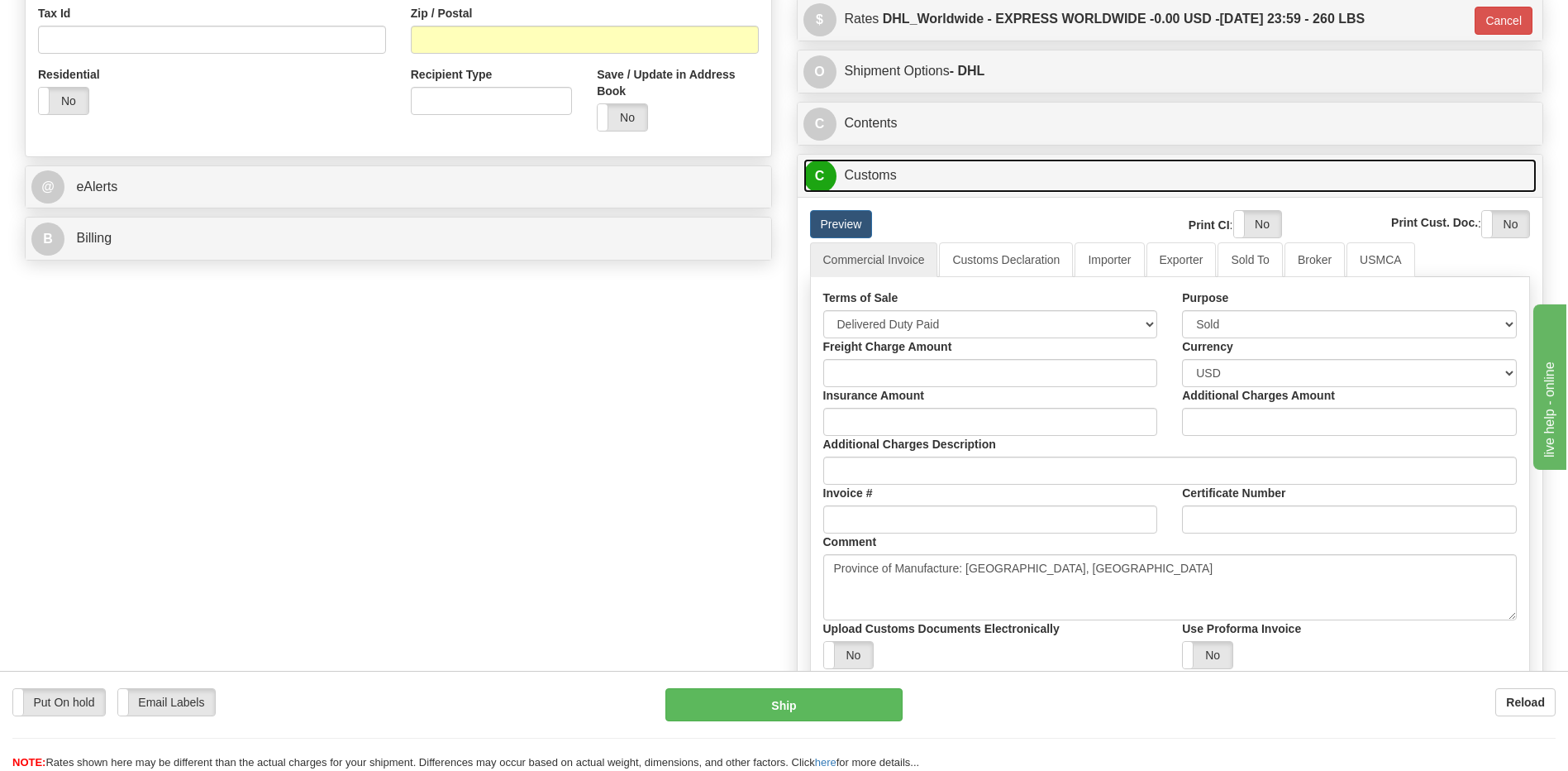
click at [912, 178] on link "C Customs" at bounding box center [1170, 175] width 734 height 34
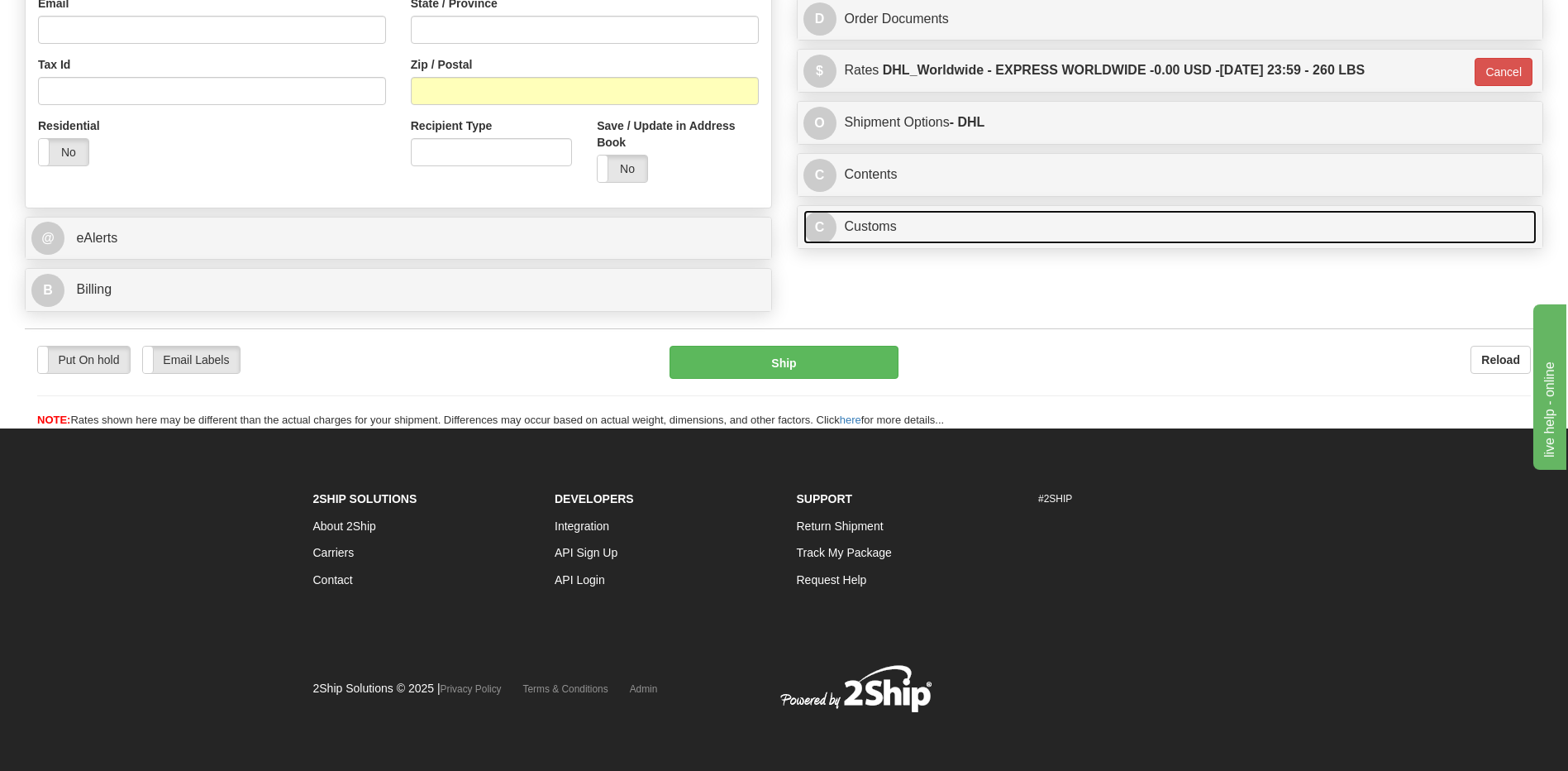
scroll to position [529, 0]
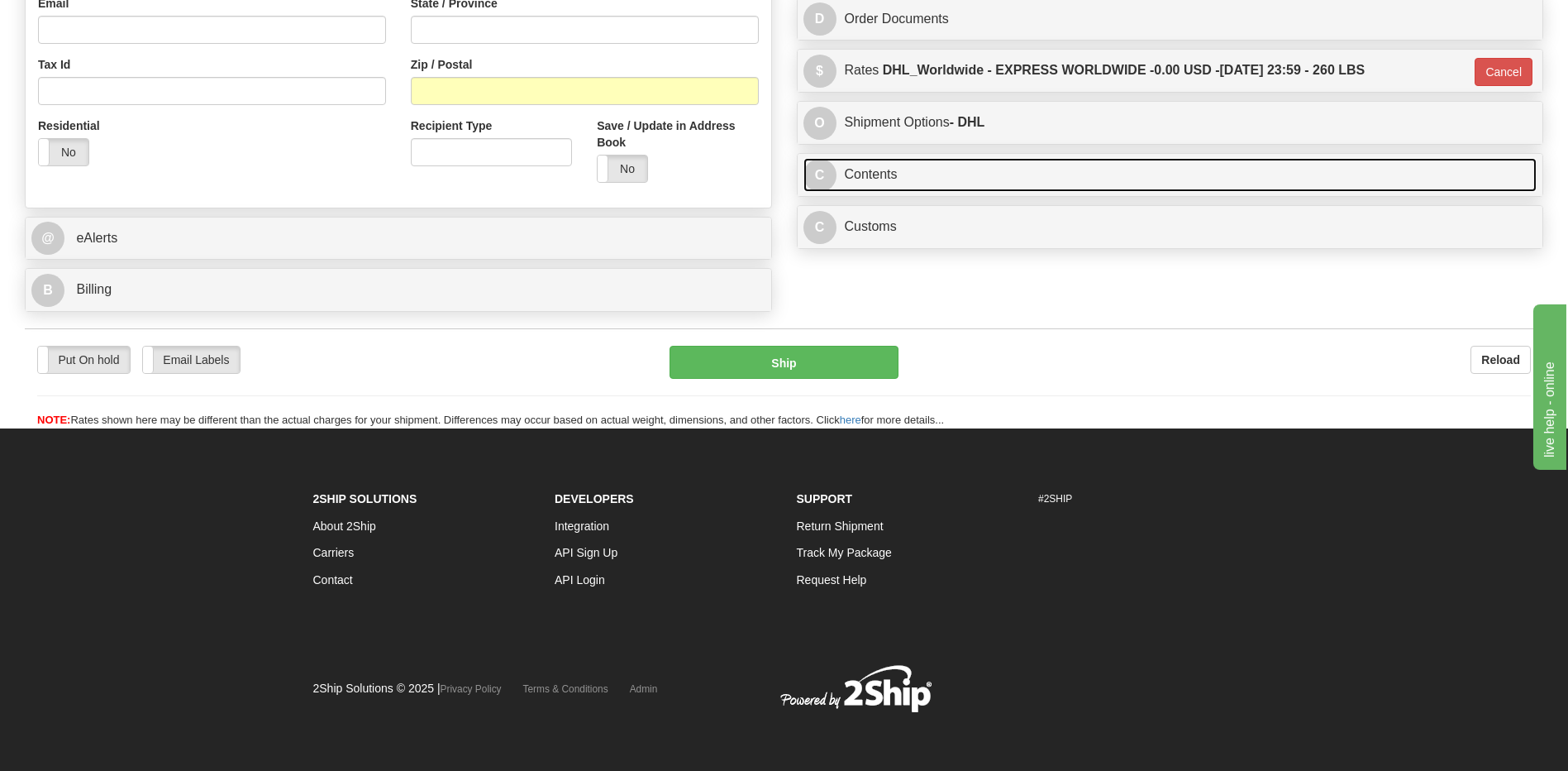
click at [912, 178] on link "C Contents" at bounding box center [1170, 175] width 734 height 34
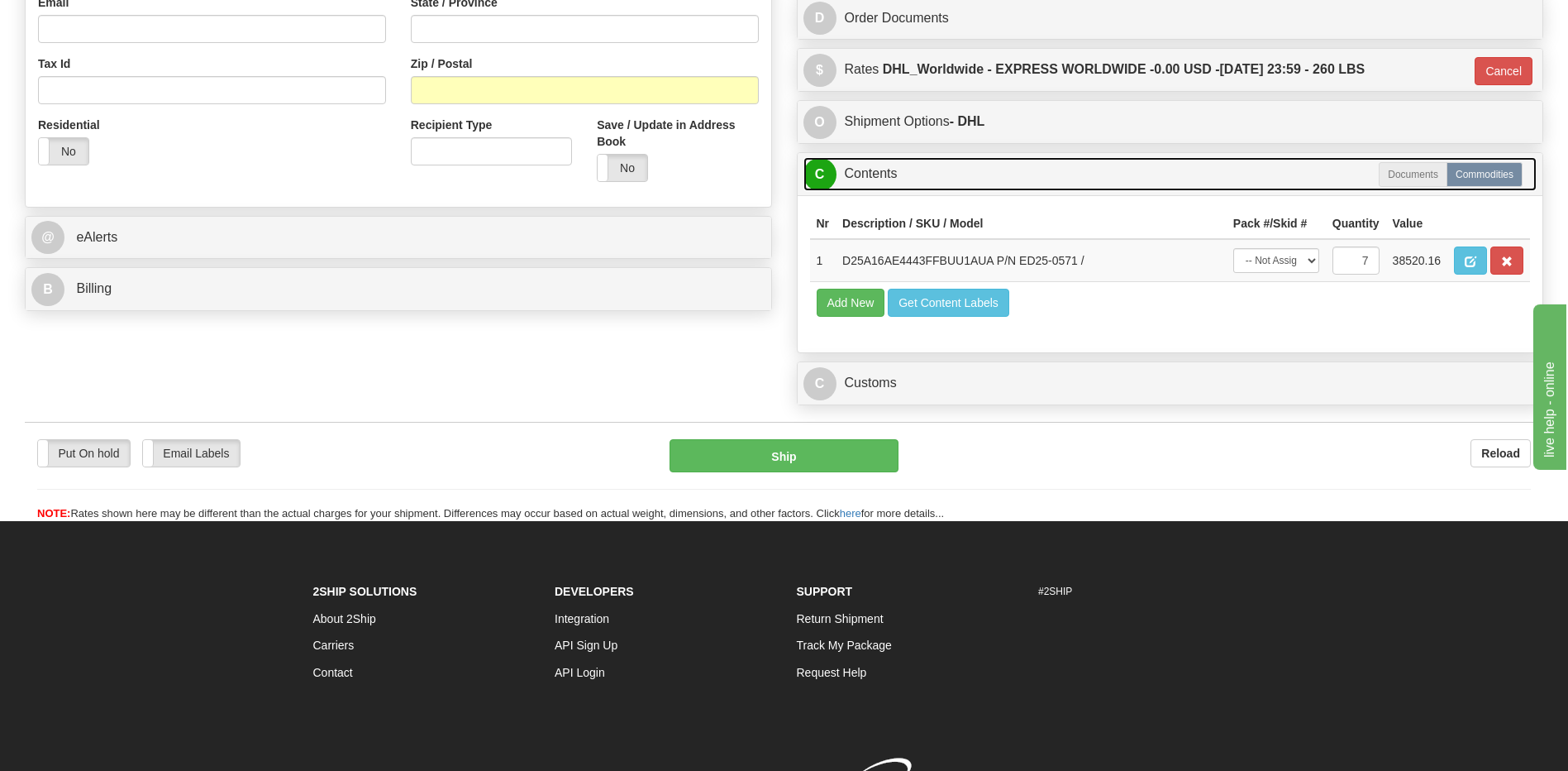
click at [912, 178] on link "C Contents" at bounding box center [1170, 174] width 734 height 34
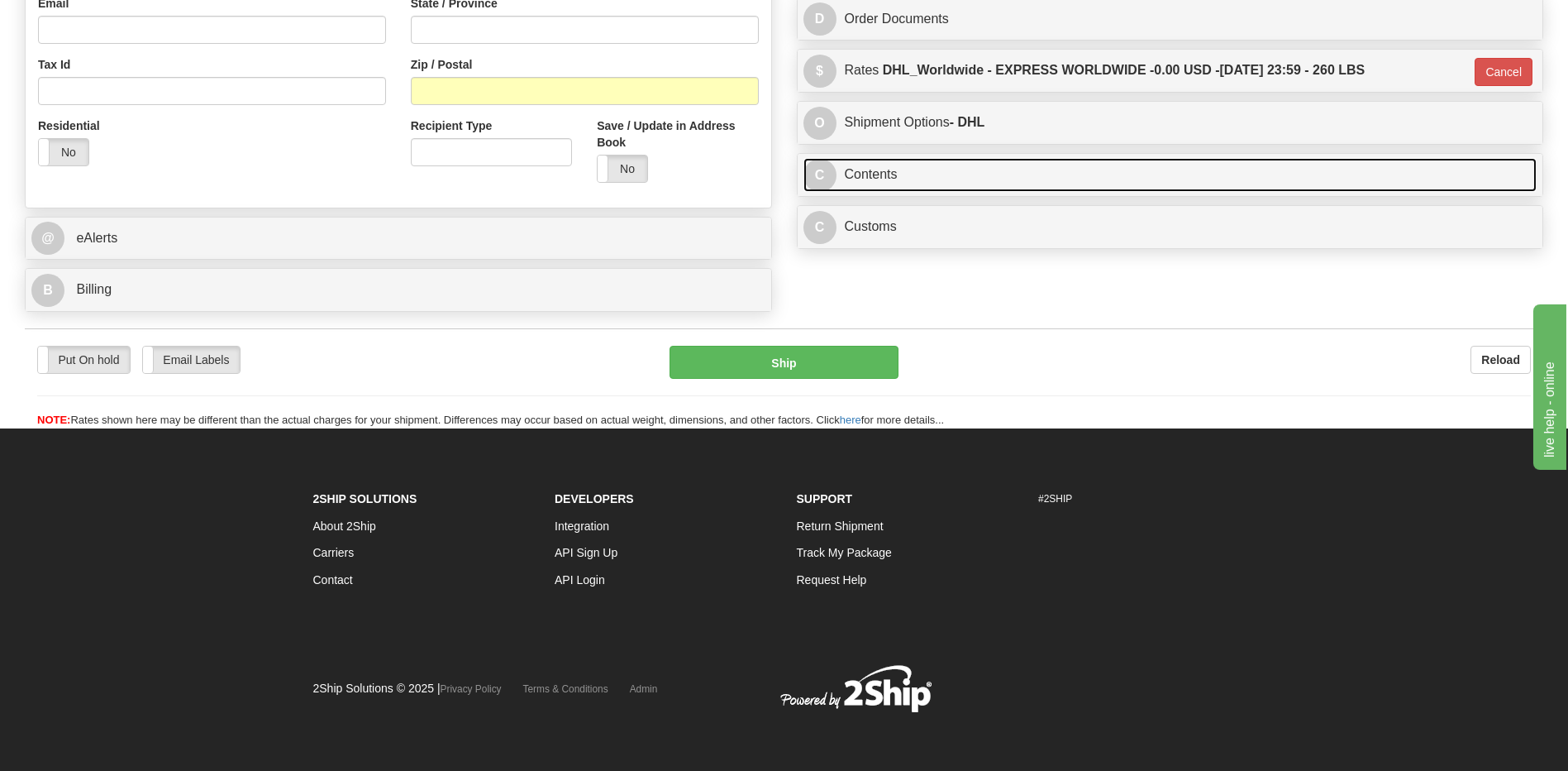
scroll to position [280, 0]
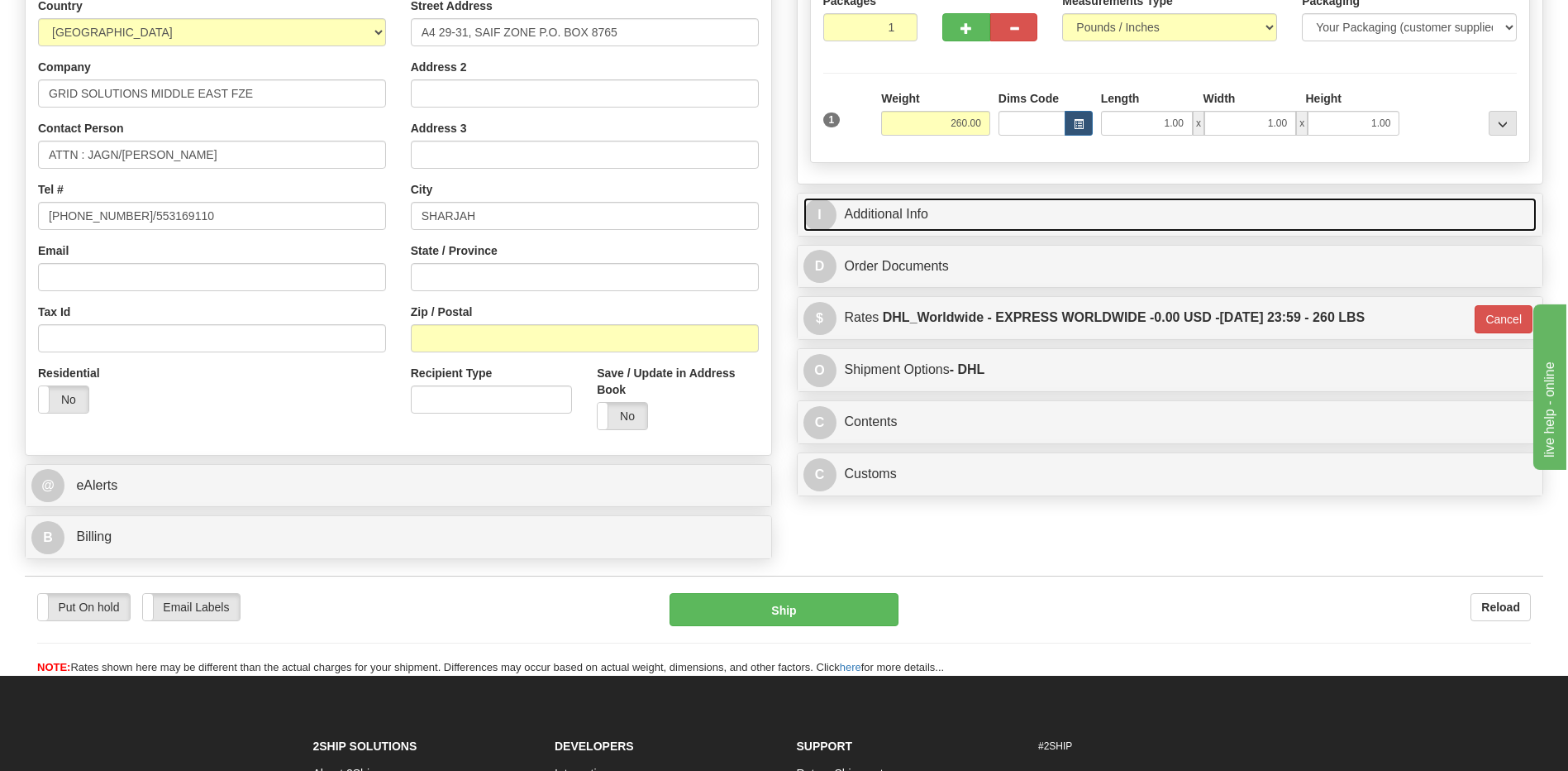
click at [921, 214] on link "I Additional Info" at bounding box center [1170, 214] width 734 height 34
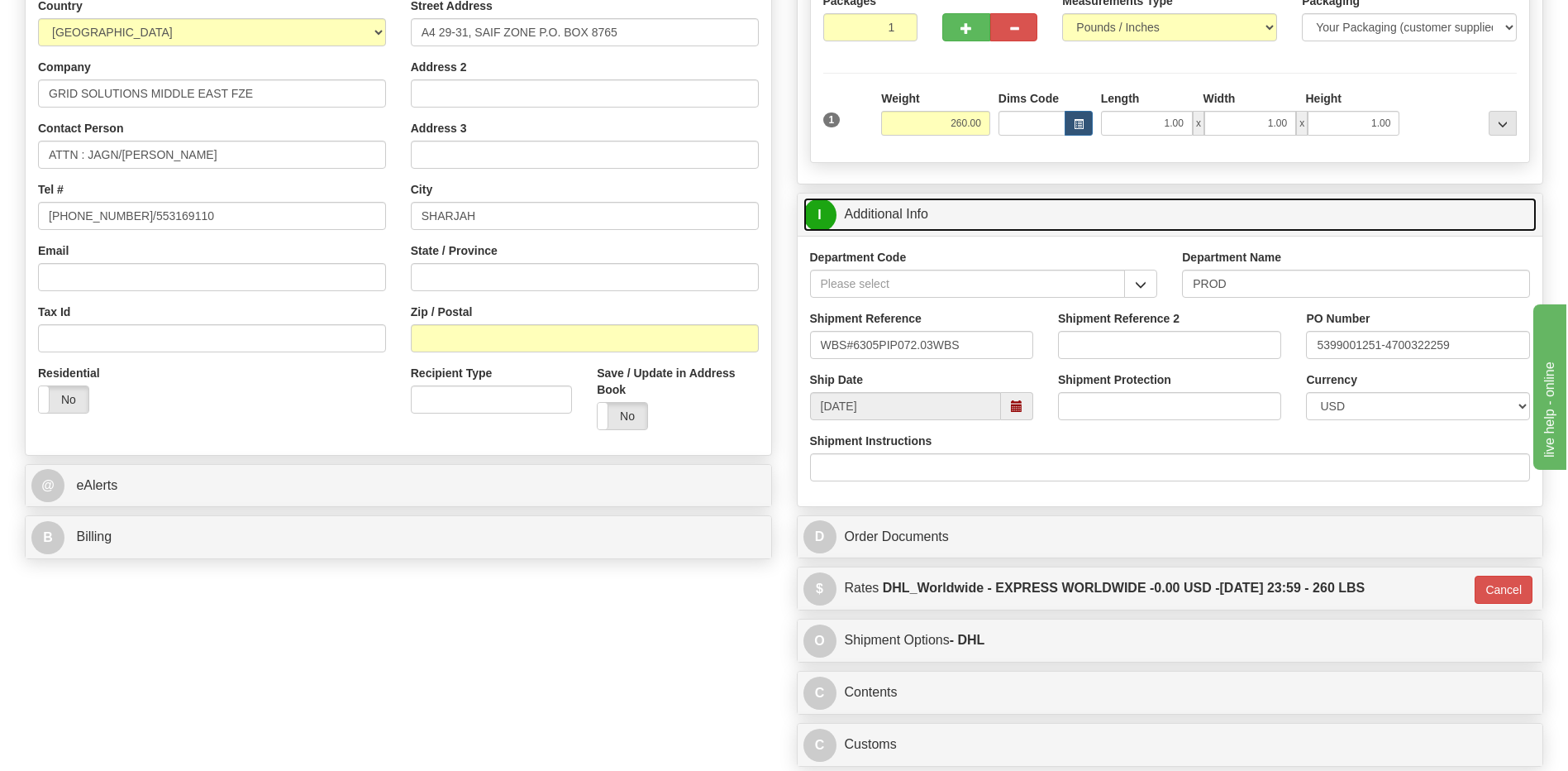
click at [921, 214] on link "I Additional Info" at bounding box center [1170, 214] width 734 height 34
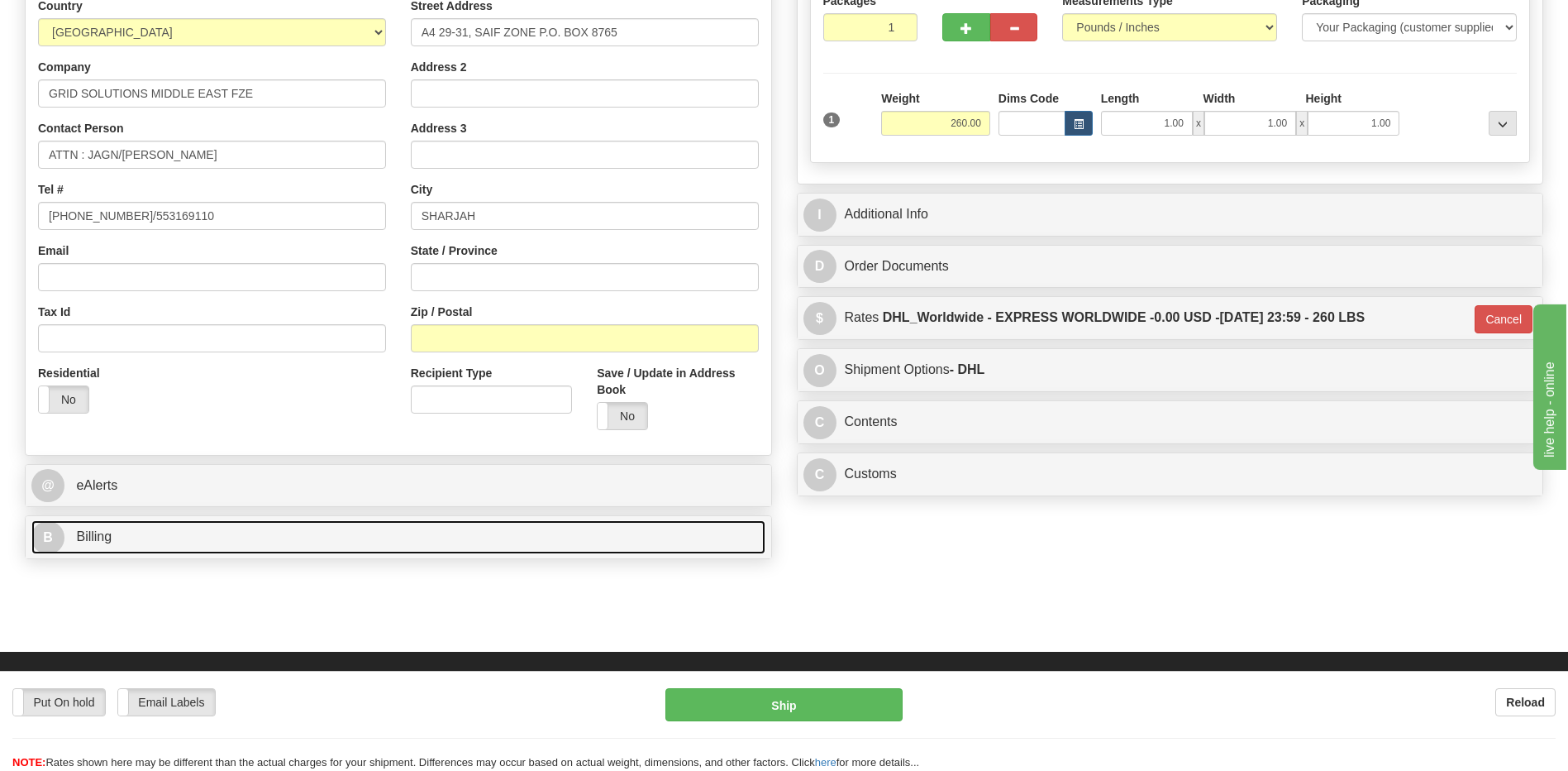
click at [272, 542] on link "B Billing" at bounding box center [398, 536] width 734 height 34
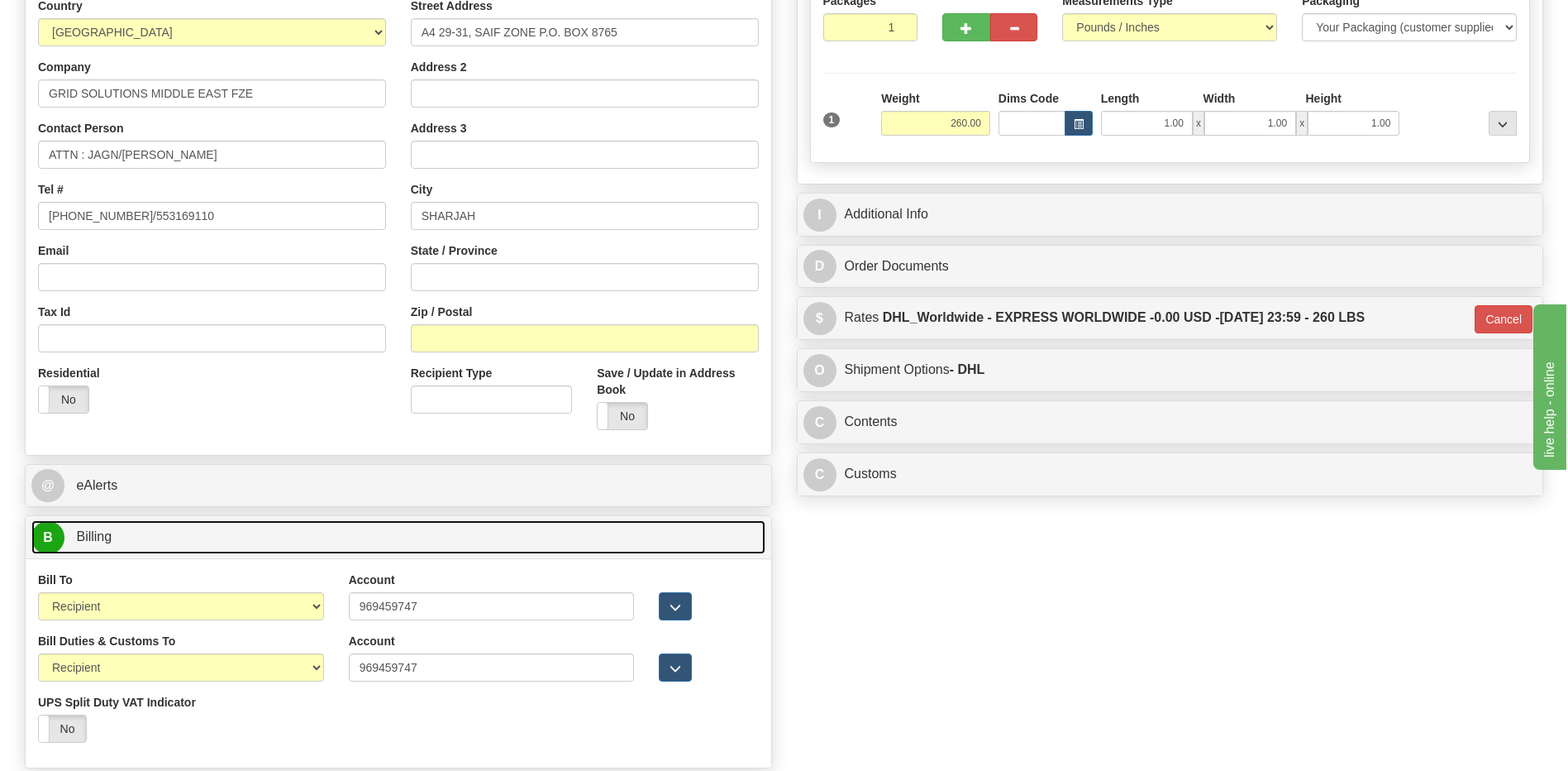
click at [272, 542] on link "B Billing" at bounding box center [398, 536] width 734 height 34
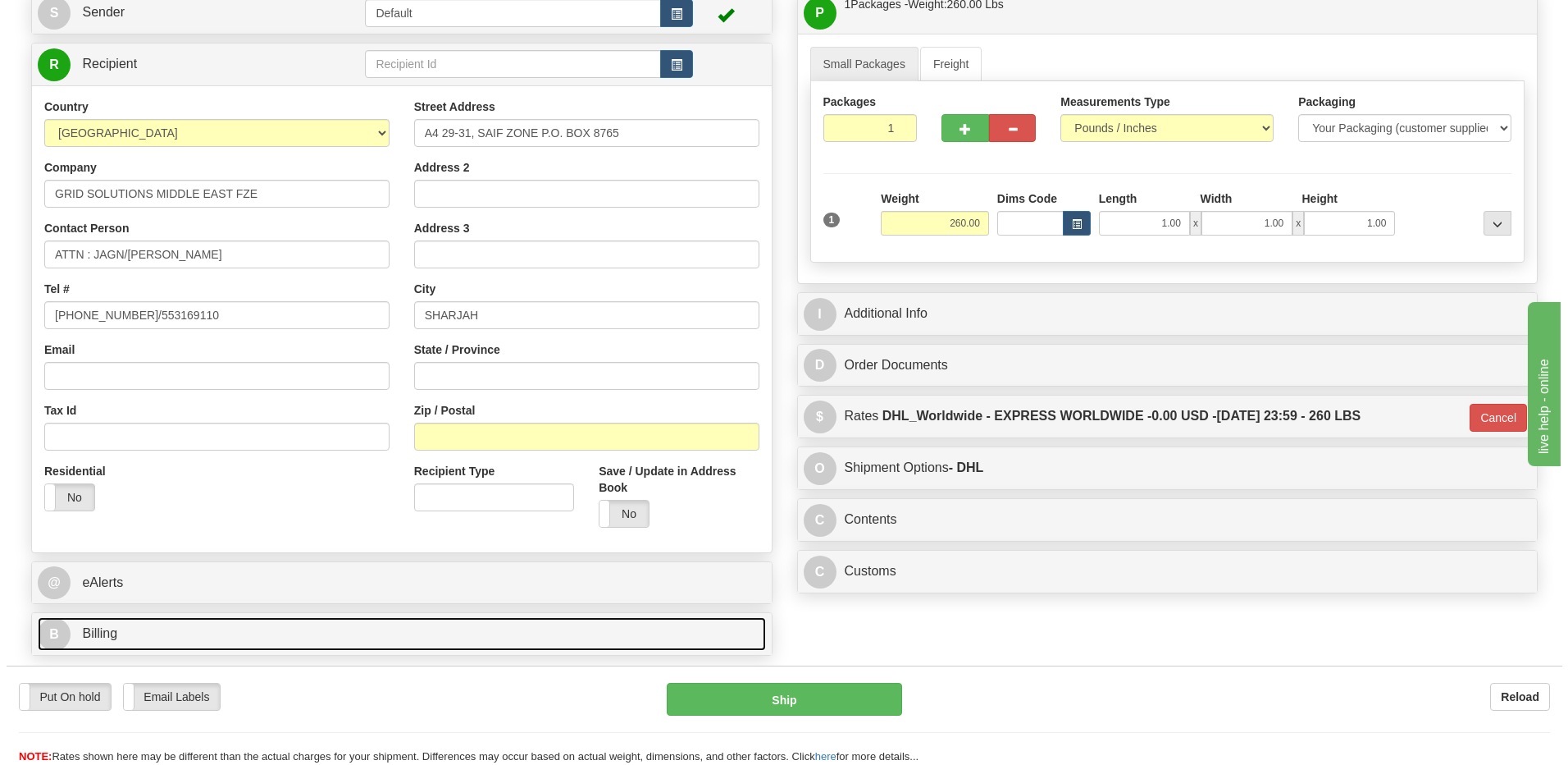
scroll to position [32, 0]
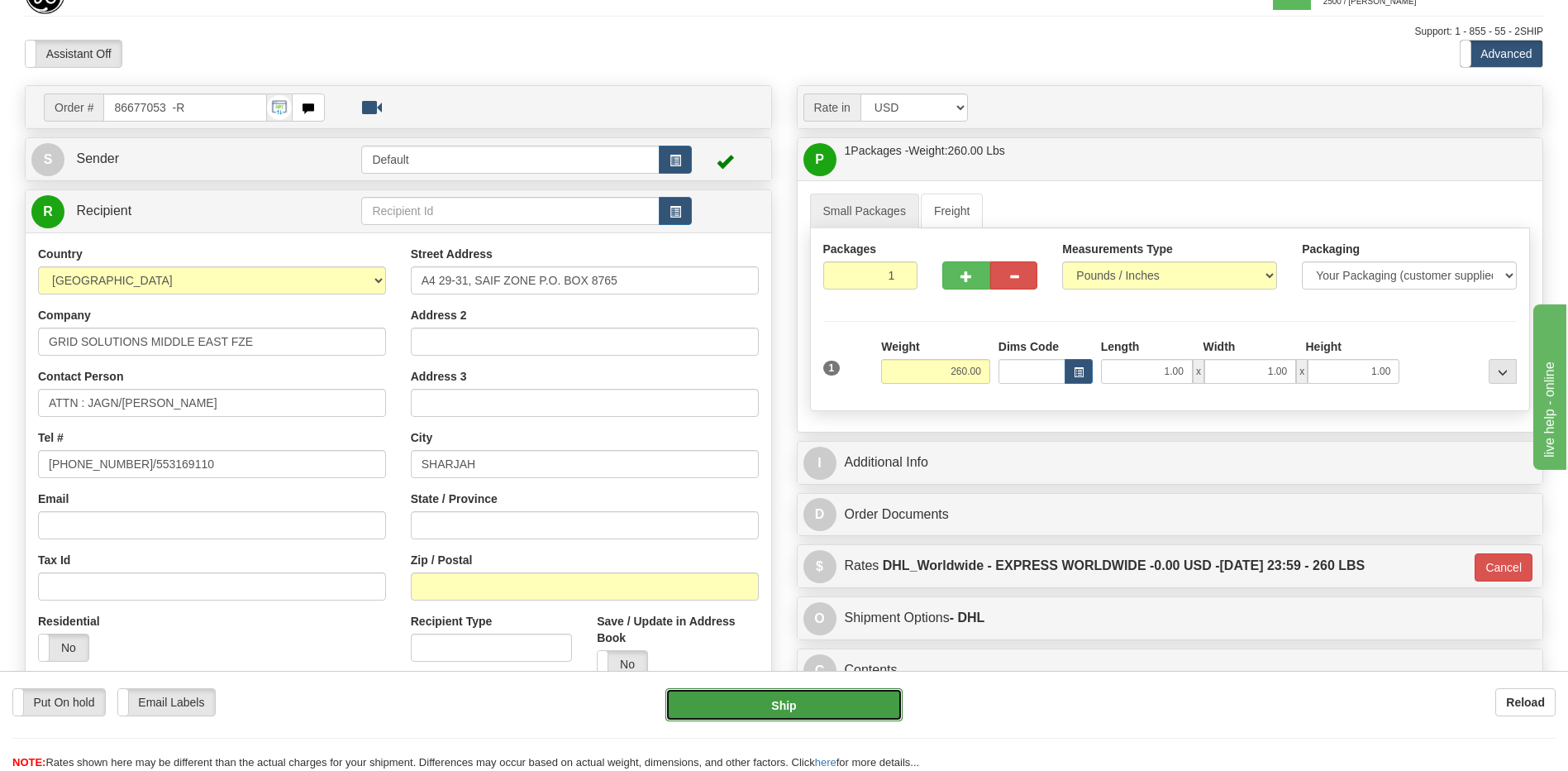
click at [846, 705] on button "Ship" at bounding box center [783, 704] width 236 height 33
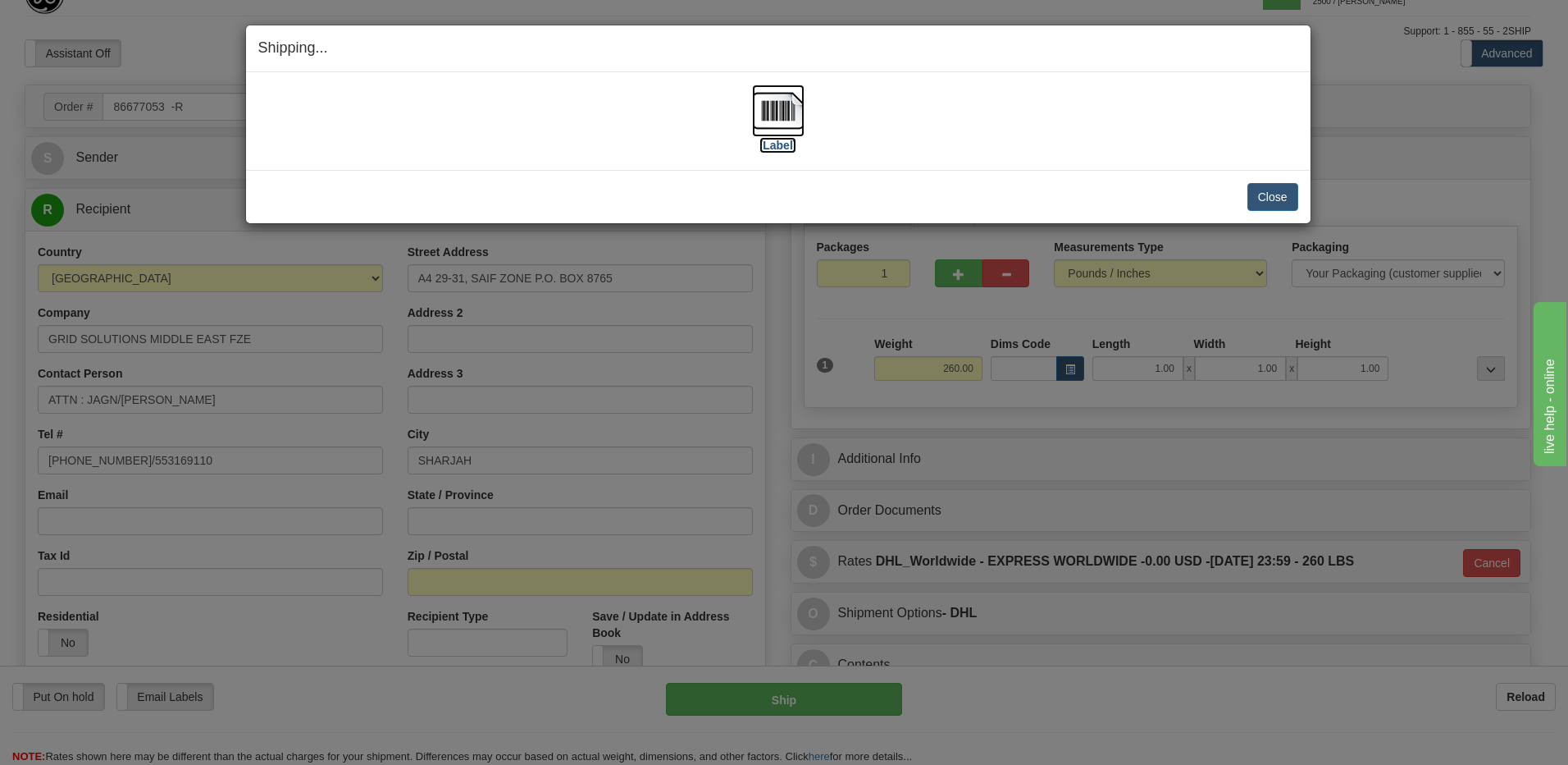
click at [784, 110] on img at bounding box center [778, 110] width 52 height 52
click at [1259, 197] on button "Close" at bounding box center [1272, 197] width 51 height 27
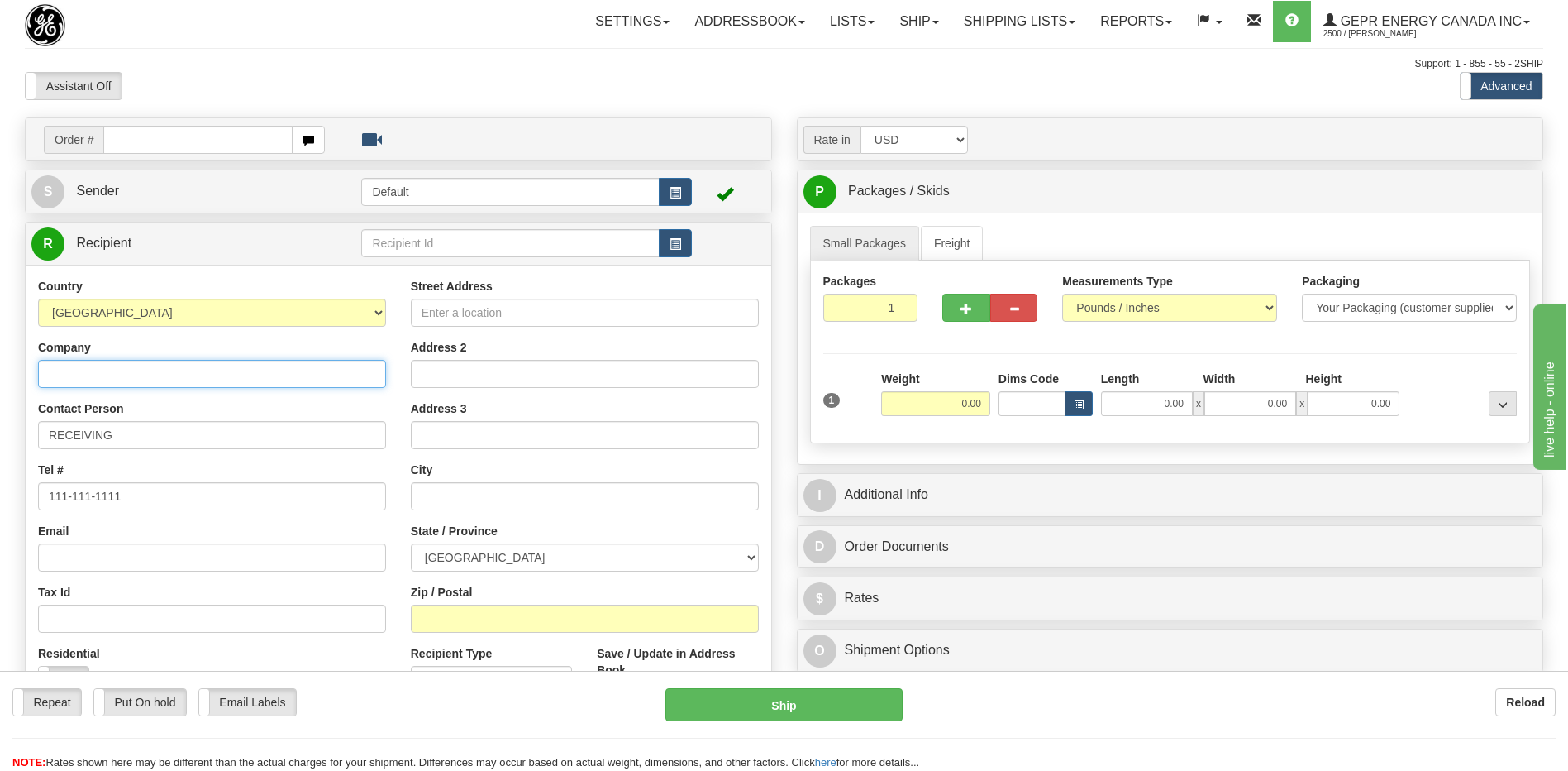
click at [60, 378] on input "Company" at bounding box center [212, 374] width 348 height 28
paste input "Pueblo Viejo Dominicana Corporation"
type input "Pueblo Viejo Dominicana Corporation"
drag, startPoint x: 100, startPoint y: 312, endPoint x: 119, endPoint y: 328, distance: 24.8
click at [100, 312] on select "[GEOGRAPHIC_DATA] [GEOGRAPHIC_DATA] [GEOGRAPHIC_DATA] [GEOGRAPHIC_DATA] [US_STA…" at bounding box center [212, 312] width 348 height 28
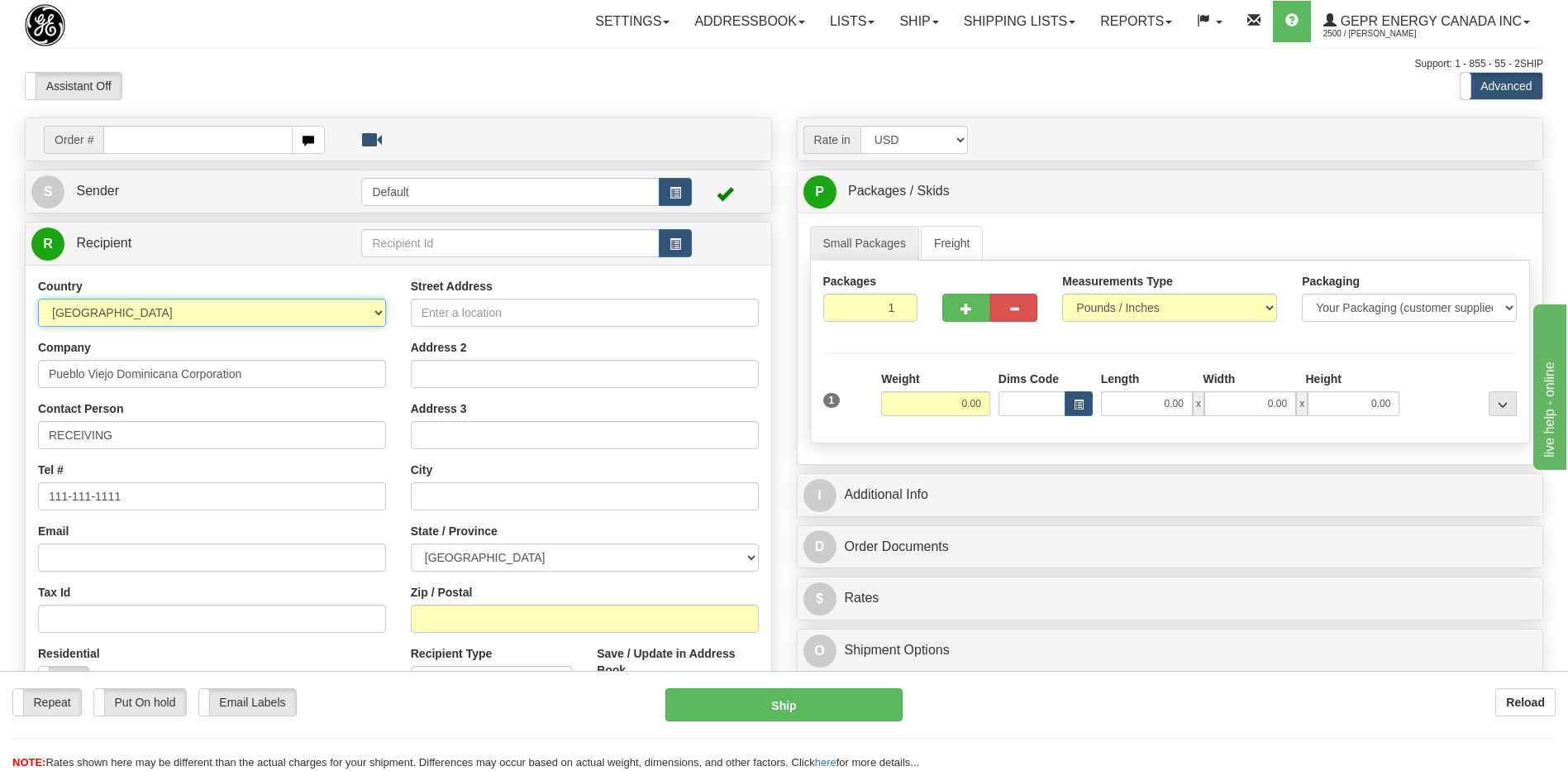
select select "DO"
click at [38, 299] on select "[GEOGRAPHIC_DATA] [GEOGRAPHIC_DATA] [GEOGRAPHIC_DATA] [GEOGRAPHIC_DATA] [US_STA…" at bounding box center [212, 312] width 348 height 28
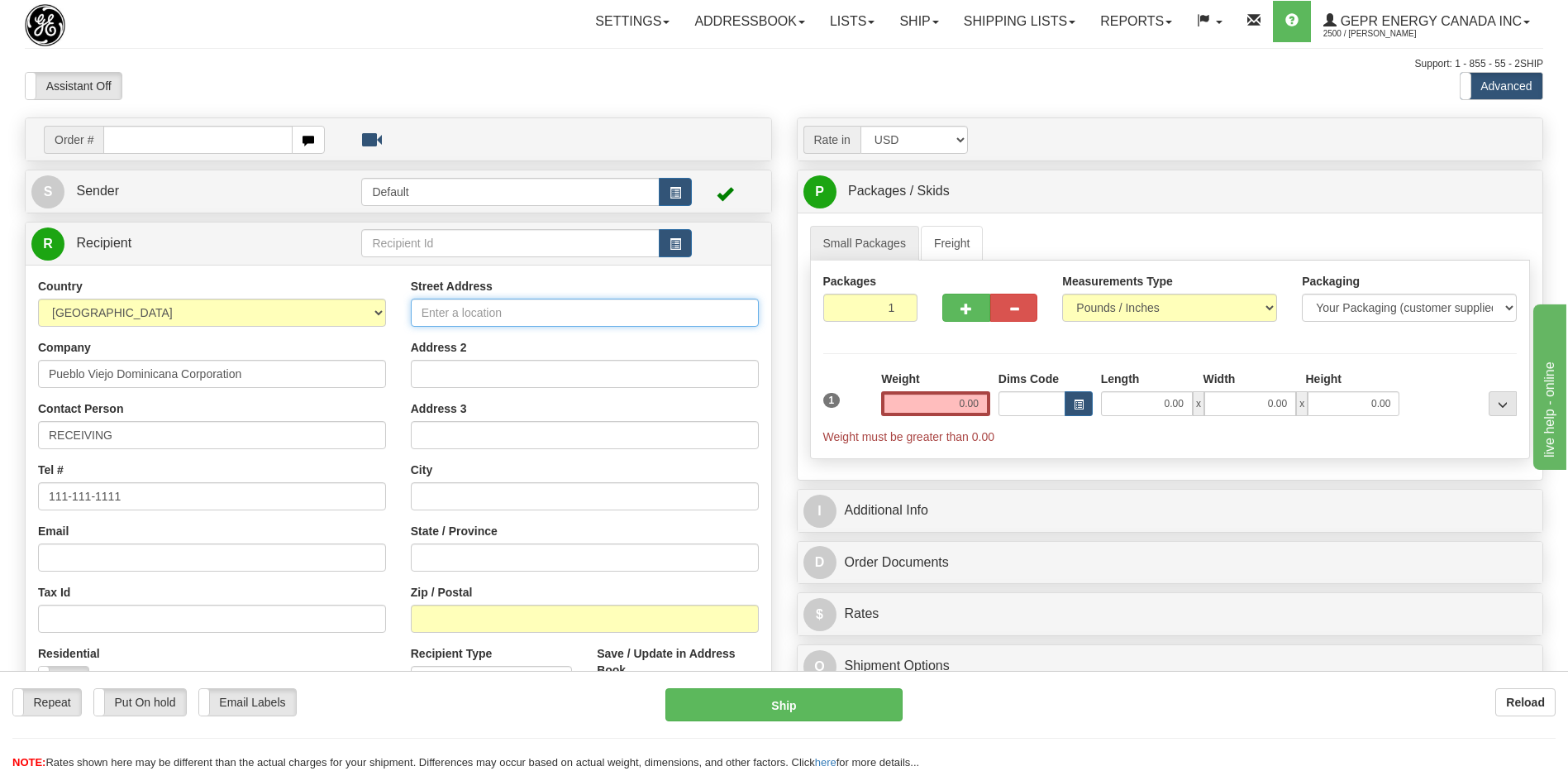
click at [534, 317] on input "Street Address" at bounding box center [585, 312] width 348 height 28
paste input "[GEOGRAPHIC_DATA]"
type input "[GEOGRAPHIC_DATA]"
click at [452, 619] on input "Zip / Postal" at bounding box center [585, 619] width 348 height 28
paste input "11336"
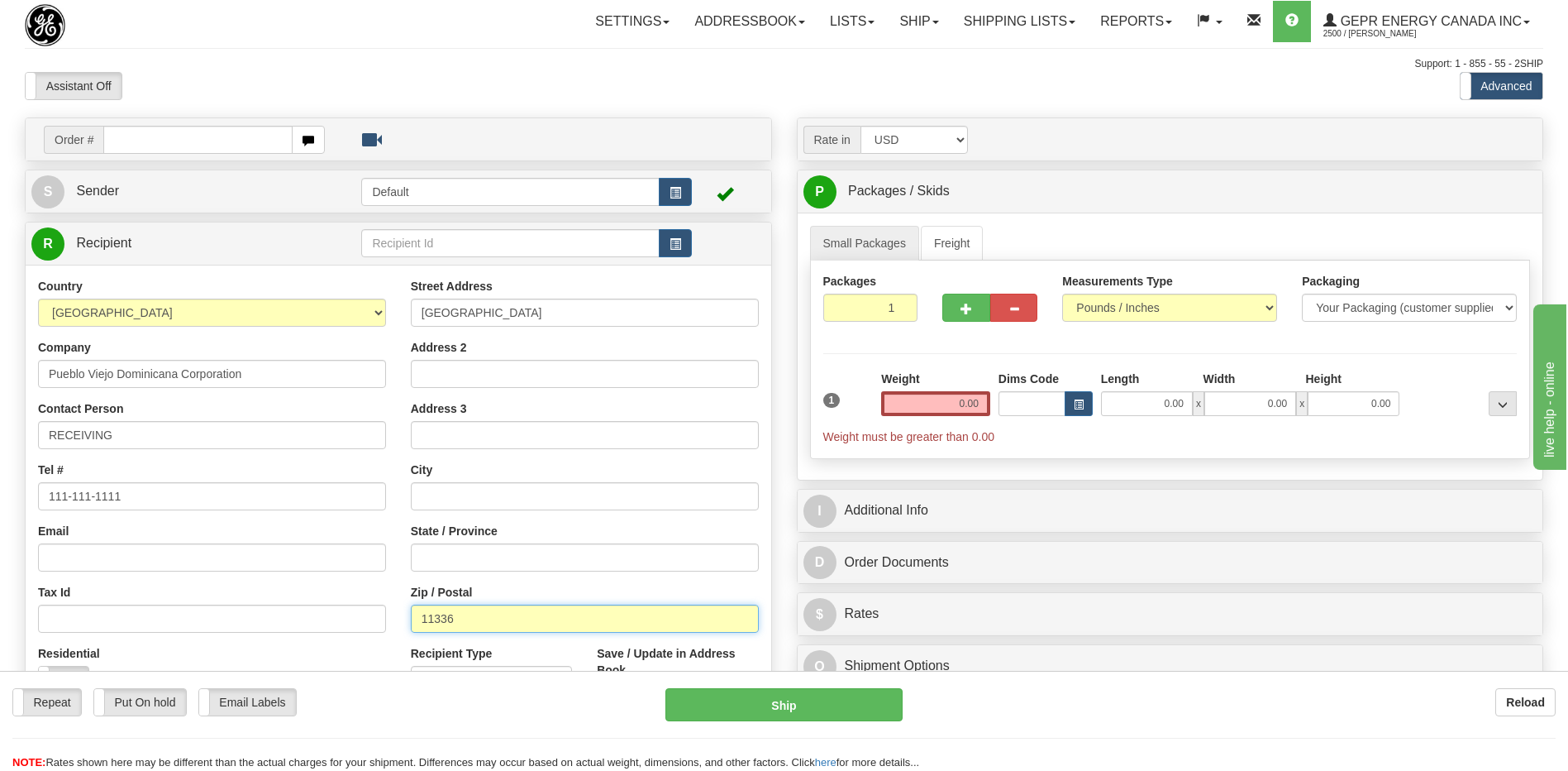
type input "11336"
click at [462, 504] on input "text" at bounding box center [585, 496] width 348 height 28
paste input "[GEOGRAPHIC_DATA][PERSON_NAME]"
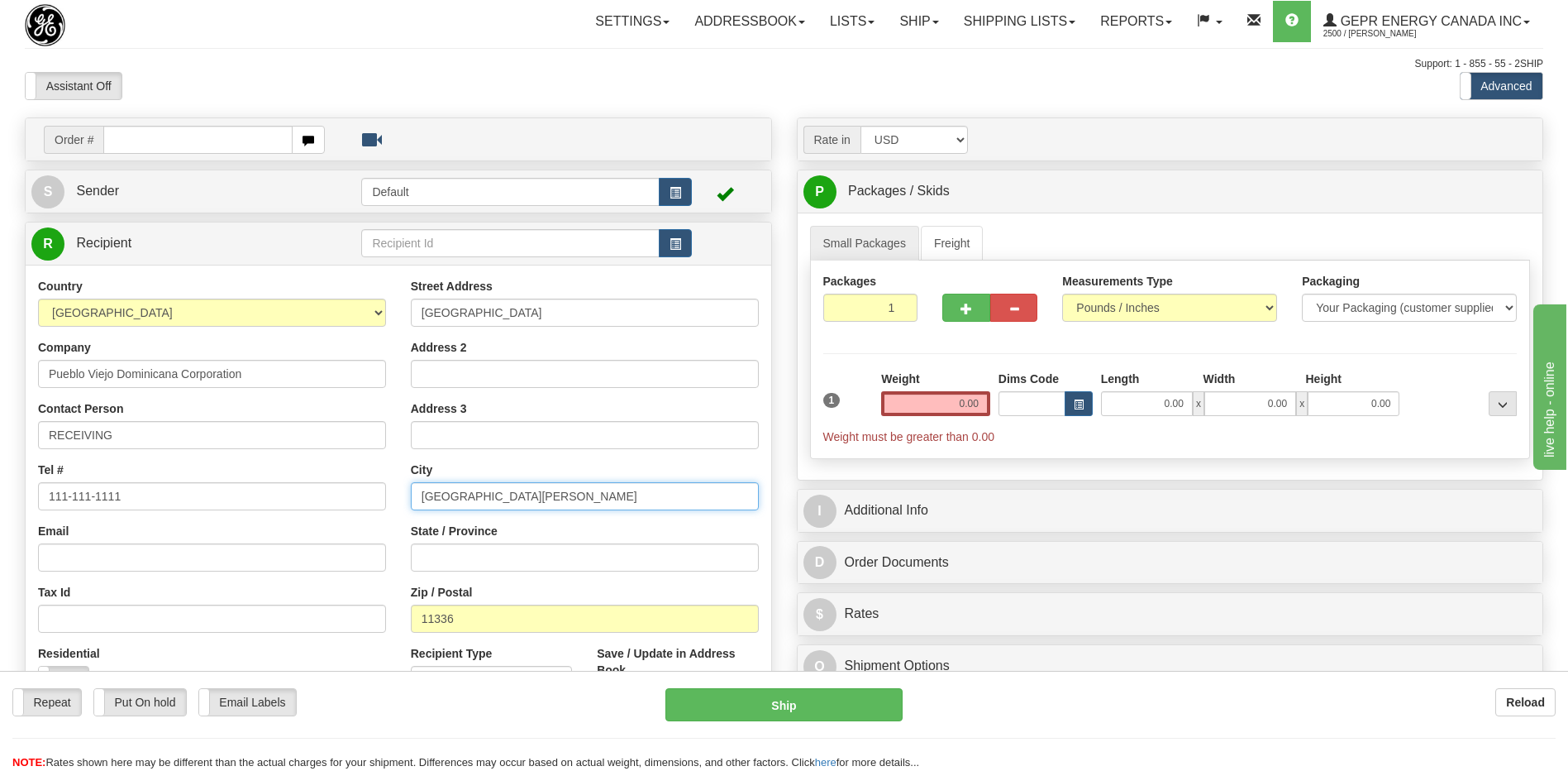
type input "[GEOGRAPHIC_DATA][PERSON_NAME]"
click at [381, 96] on div "Assistant On Assistant Off Do a return Do a return" at bounding box center [333, 86] width 643 height 28
click at [983, 404] on input "0.00" at bounding box center [936, 403] width 109 height 25
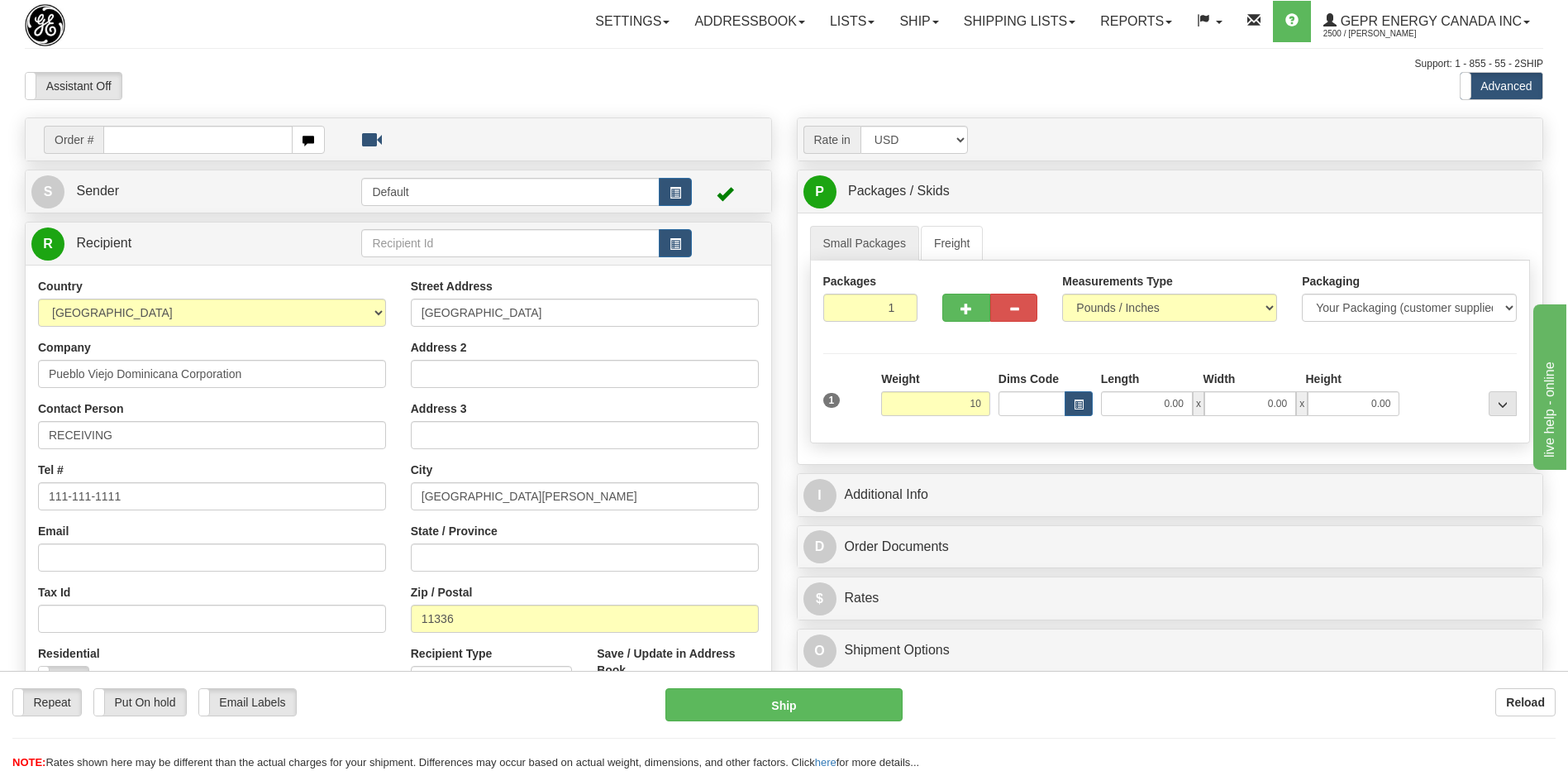
type input "10.00"
click at [532, 88] on div "Assistant On Assistant Off Do a return Do a return" at bounding box center [333, 86] width 643 height 28
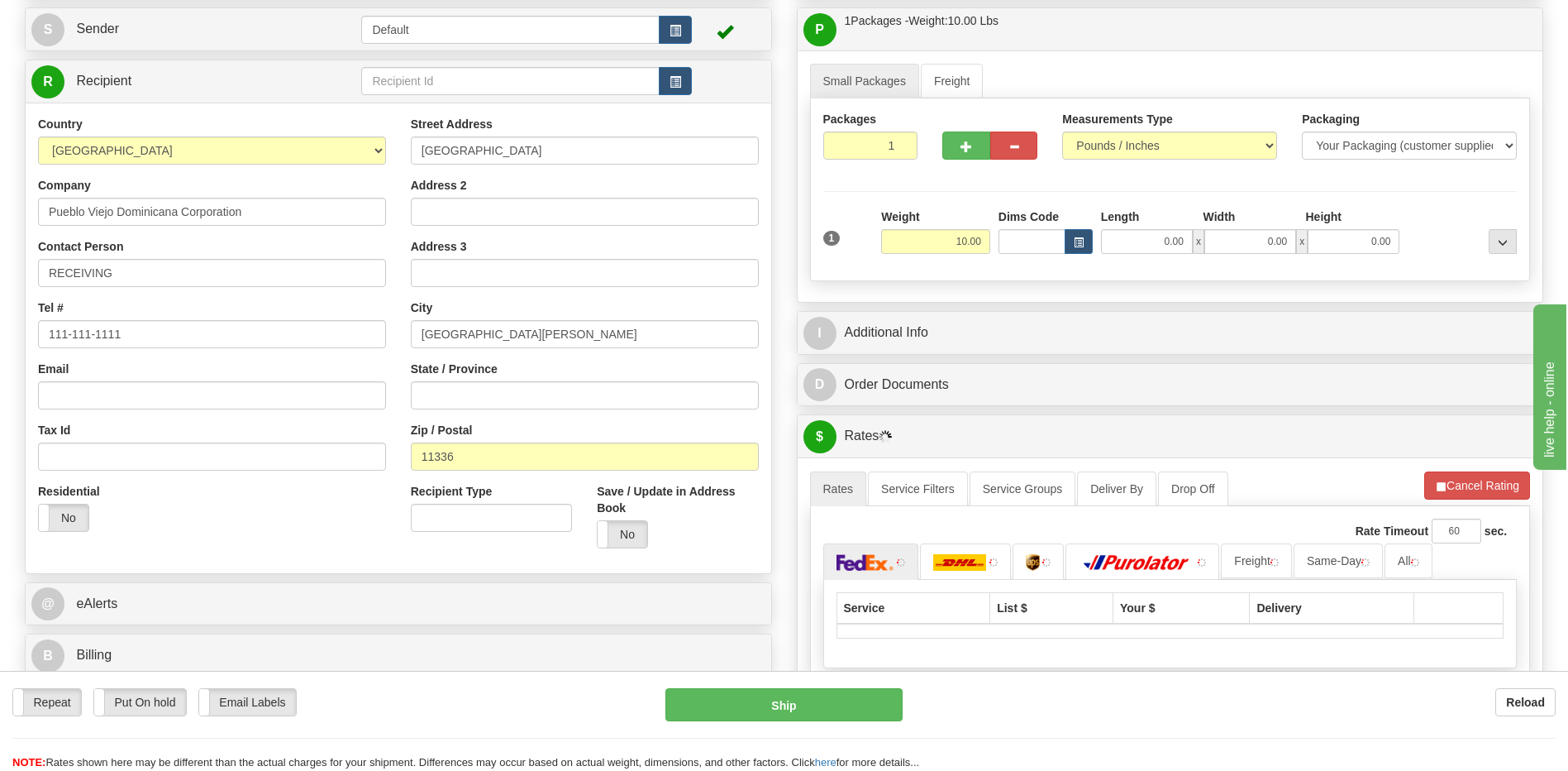
scroll to position [331, 0]
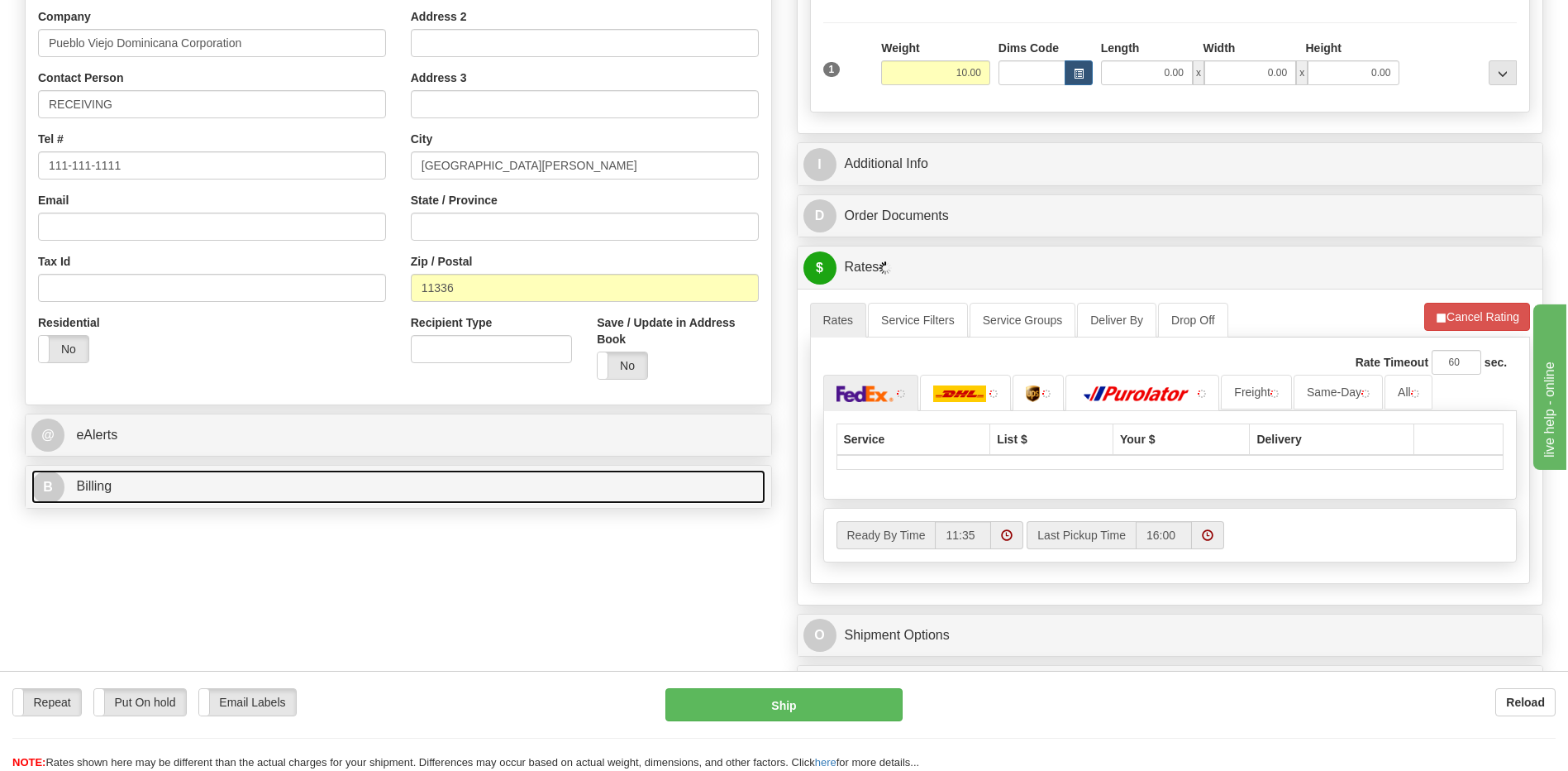
click at [220, 496] on link "B Billing" at bounding box center [398, 486] width 734 height 34
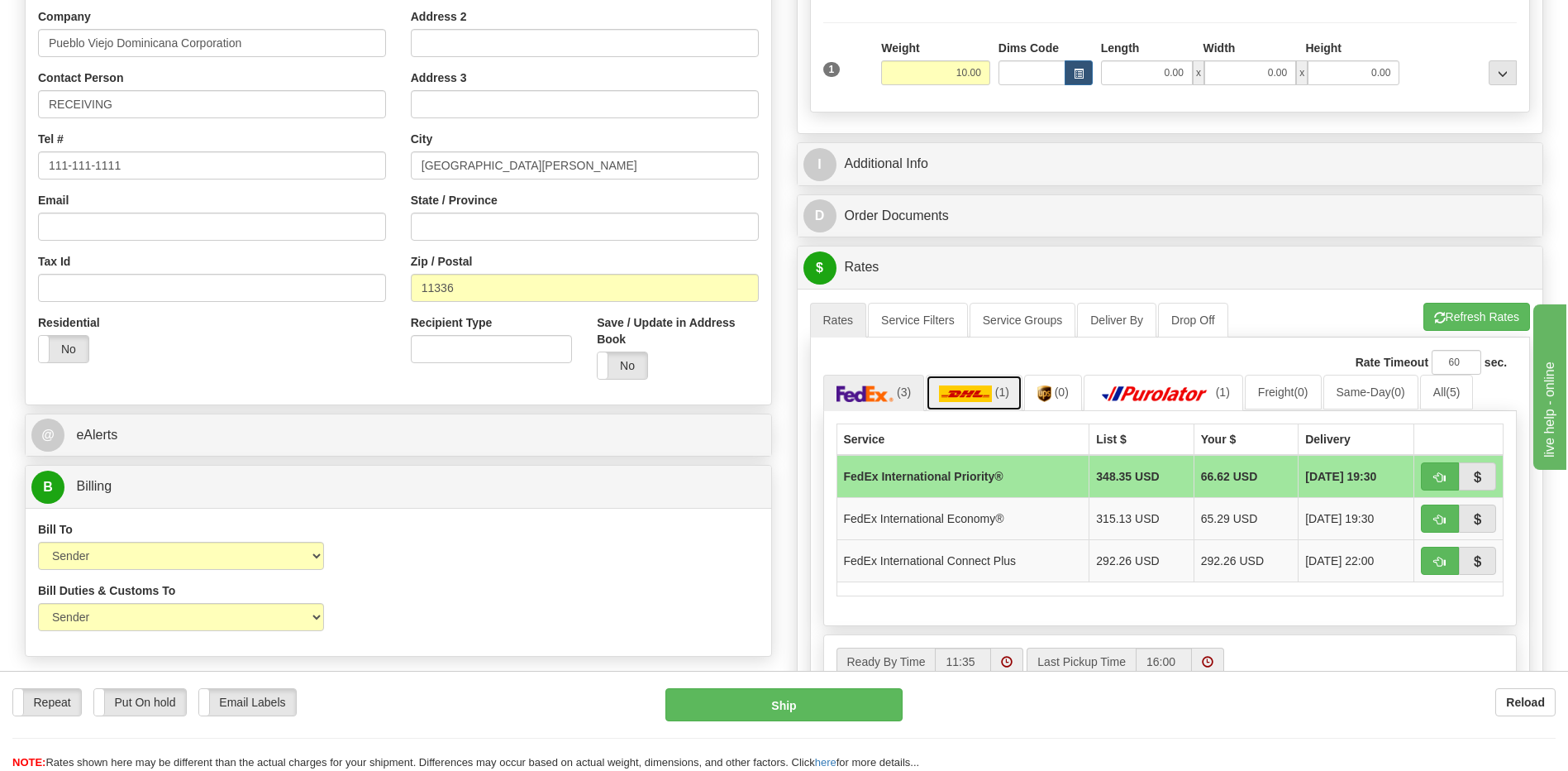
click at [987, 402] on link "(1)" at bounding box center [974, 392] width 97 height 35
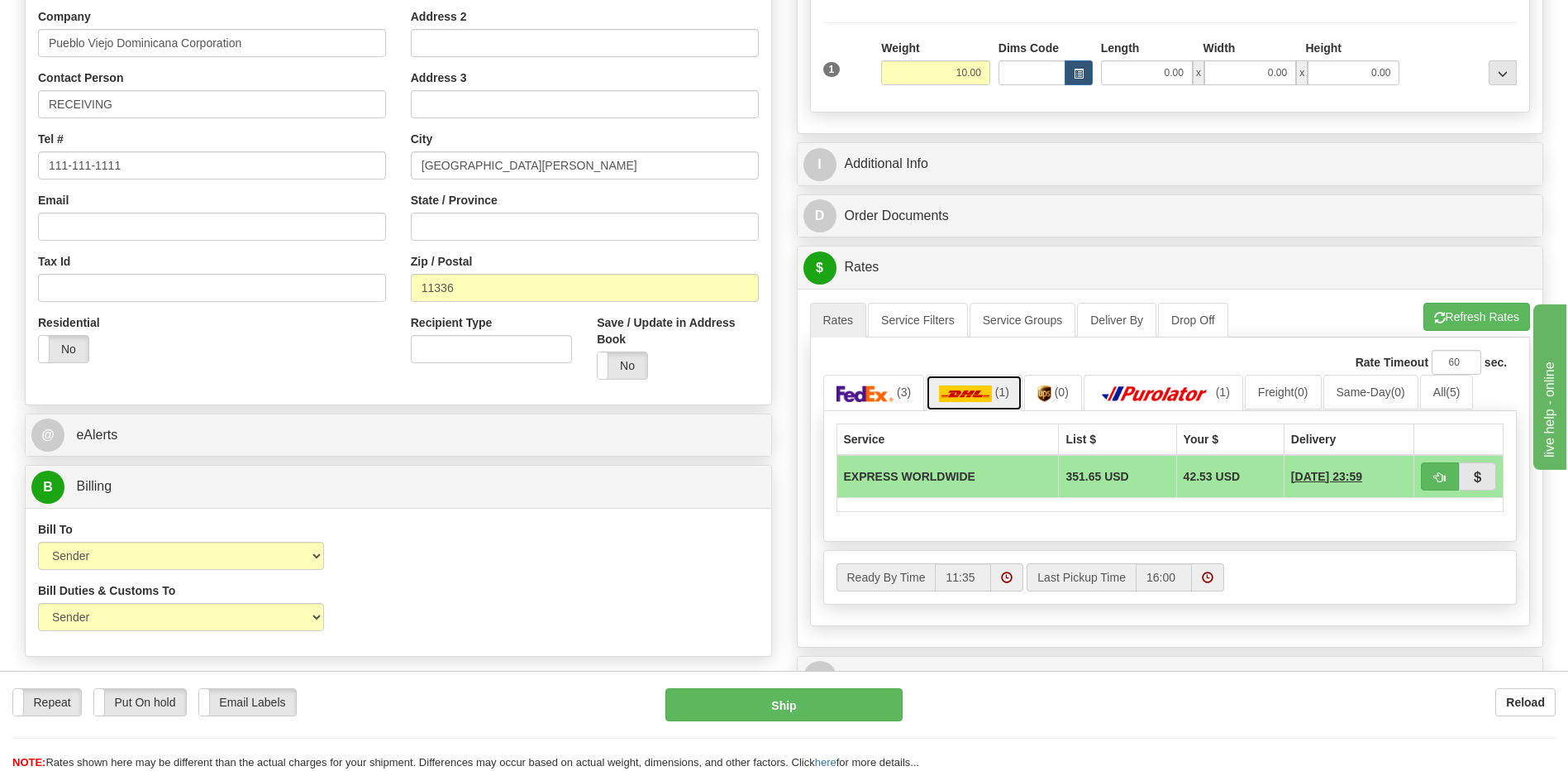
drag, startPoint x: 995, startPoint y: 397, endPoint x: 1042, endPoint y: 493, distance: 106.9
click at [995, 397] on span "(1)" at bounding box center [1002, 391] width 14 height 13
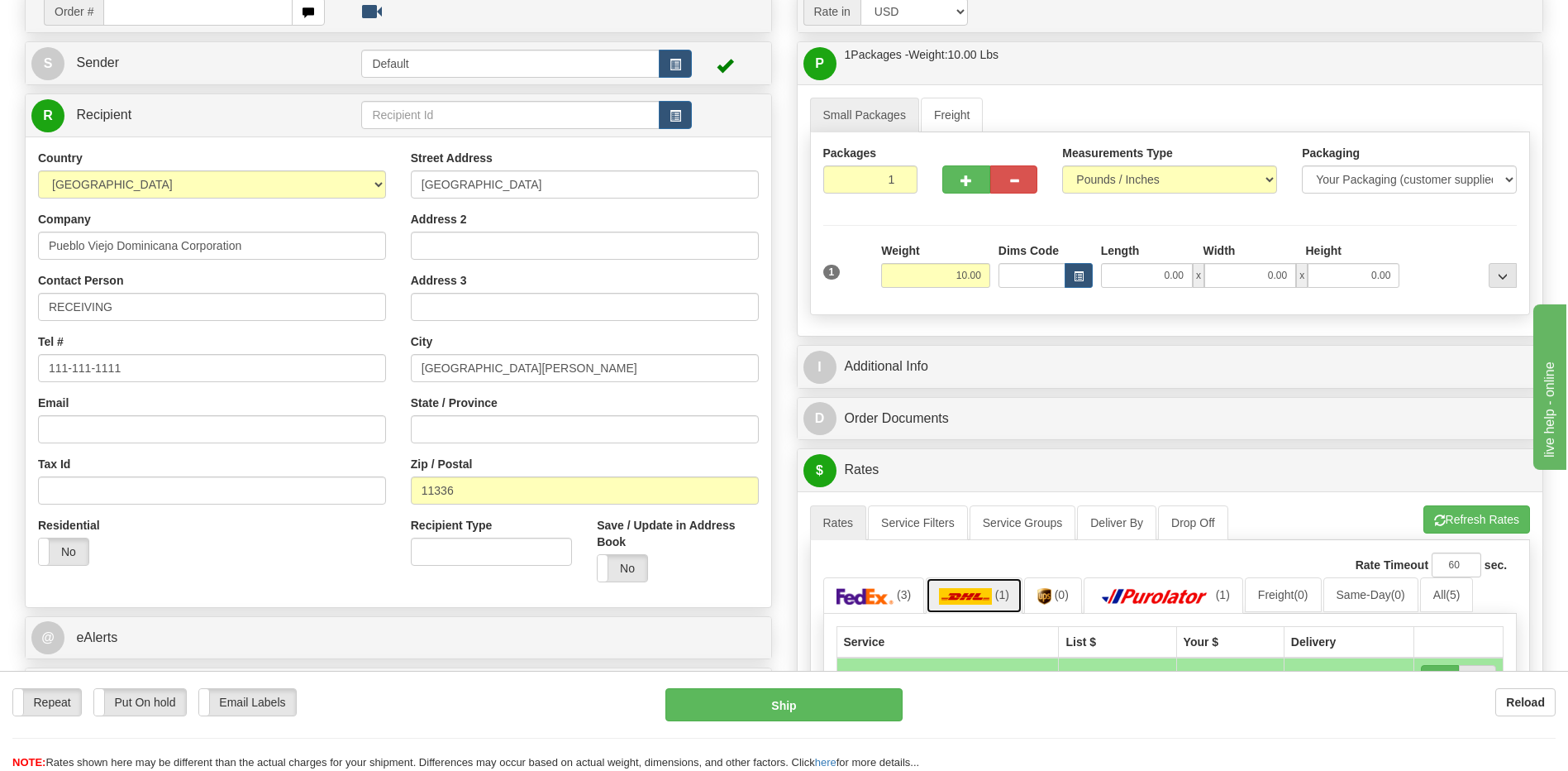
scroll to position [0, 0]
